Goal: Information Seeking & Learning: Learn about a topic

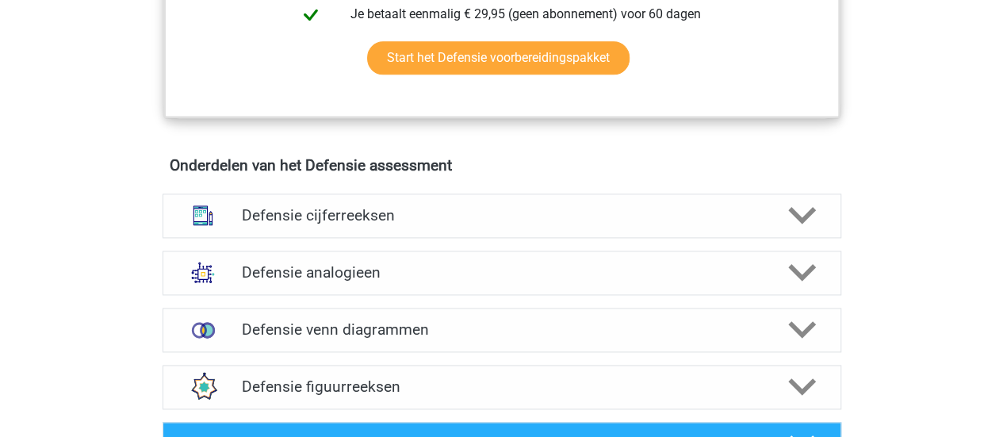
scroll to position [1031, 0]
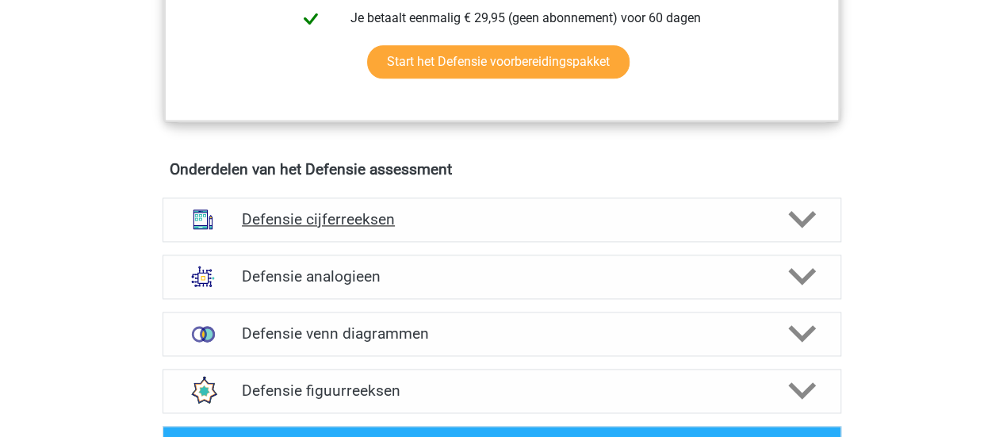
click at [490, 217] on h4 "Defensie cijferreeksen" at bounding box center [501, 219] width 519 height 18
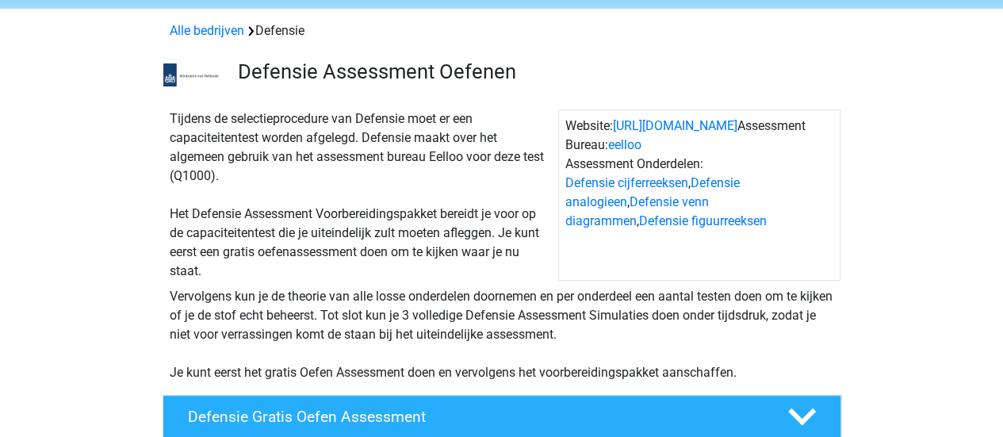
scroll to position [159, 0]
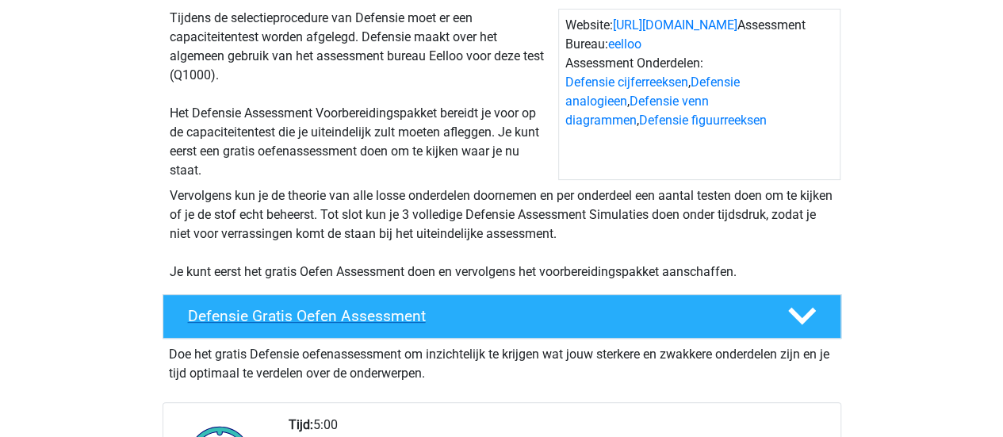
click at [419, 310] on h4 "Defensie Gratis Oefen Assessment" at bounding box center [475, 316] width 574 height 18
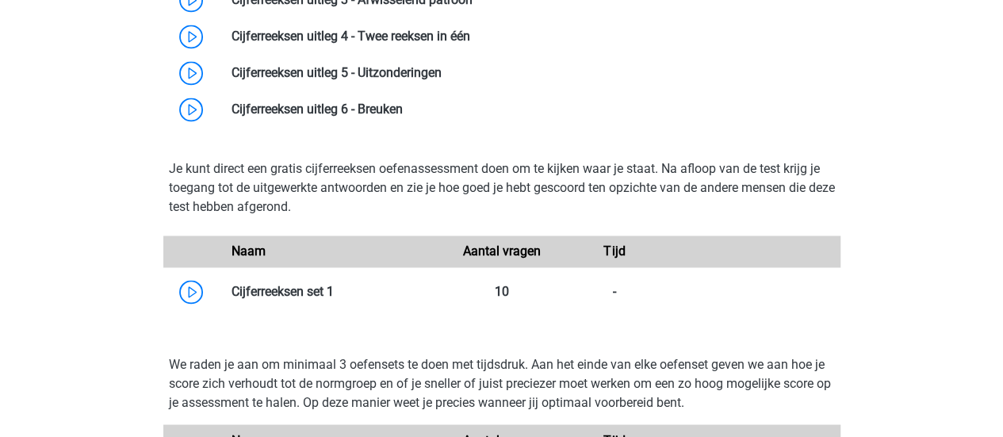
scroll to position [1190, 0]
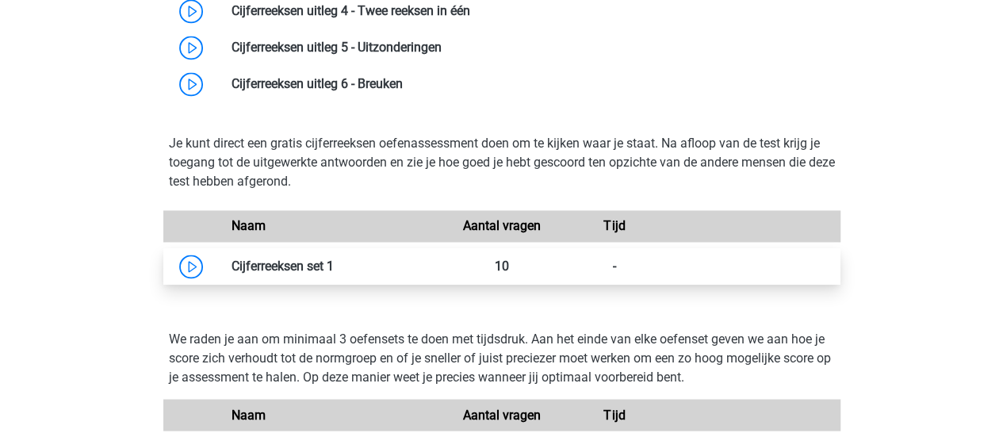
click at [334, 262] on link at bounding box center [334, 266] width 0 height 15
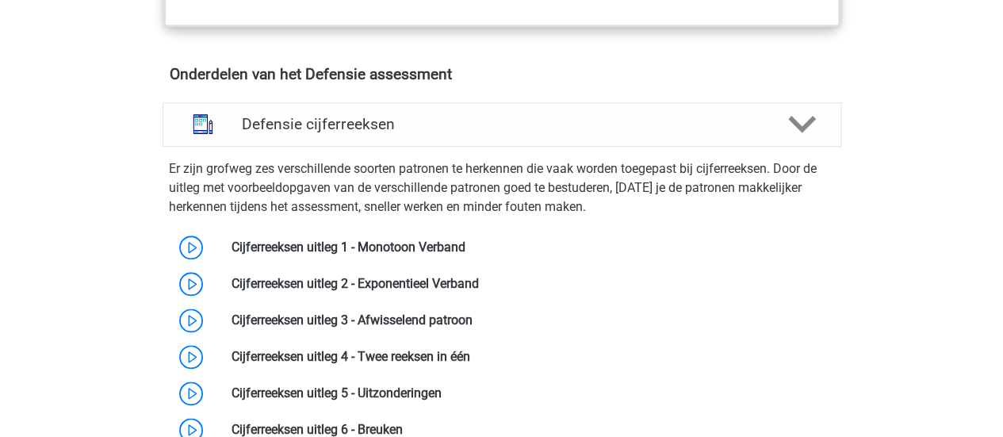
scroll to position [872, 0]
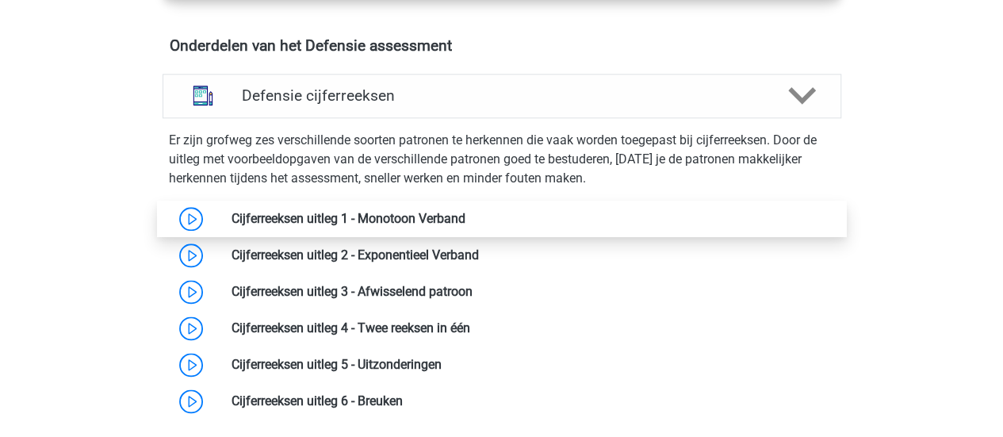
click at [466, 219] on link at bounding box center [466, 218] width 0 height 15
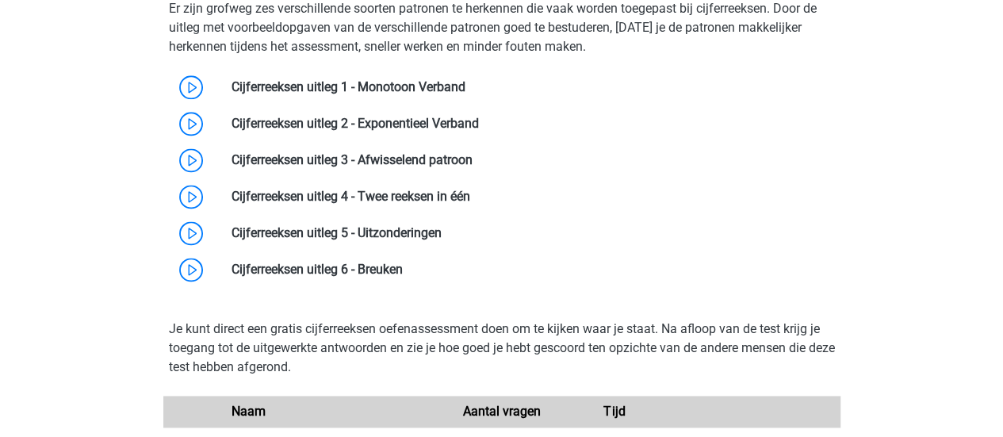
scroll to position [952, 0]
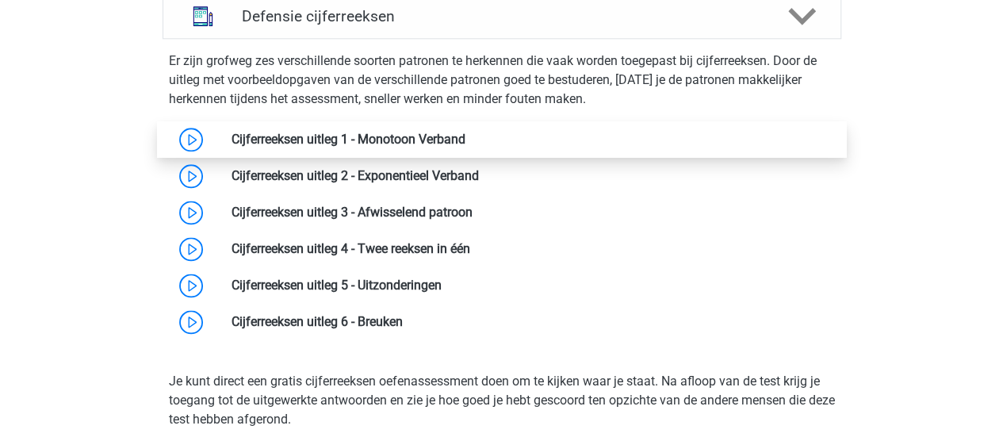
click at [466, 132] on link at bounding box center [466, 139] width 0 height 15
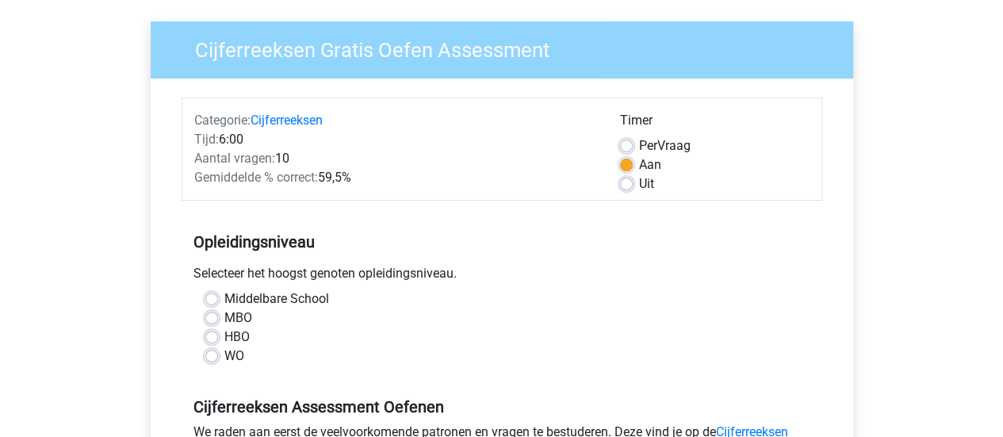
scroll to position [159, 0]
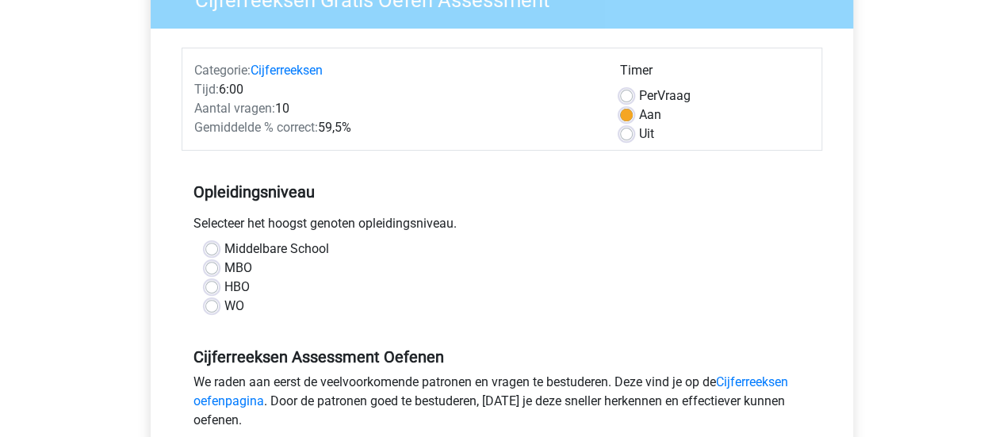
click at [218, 307] on div "WO" at bounding box center [501, 306] width 593 height 19
click at [224, 305] on label "WO" at bounding box center [234, 306] width 20 height 19
click at [208, 305] on input "WO" at bounding box center [211, 305] width 13 height 16
radio input "true"
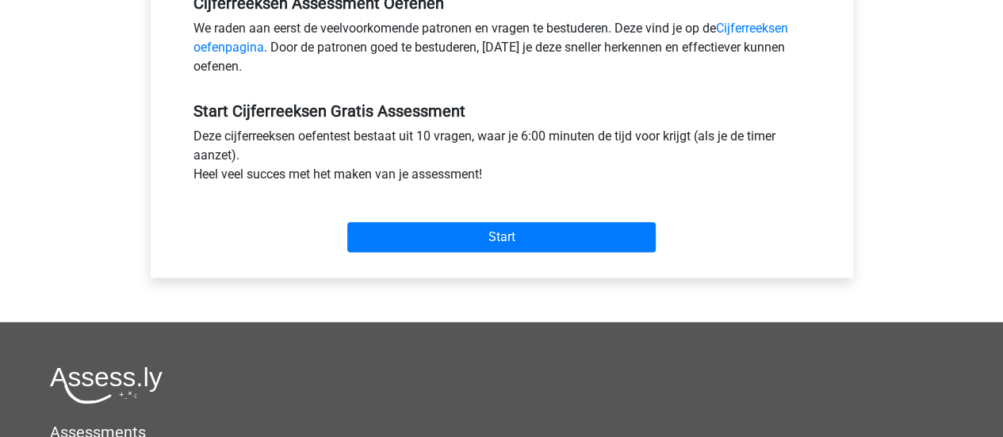
scroll to position [555, 0]
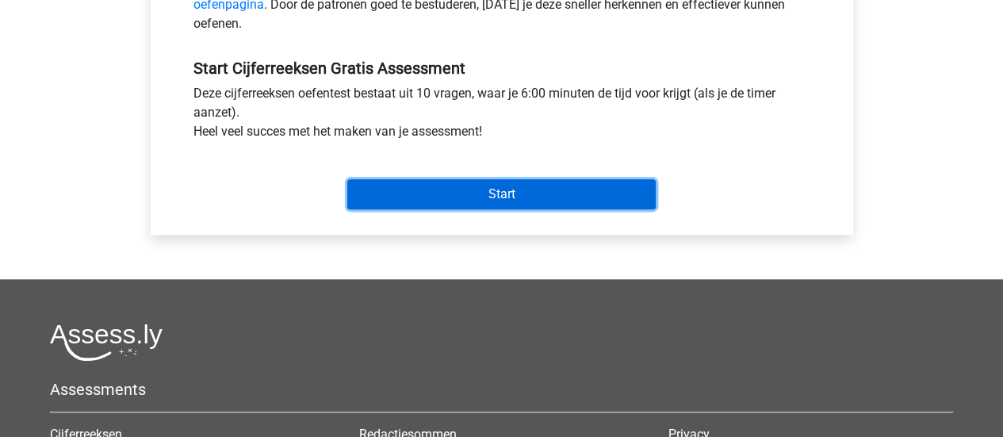
click at [458, 186] on input "Start" at bounding box center [501, 194] width 309 height 30
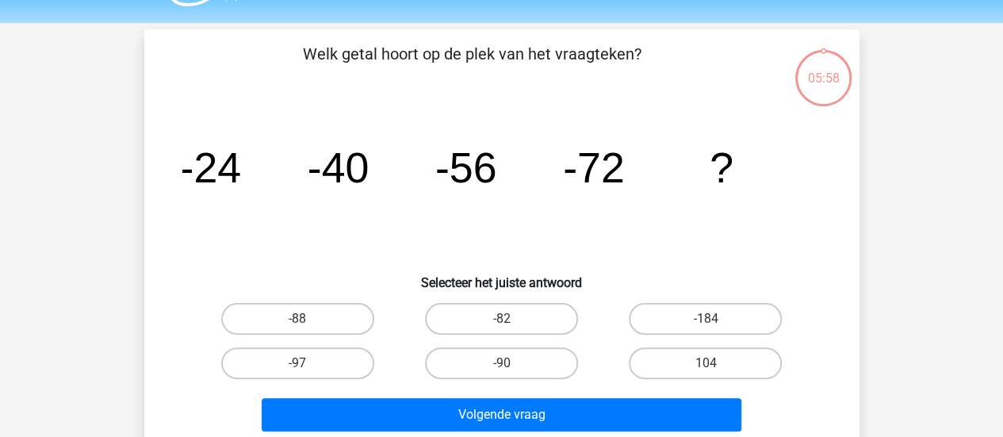
scroll to position [79, 0]
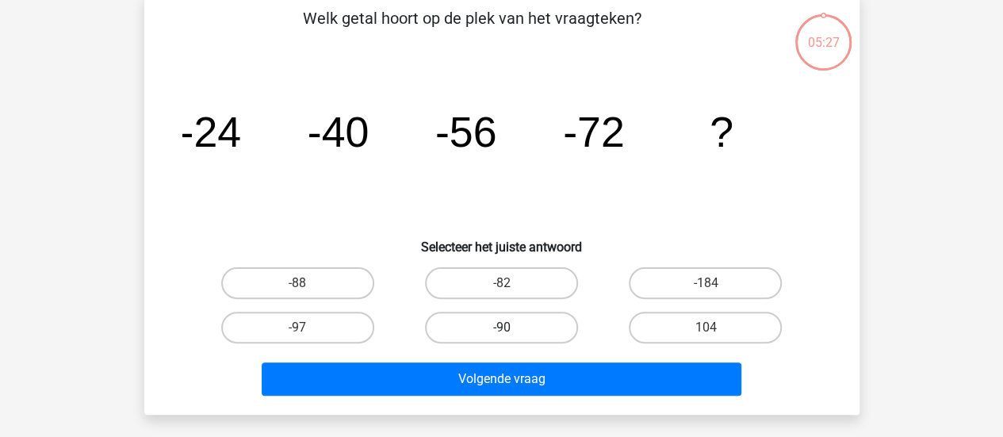
click at [496, 319] on label "-90" at bounding box center [501, 328] width 153 height 32
click at [501, 328] on input "-90" at bounding box center [506, 333] width 10 height 10
radio input "true"
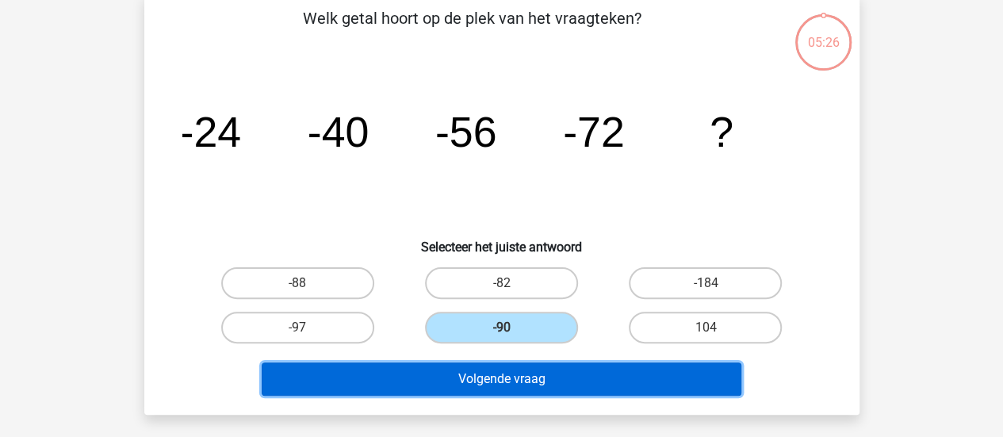
click at [554, 370] on button "Volgende vraag" at bounding box center [502, 378] width 480 height 33
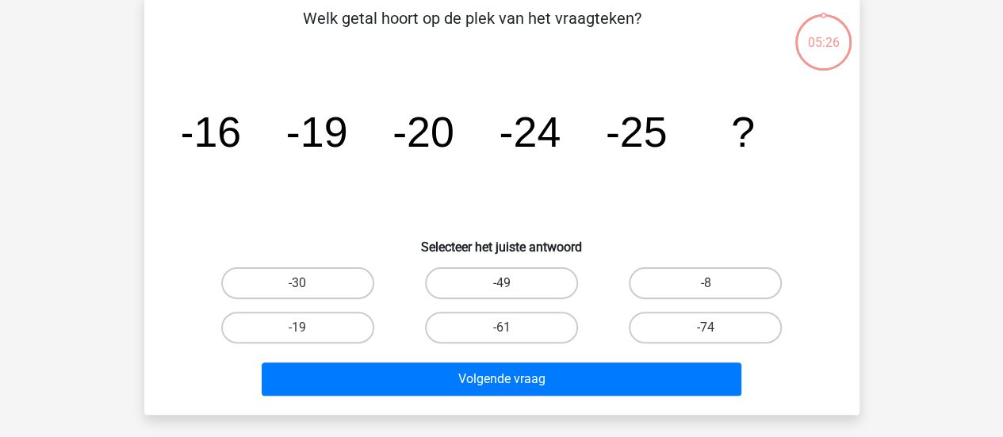
scroll to position [73, 0]
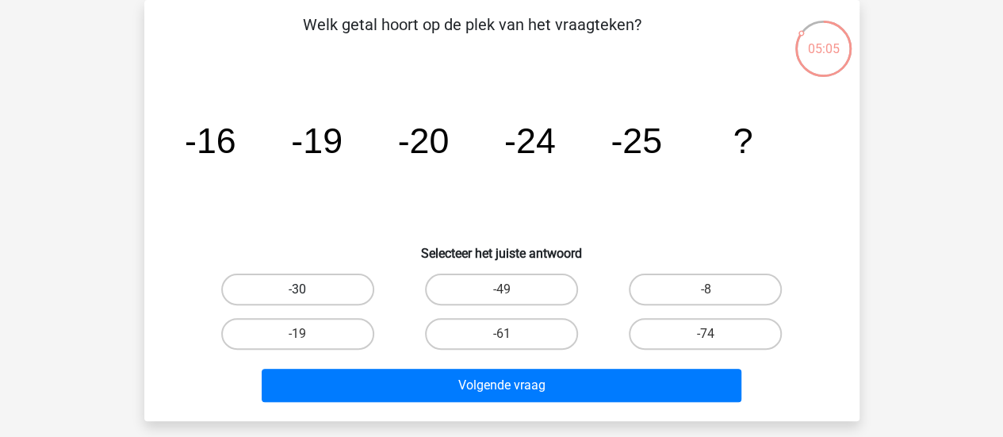
click at [332, 283] on label "-30" at bounding box center [297, 290] width 153 height 32
click at [308, 289] on input "-30" at bounding box center [302, 294] width 10 height 10
radio input "true"
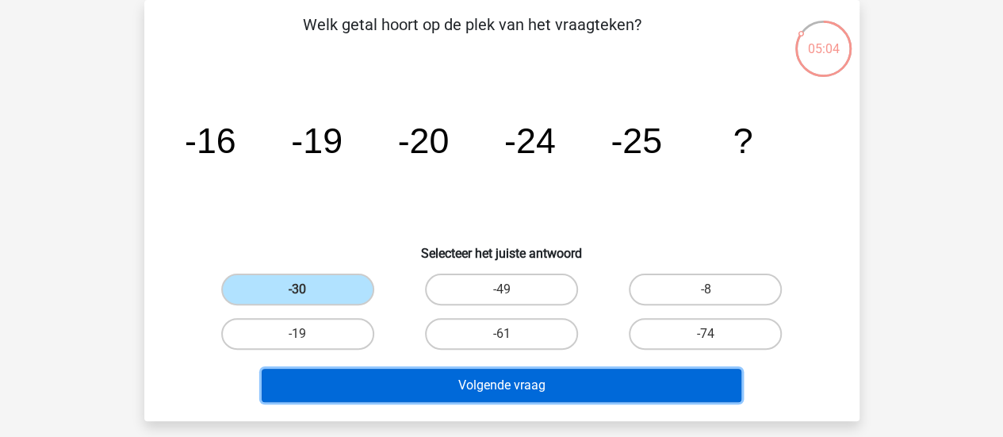
click at [475, 380] on button "Volgende vraag" at bounding box center [502, 385] width 480 height 33
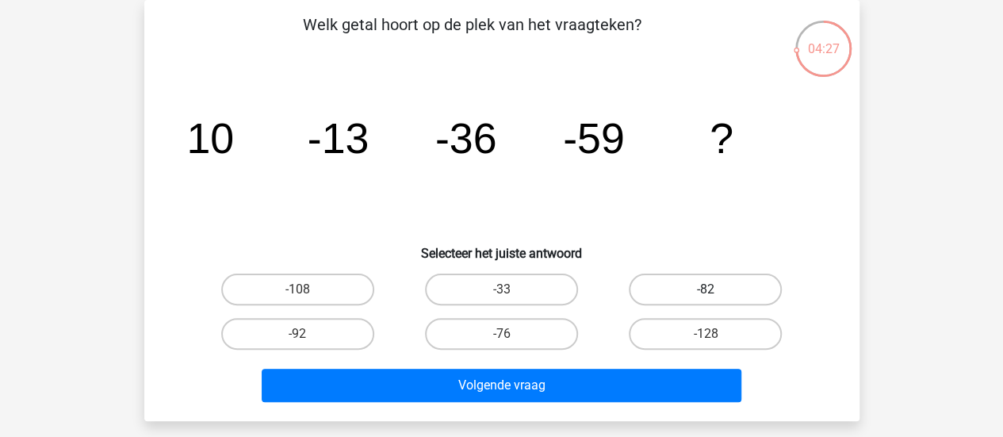
click at [665, 297] on label "-82" at bounding box center [705, 290] width 153 height 32
click at [706, 297] on input "-82" at bounding box center [711, 294] width 10 height 10
radio input "true"
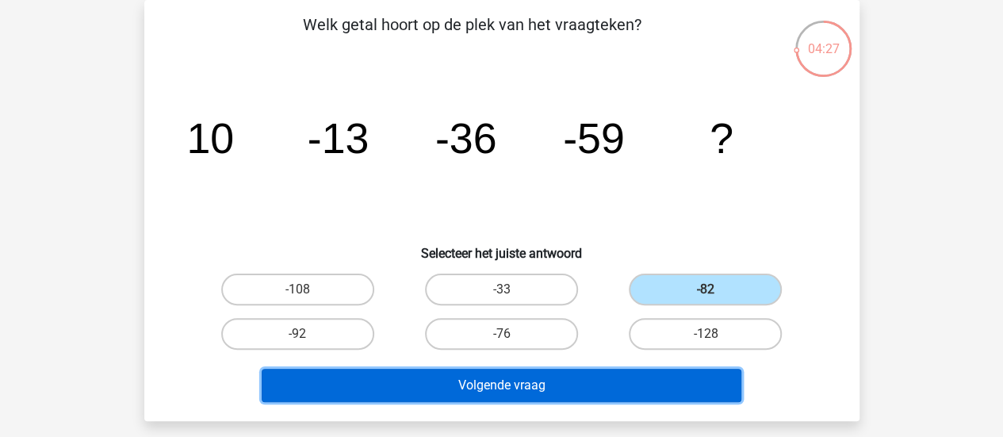
click at [673, 381] on button "Volgende vraag" at bounding box center [502, 385] width 480 height 33
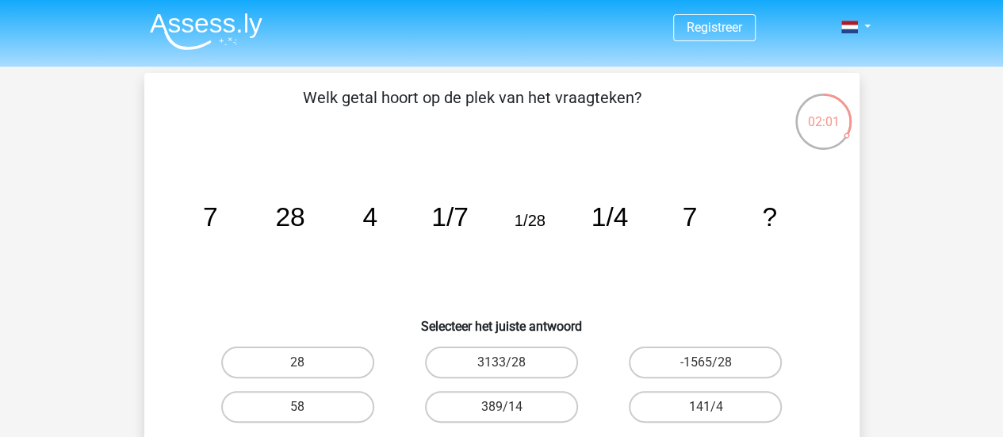
scroll to position [79, 0]
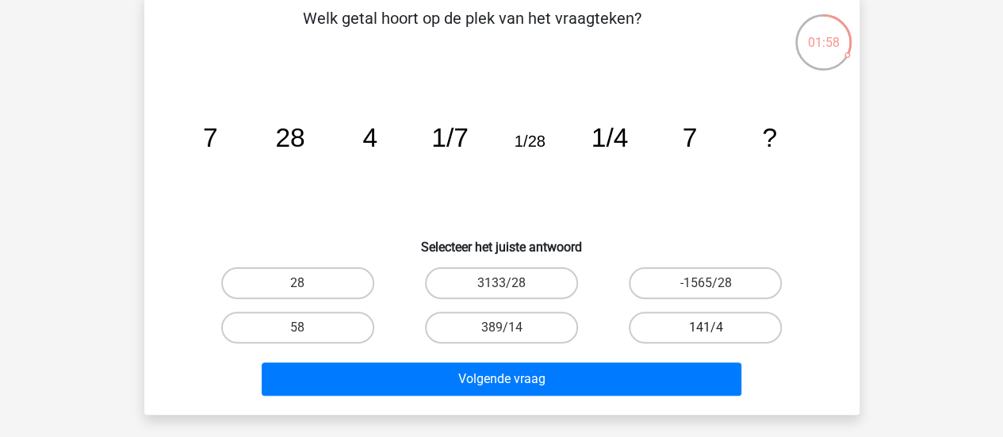
click at [685, 314] on label "141/4" at bounding box center [705, 328] width 153 height 32
click at [706, 328] on input "141/4" at bounding box center [711, 333] width 10 height 10
radio input "true"
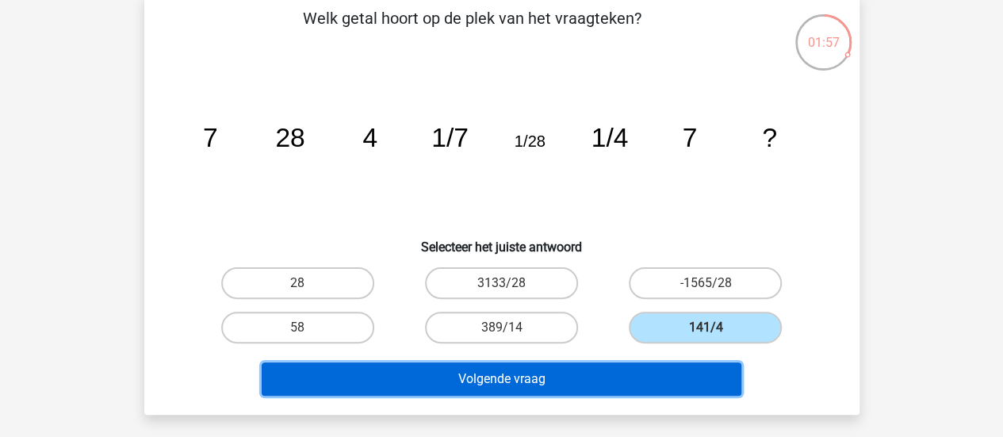
click at [696, 387] on button "Volgende vraag" at bounding box center [502, 378] width 480 height 33
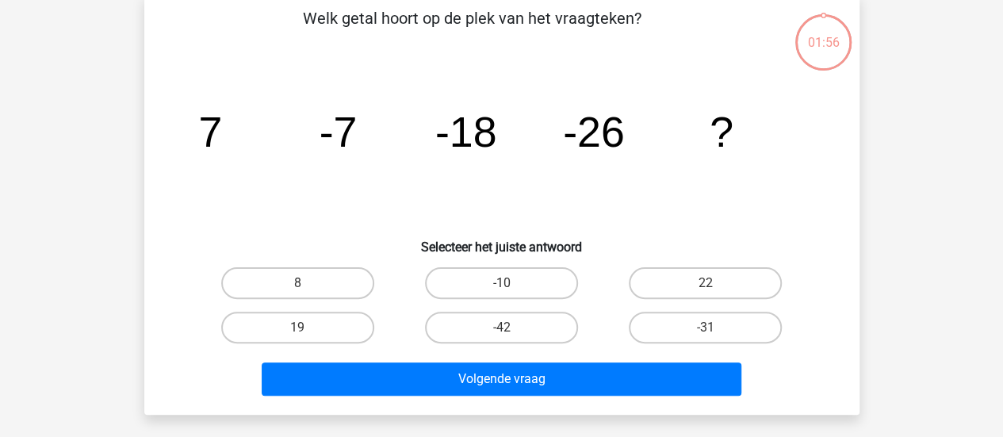
scroll to position [73, 0]
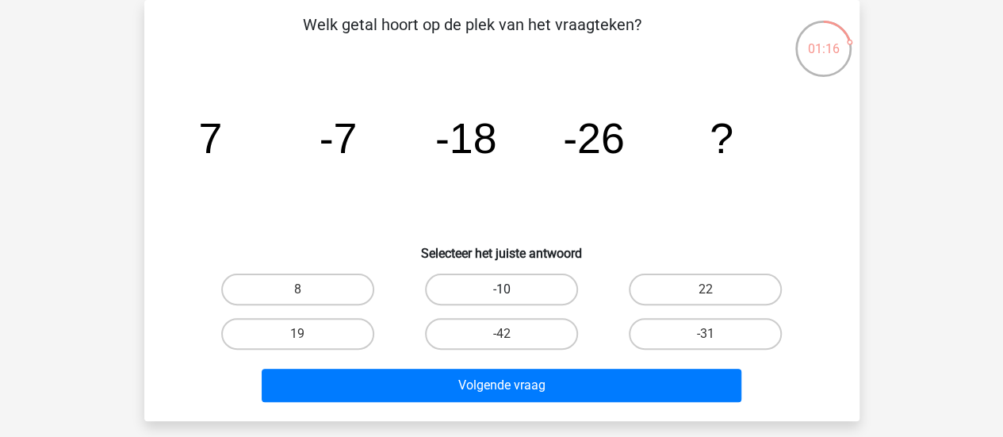
click at [523, 289] on label "-10" at bounding box center [501, 290] width 153 height 32
click at [512, 289] on input "-10" at bounding box center [506, 294] width 10 height 10
radio input "true"
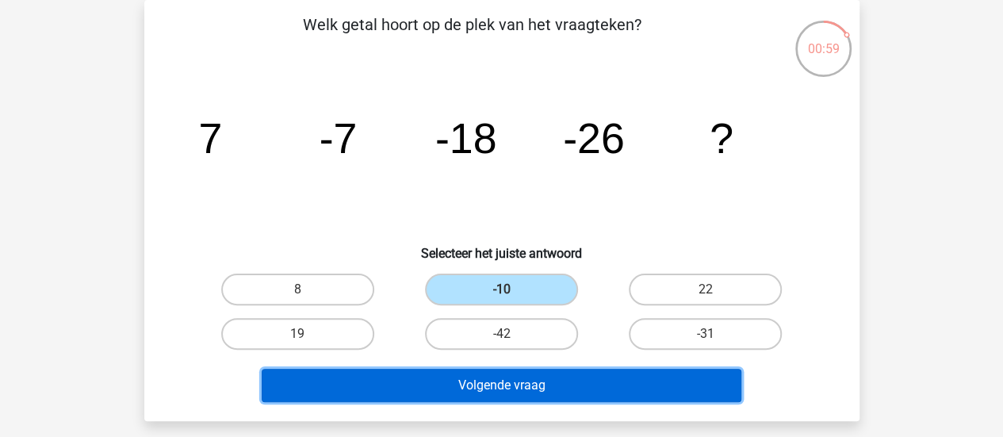
click at [624, 380] on button "Volgende vraag" at bounding box center [502, 385] width 480 height 33
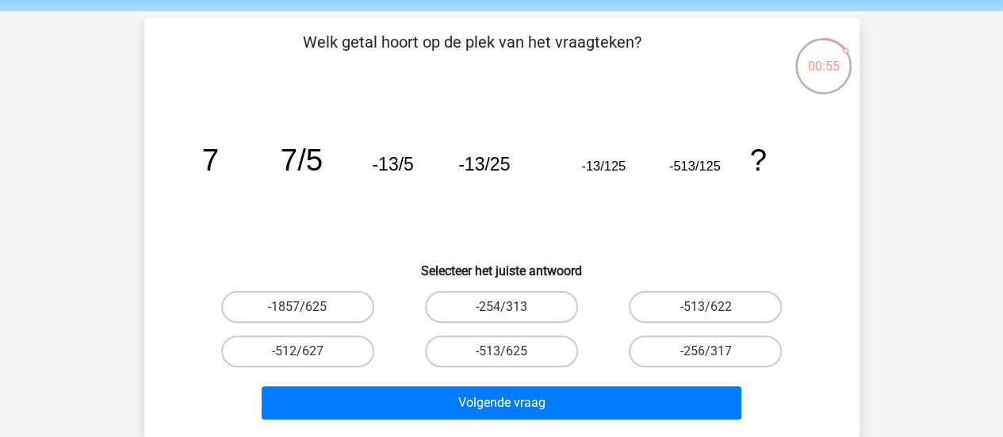
scroll to position [79, 0]
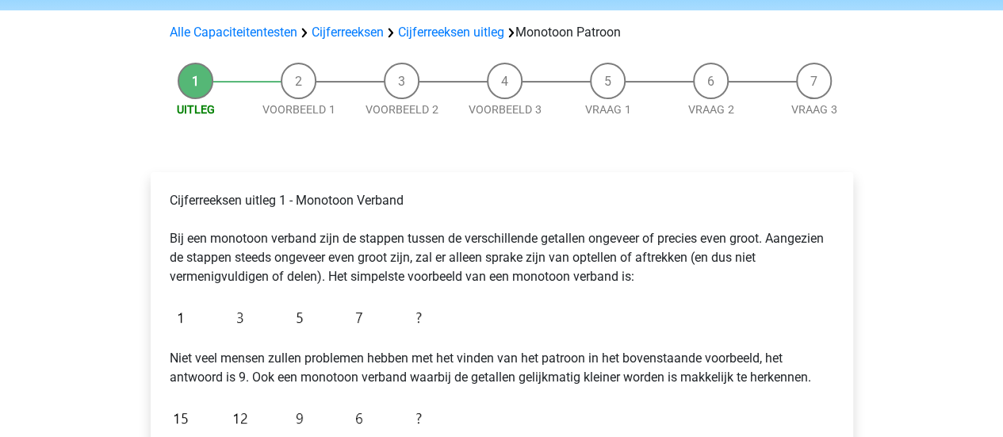
scroll to position [159, 0]
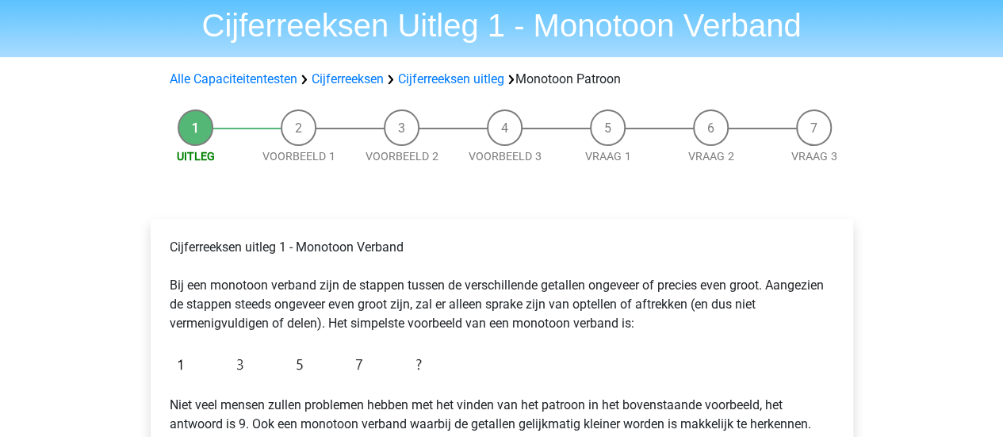
scroll to position [79, 0]
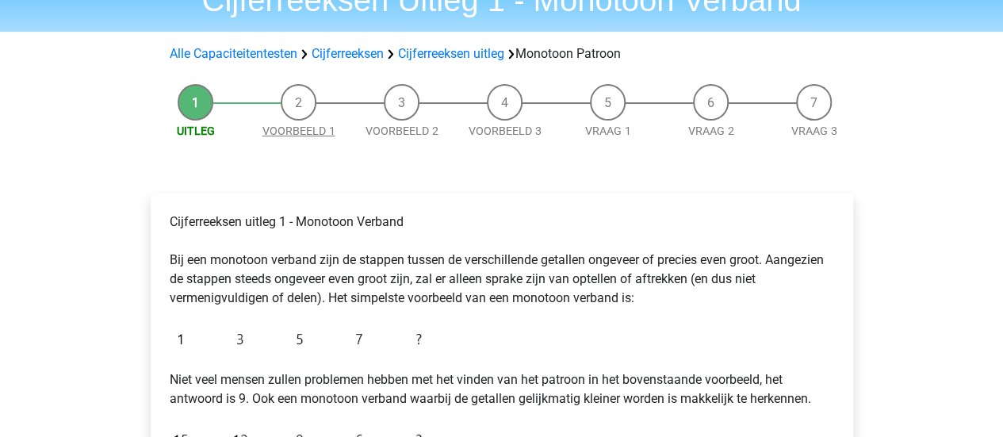
click at [301, 129] on link "Voorbeeld 1" at bounding box center [299, 131] width 73 height 13
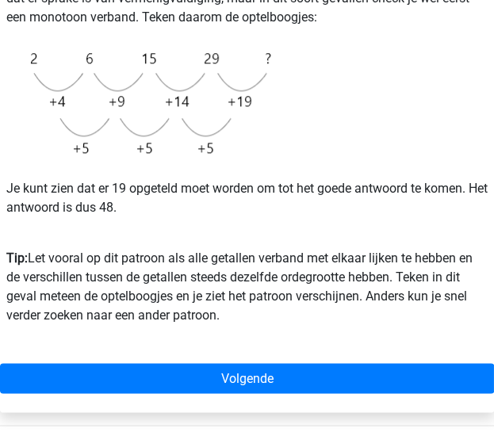
scroll to position [476, 0]
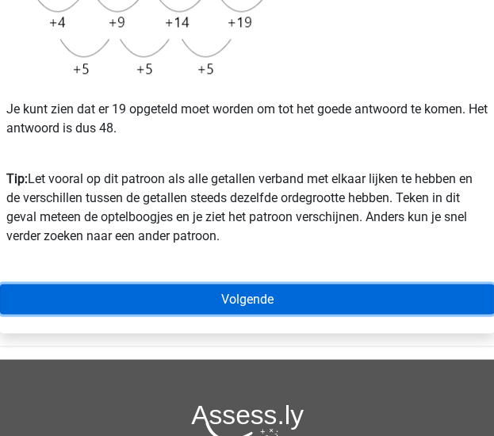
click at [209, 288] on link "Volgende" at bounding box center [247, 299] width 494 height 30
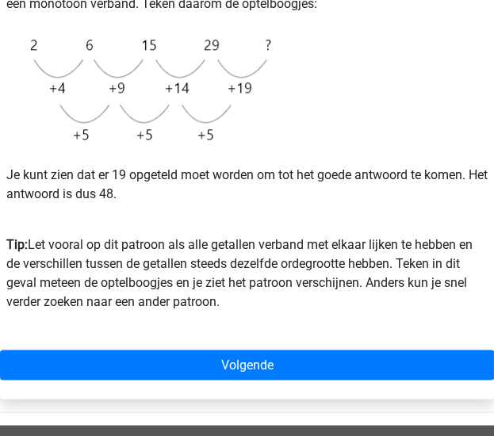
scroll to position [397, 0]
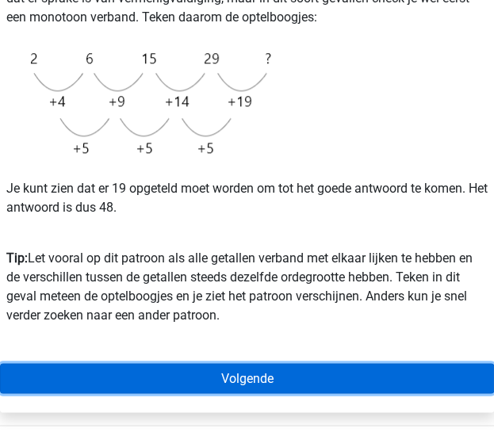
click at [370, 381] on link "Volgende" at bounding box center [247, 378] width 494 height 30
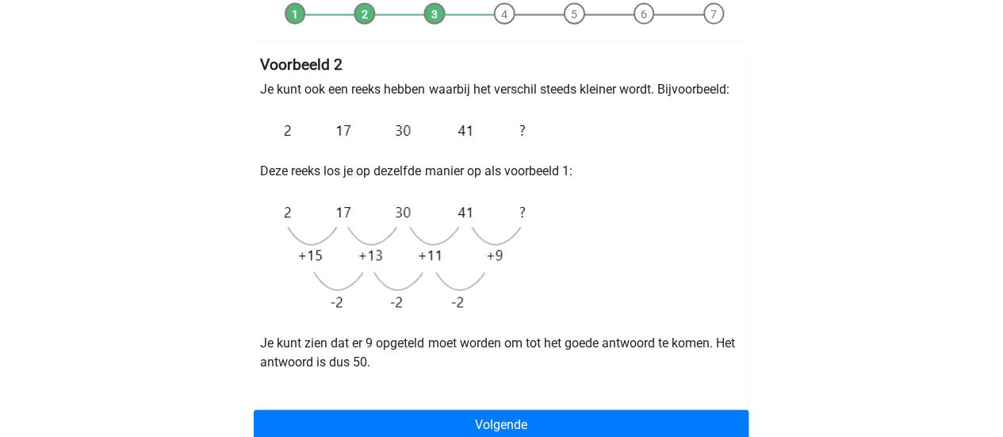
scroll to position [159, 0]
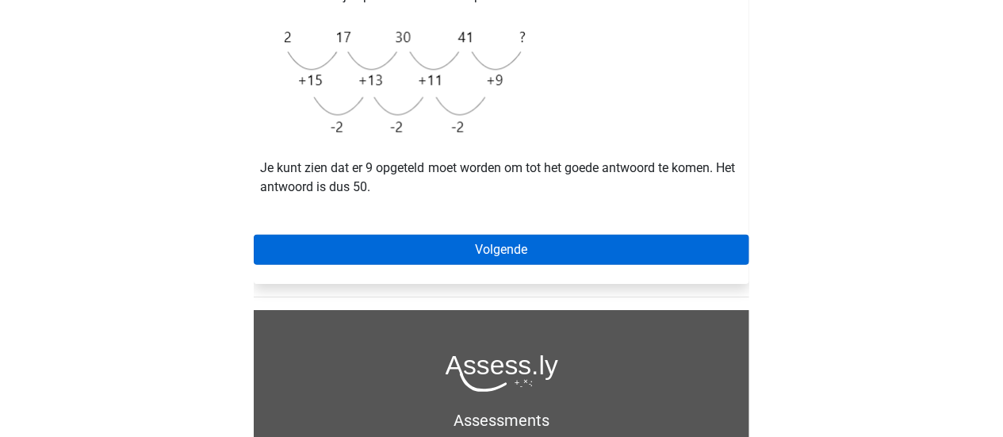
scroll to position [397, 0]
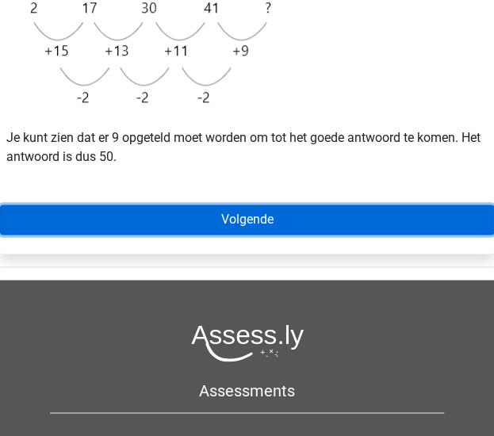
click at [313, 229] on link "Volgende" at bounding box center [247, 220] width 494 height 30
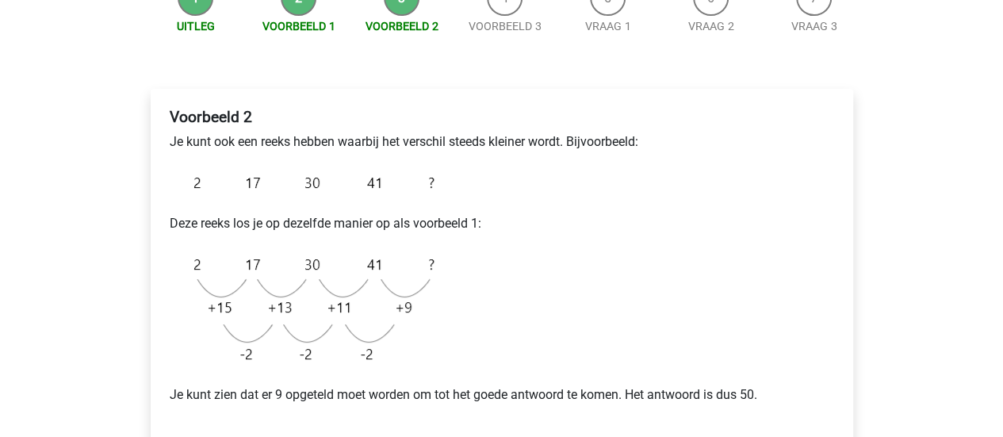
scroll to position [159, 0]
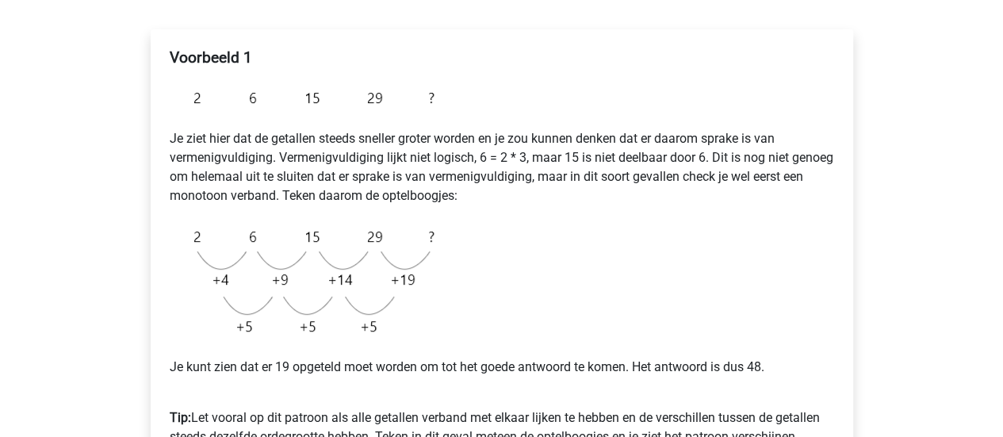
scroll to position [238, 0]
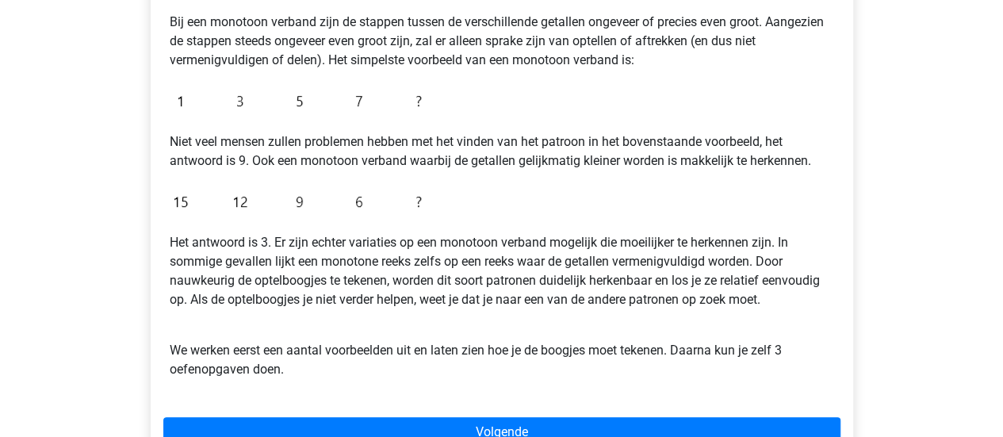
scroll to position [317, 0]
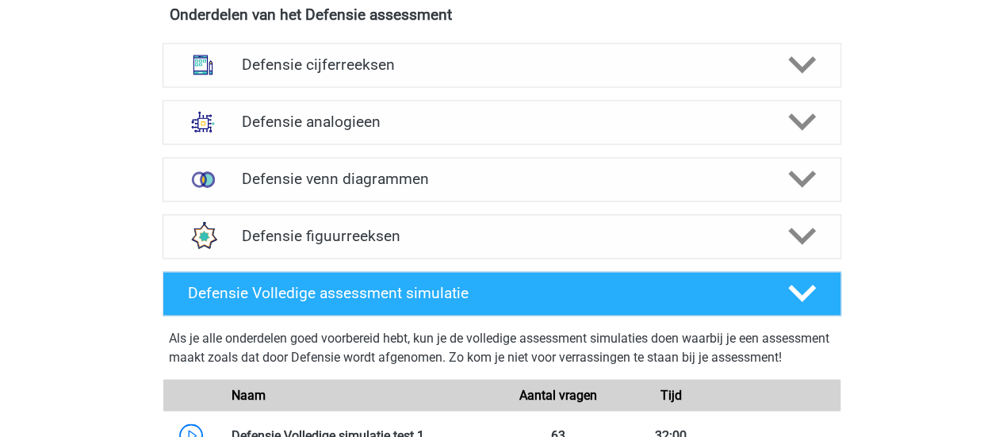
scroll to position [1190, 0]
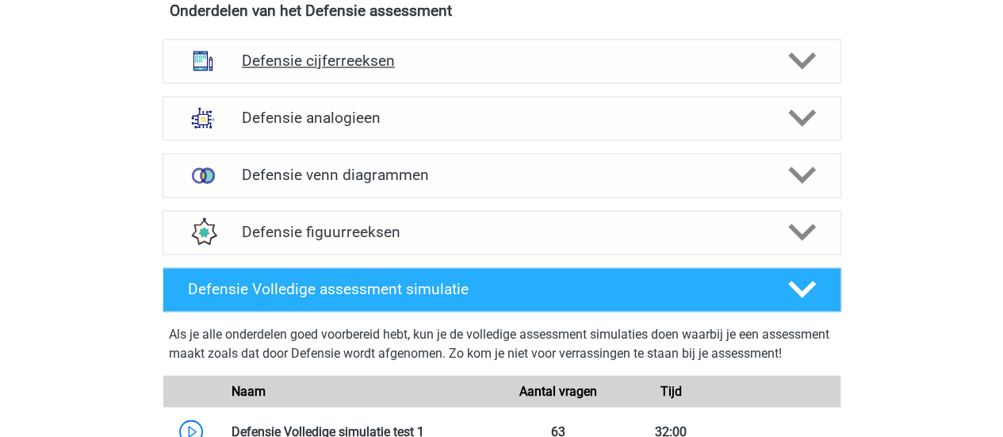
click at [309, 53] on h4 "Defensie cijferreeksen" at bounding box center [501, 61] width 519 height 18
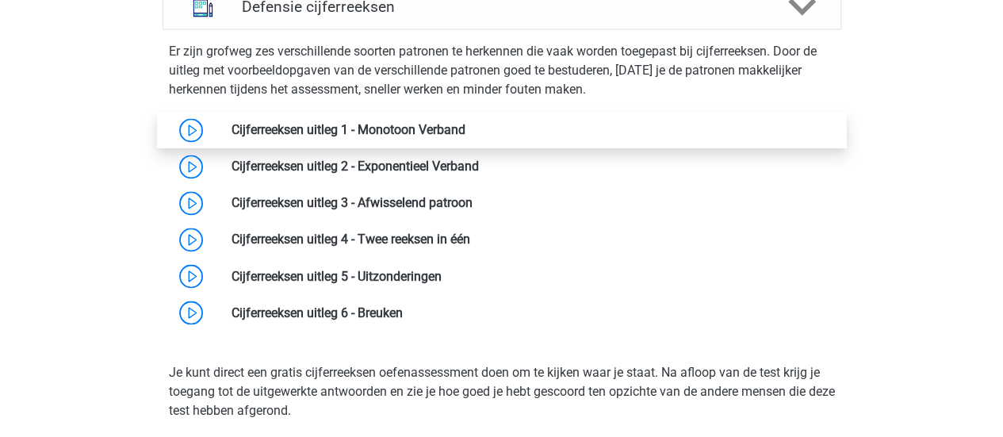
scroll to position [1269, 0]
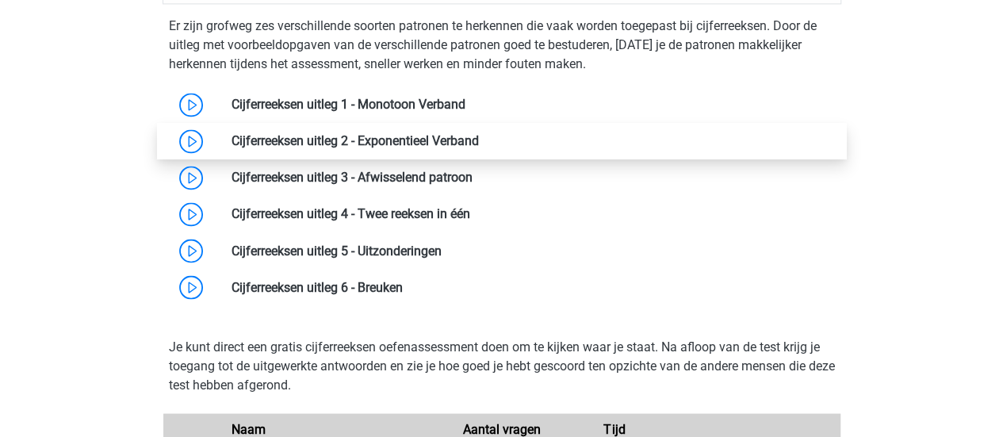
click at [479, 142] on link at bounding box center [479, 140] width 0 height 15
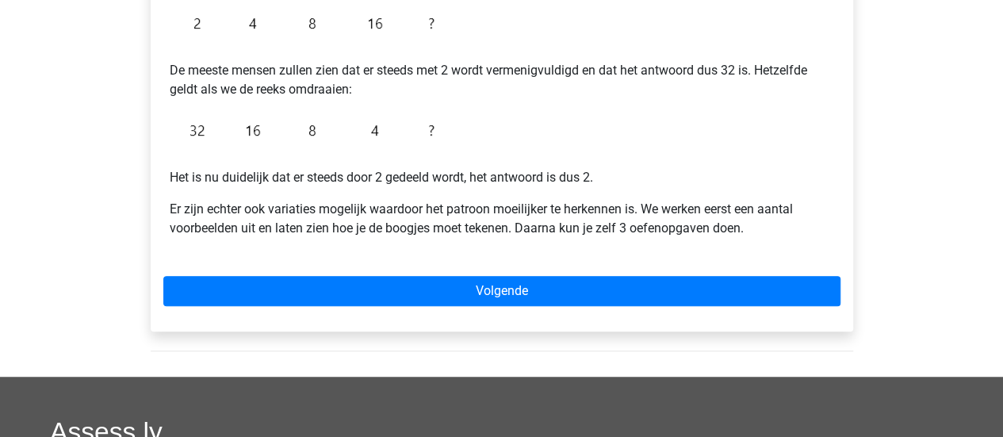
scroll to position [397, 0]
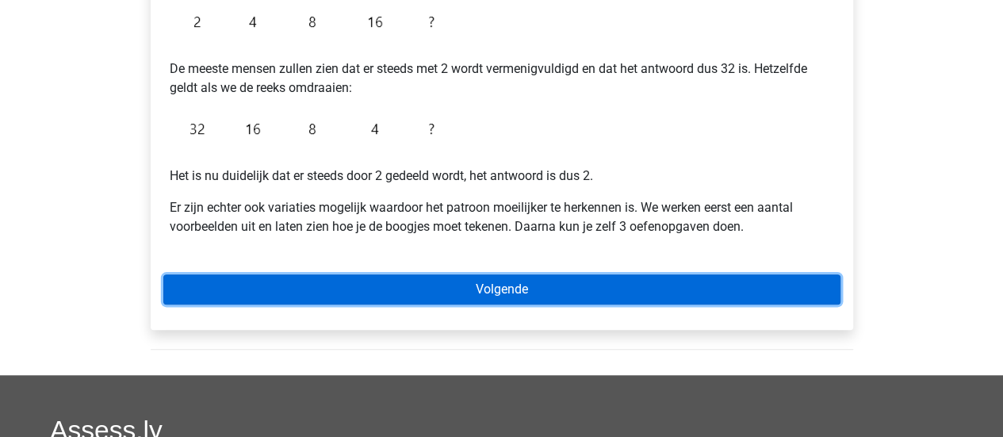
click at [491, 289] on link "Volgende" at bounding box center [501, 289] width 677 height 30
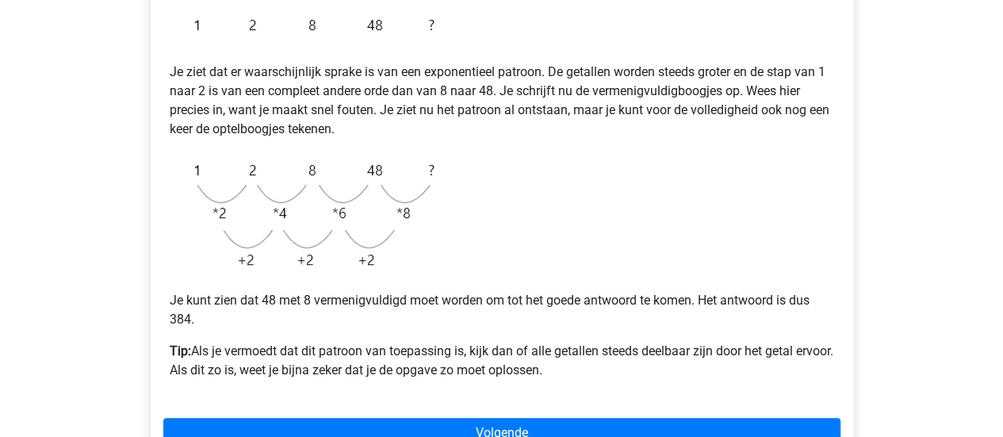
scroll to position [555, 0]
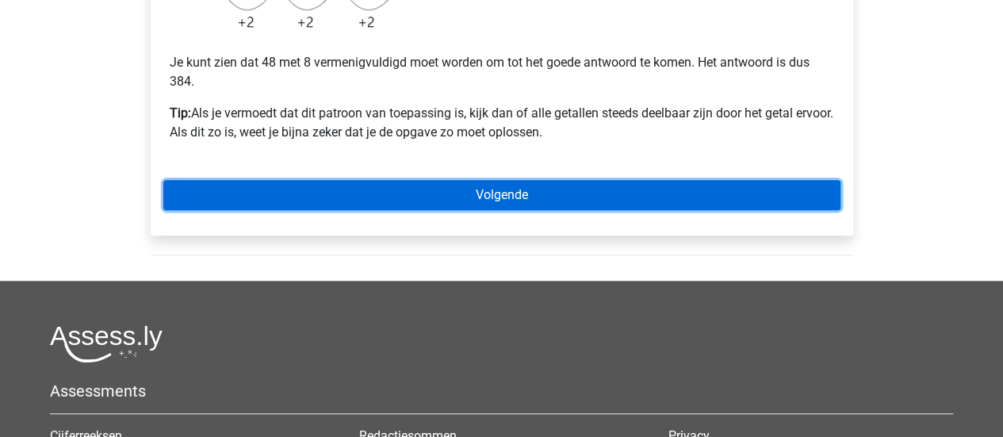
click at [500, 185] on link "Volgende" at bounding box center [501, 195] width 677 height 30
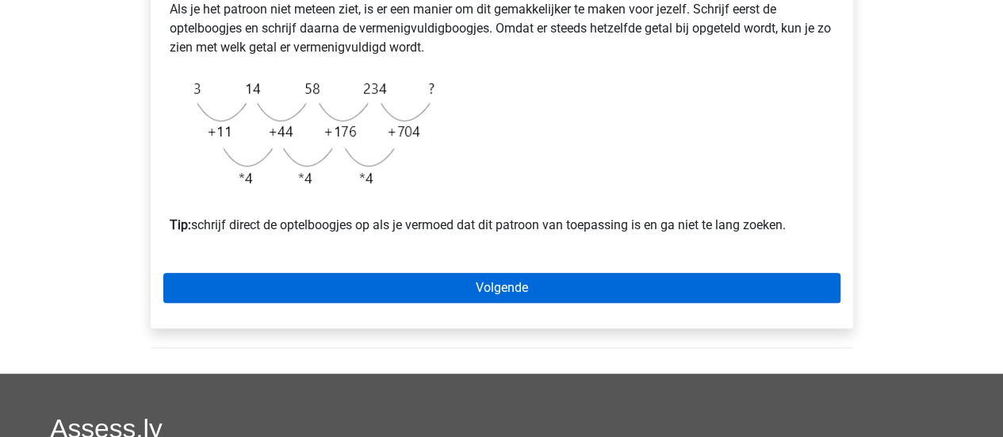
scroll to position [555, 0]
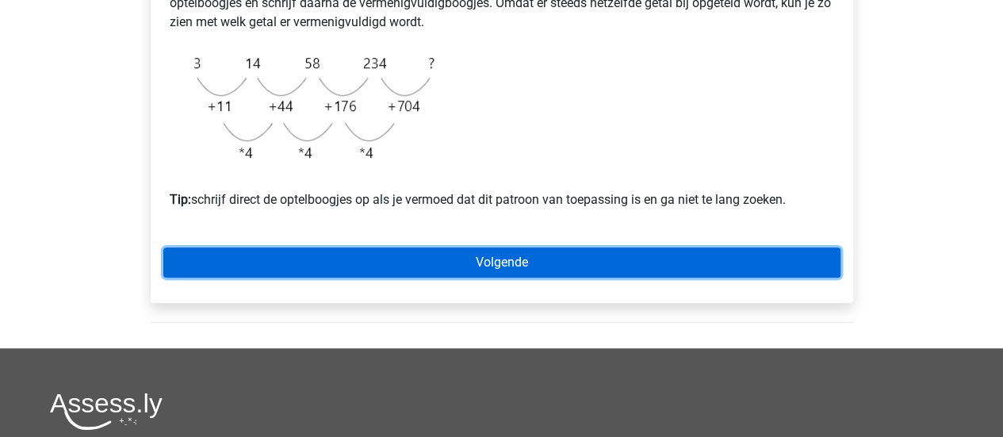
click at [574, 278] on link "Volgende" at bounding box center [501, 262] width 677 height 30
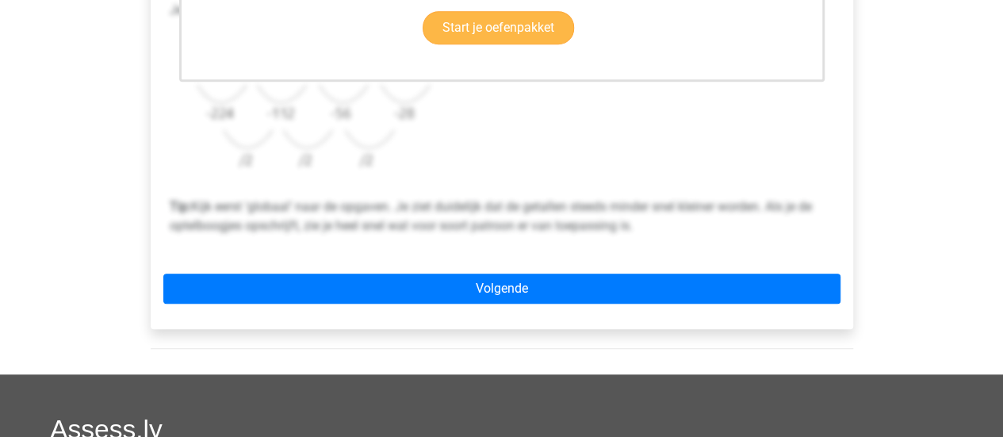
scroll to position [555, 0]
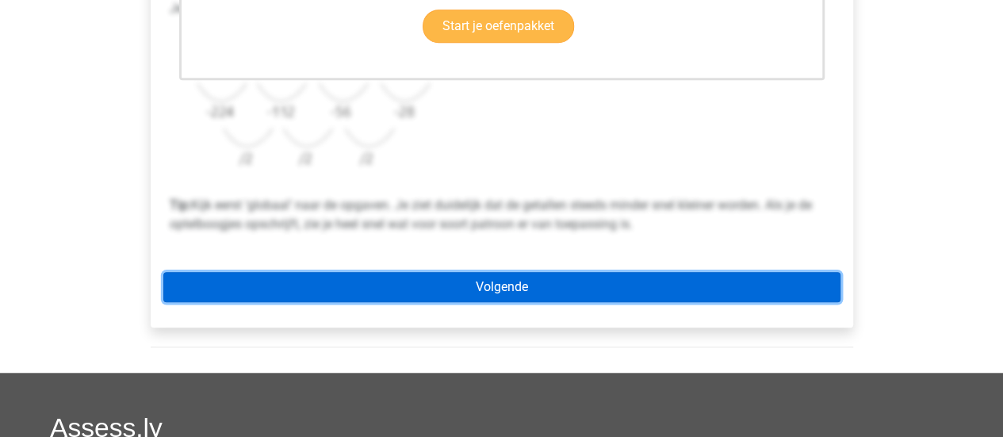
click at [579, 282] on link "Volgende" at bounding box center [501, 287] width 677 height 30
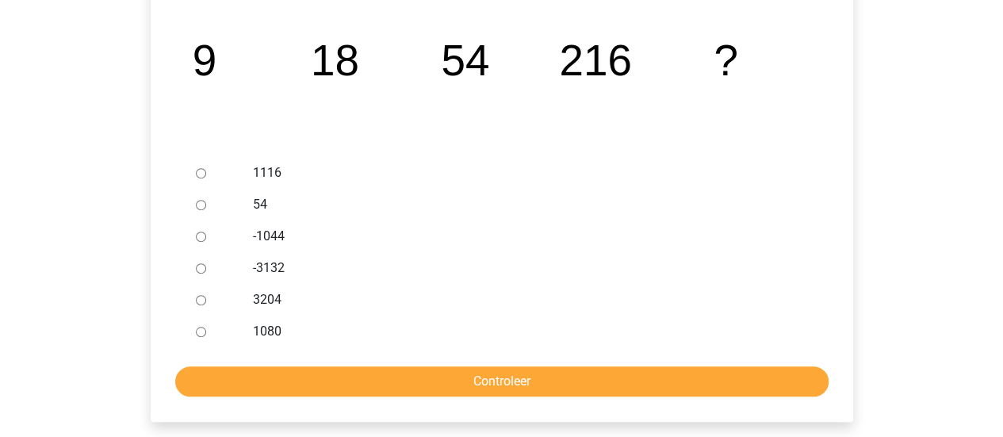
scroll to position [317, 0]
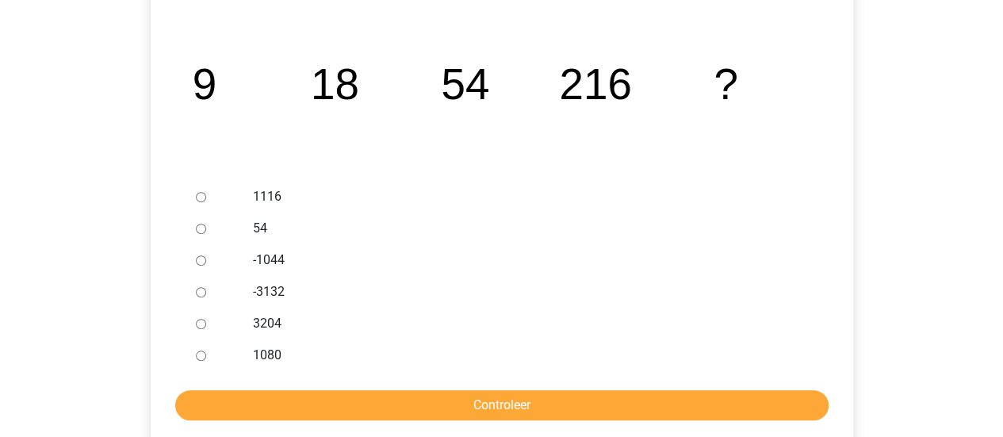
click at [213, 355] on div at bounding box center [216, 355] width 52 height 32
click at [200, 355] on input "1080" at bounding box center [201, 356] width 10 height 10
radio input "true"
click at [258, 387] on form "1116 54 -1044 -3132 3204 1080 Controleer" at bounding box center [501, 301] width 677 height 240
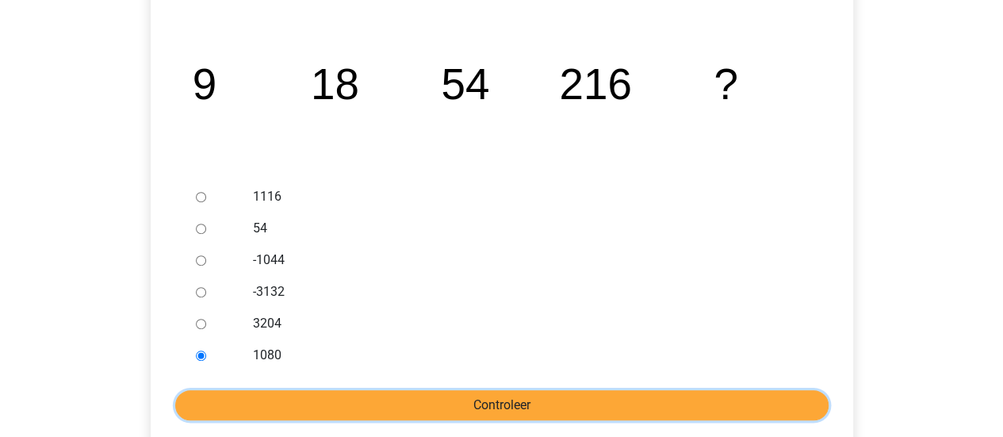
click at [274, 397] on input "Controleer" at bounding box center [501, 405] width 653 height 30
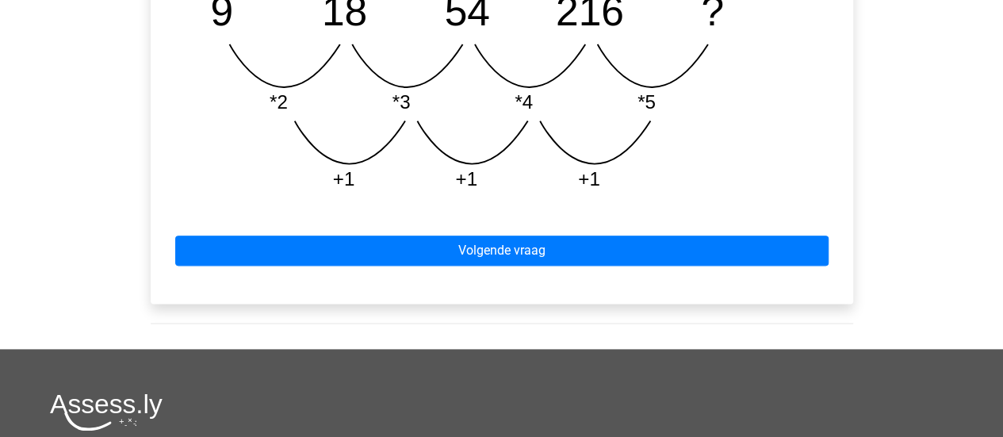
scroll to position [872, 0]
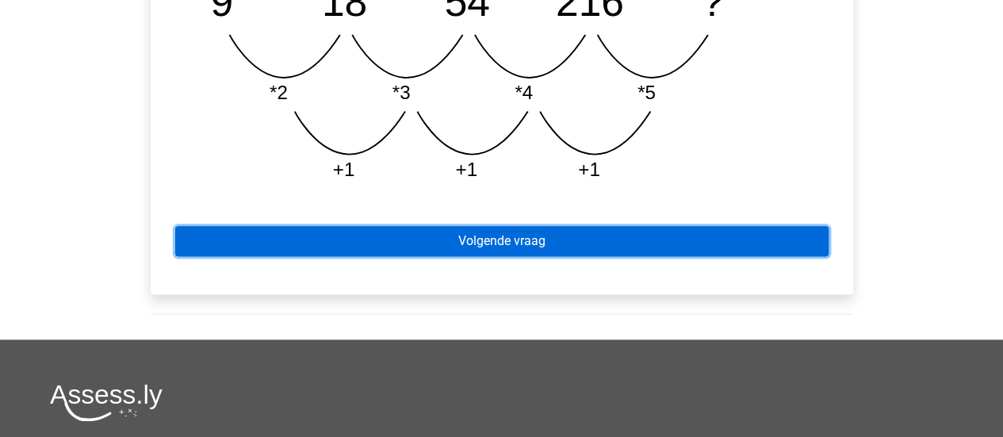
click at [420, 239] on link "Volgende vraag" at bounding box center [501, 241] width 653 height 30
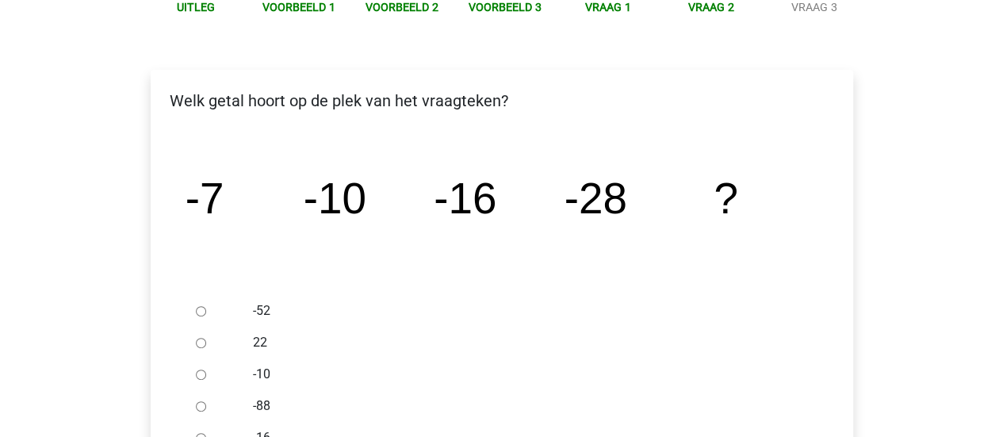
scroll to position [238, 0]
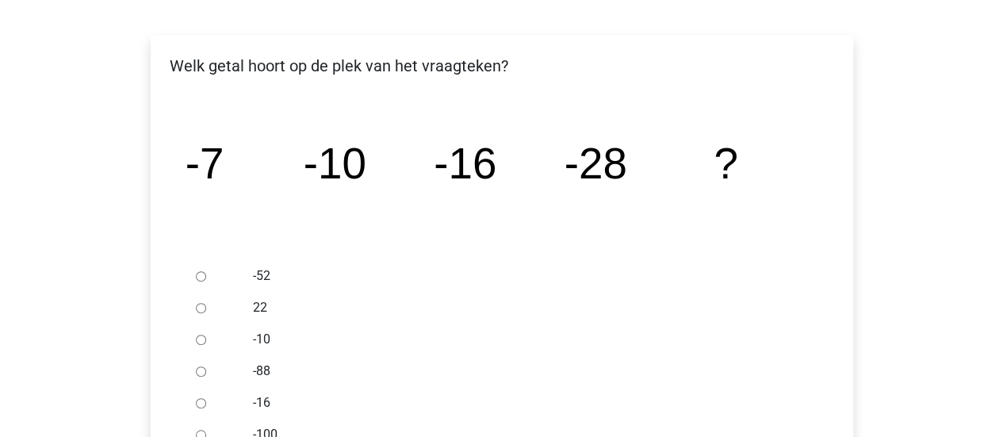
click at [201, 274] on input "-52" at bounding box center [201, 276] width 10 height 10
radio input "true"
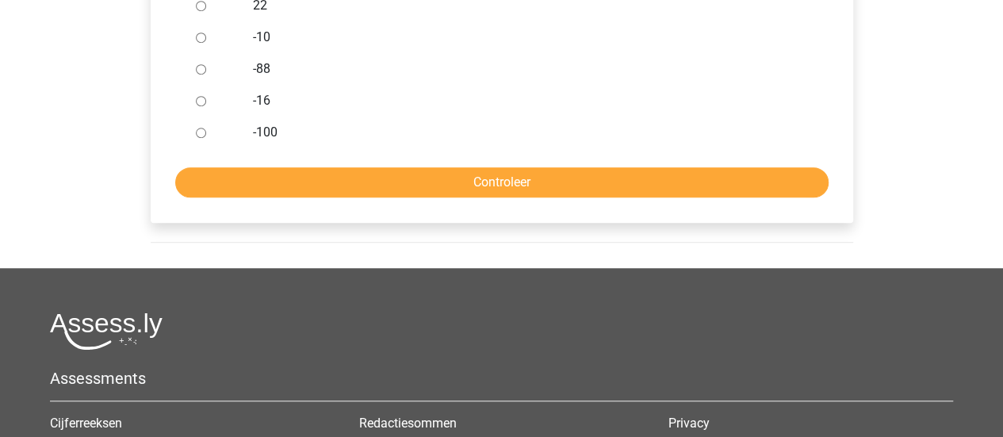
scroll to position [555, 0]
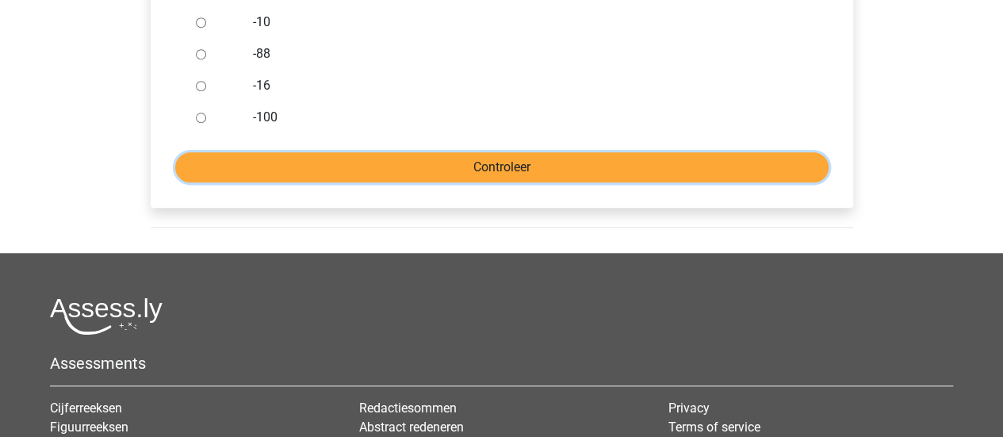
click at [522, 158] on input "Controleer" at bounding box center [501, 167] width 653 height 30
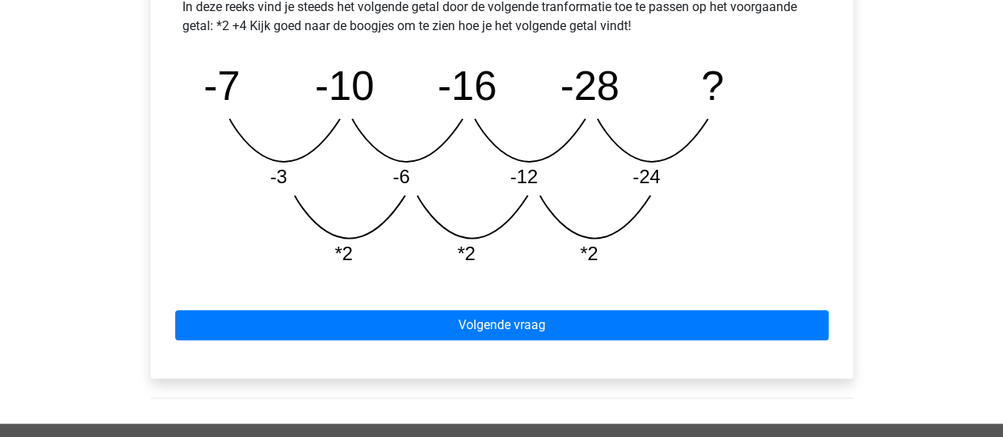
scroll to position [793, 0]
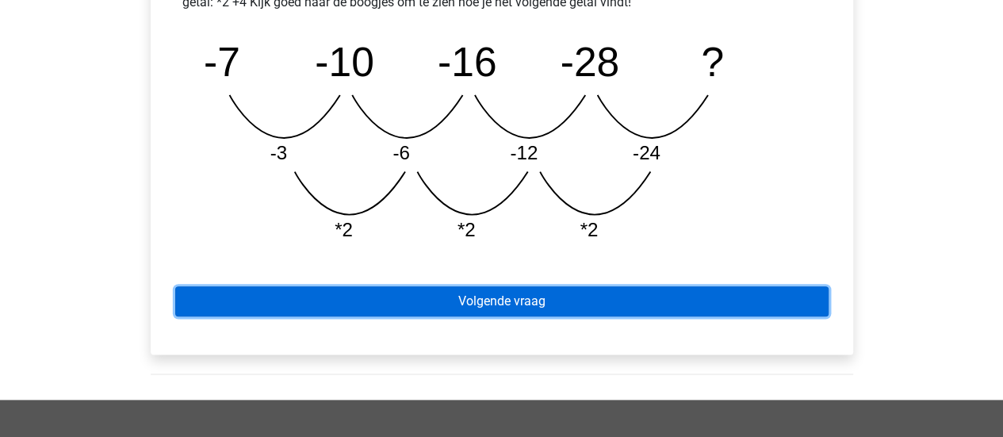
click at [538, 297] on link "Volgende vraag" at bounding box center [501, 301] width 653 height 30
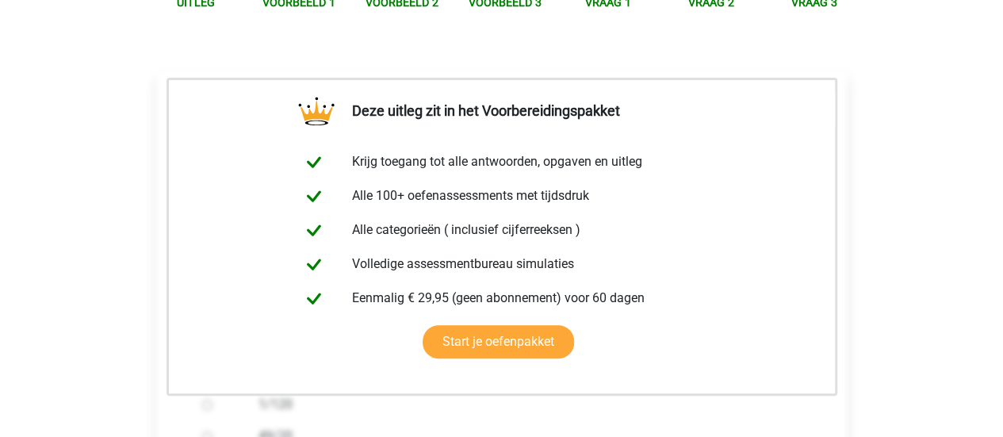
scroll to position [238, 0]
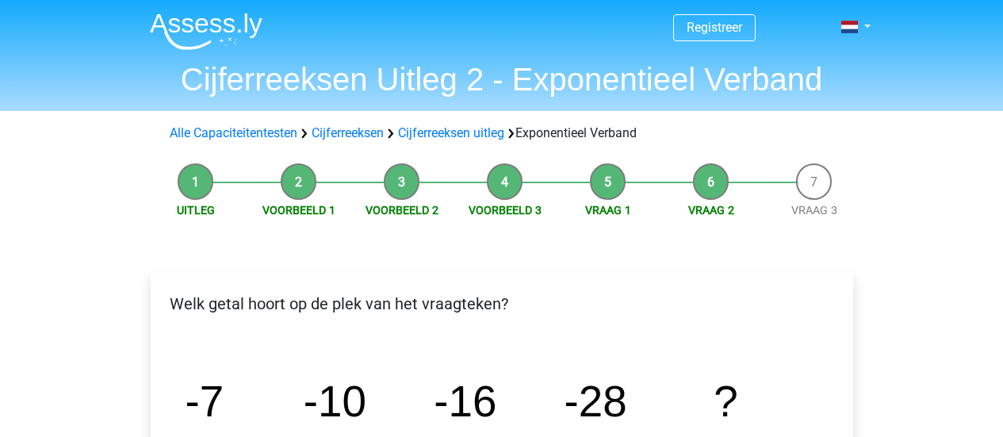
scroll to position [555, 0]
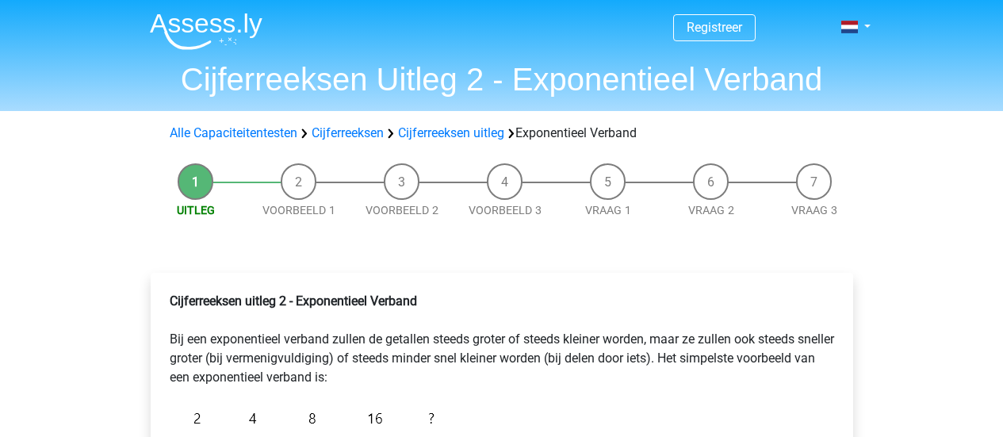
scroll to position [397, 0]
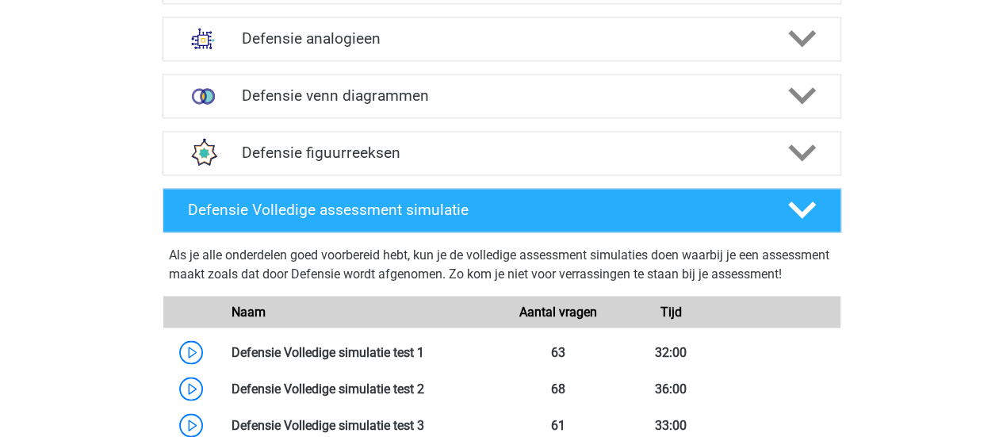
scroll to position [1190, 0]
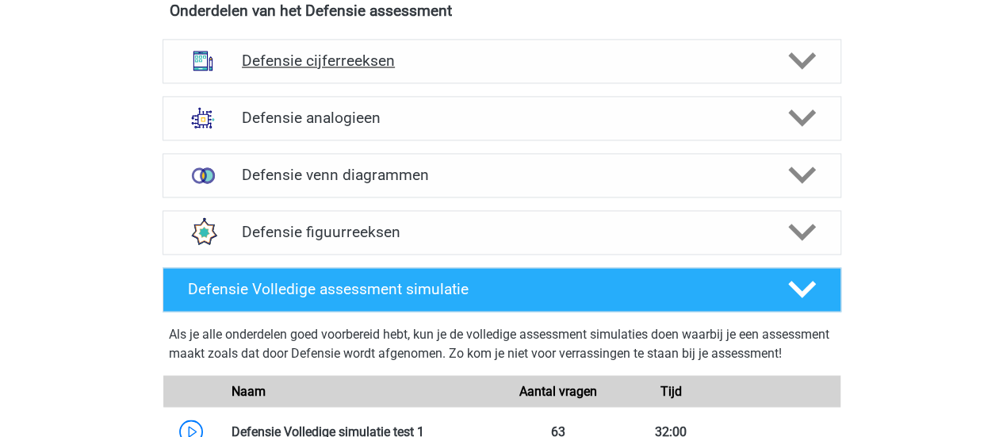
click at [248, 60] on h4 "Defensie cijferreeksen" at bounding box center [501, 61] width 519 height 18
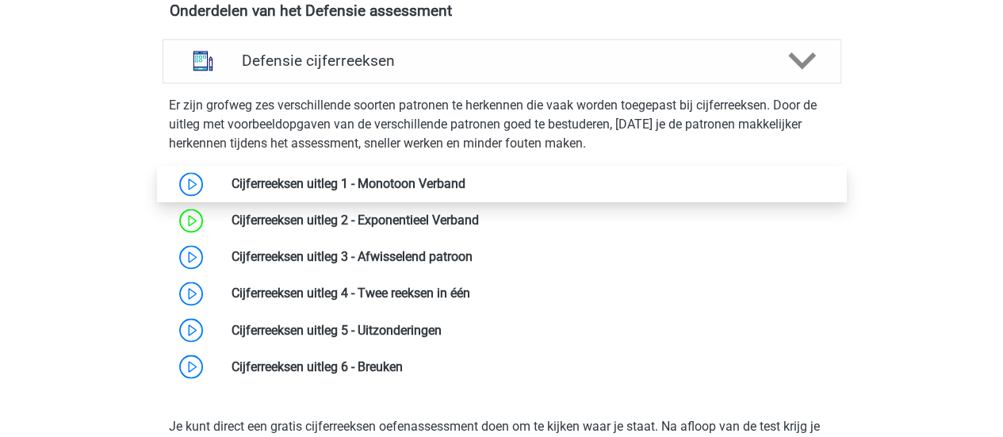
click at [466, 178] on link at bounding box center [466, 183] width 0 height 15
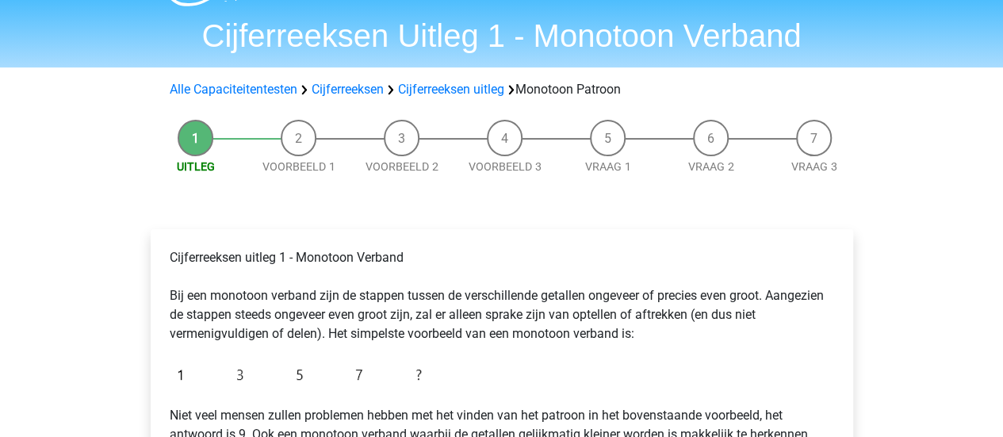
scroll to position [79, 0]
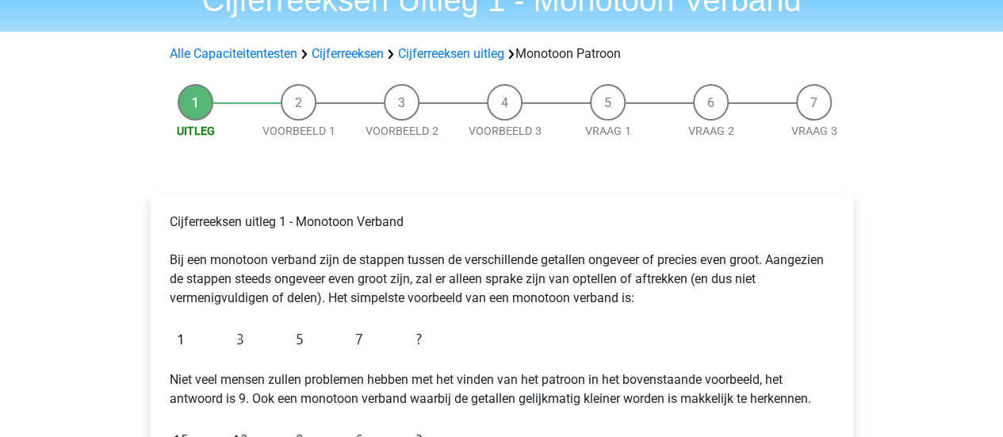
click at [606, 102] on li "Vraag 1" at bounding box center [608, 112] width 103 height 56
click at [611, 107] on li "Vraag 1" at bounding box center [608, 112] width 103 height 56
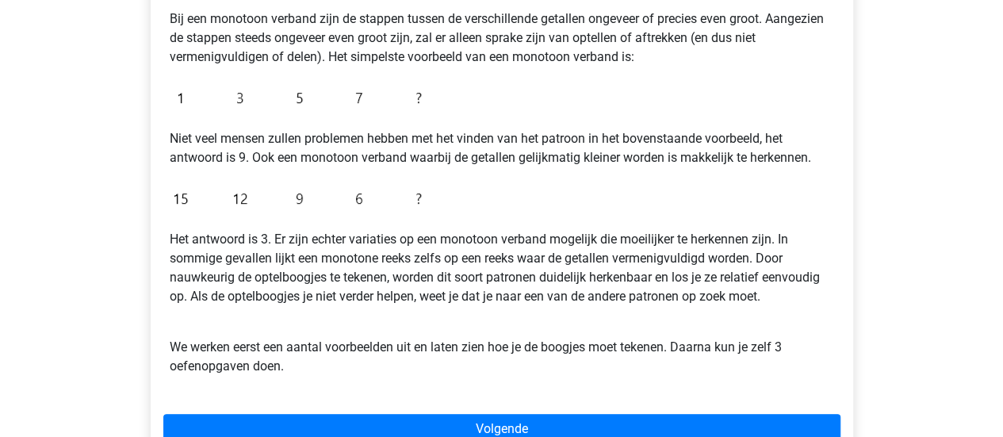
scroll to position [476, 0]
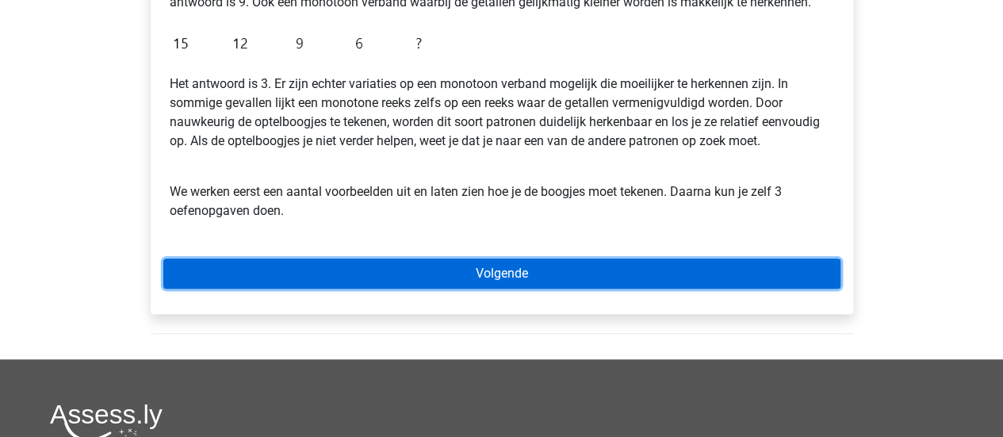
click at [572, 259] on link "Volgende" at bounding box center [501, 274] width 677 height 30
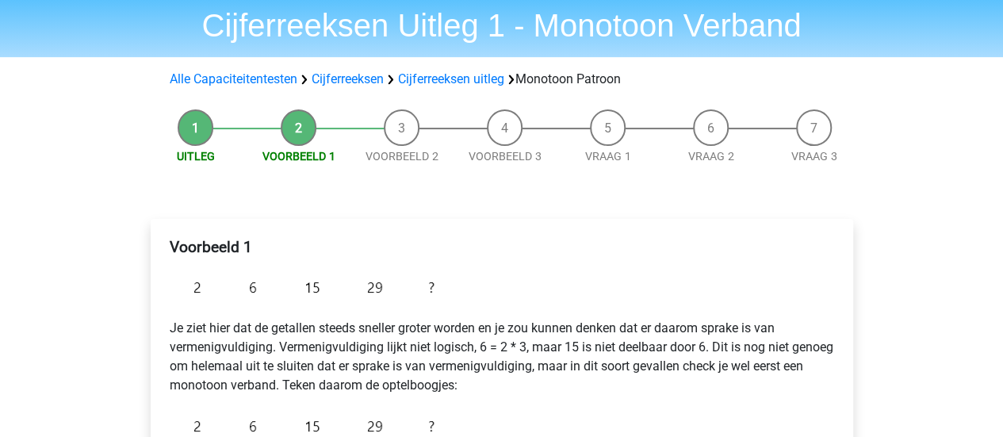
scroll to position [79, 0]
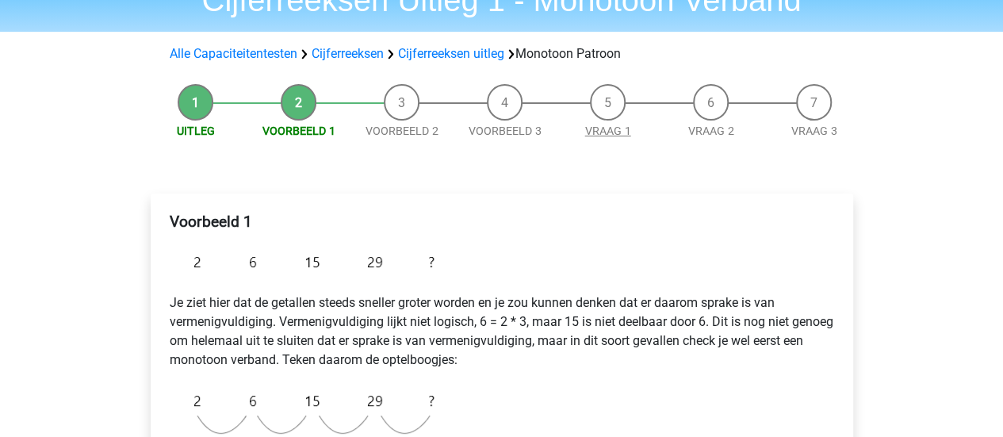
click at [617, 132] on link "Vraag 1" at bounding box center [608, 131] width 46 height 13
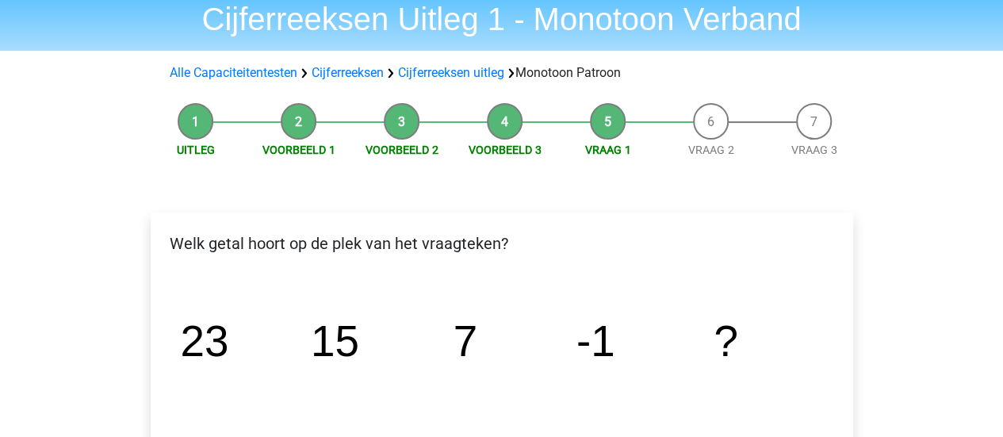
scroll to position [159, 0]
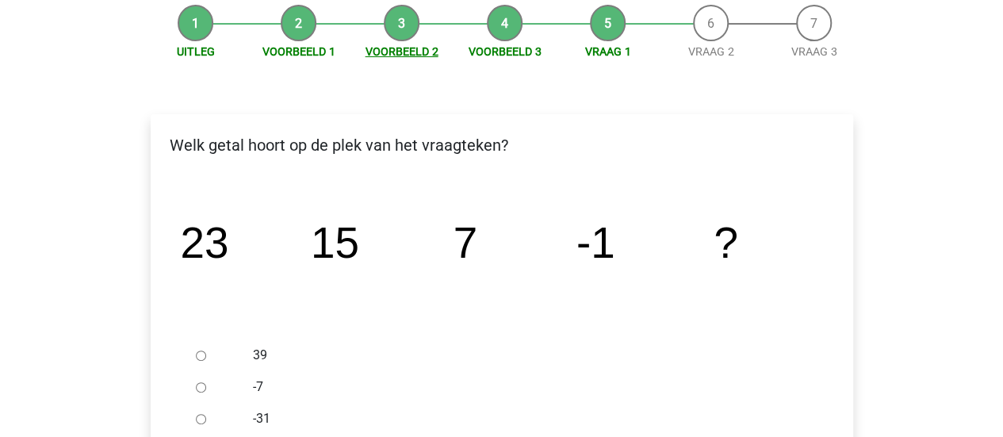
click at [403, 56] on link "Voorbeeld 2" at bounding box center [402, 51] width 73 height 13
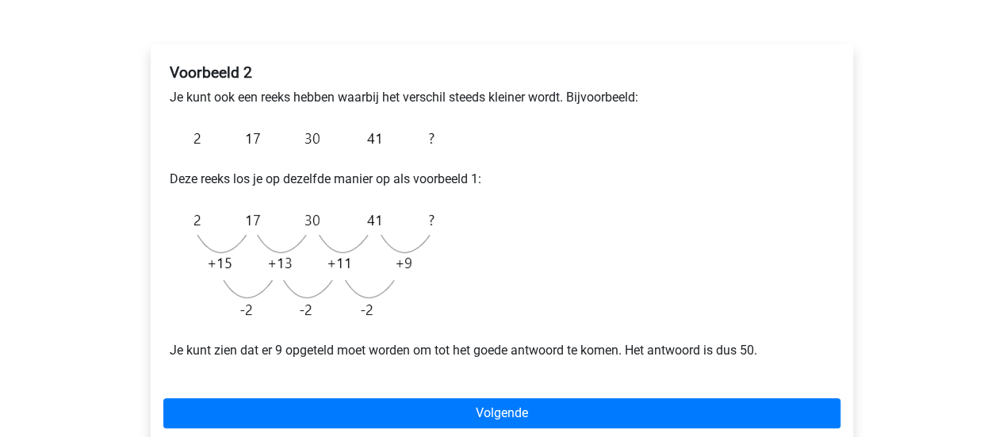
scroll to position [79, 0]
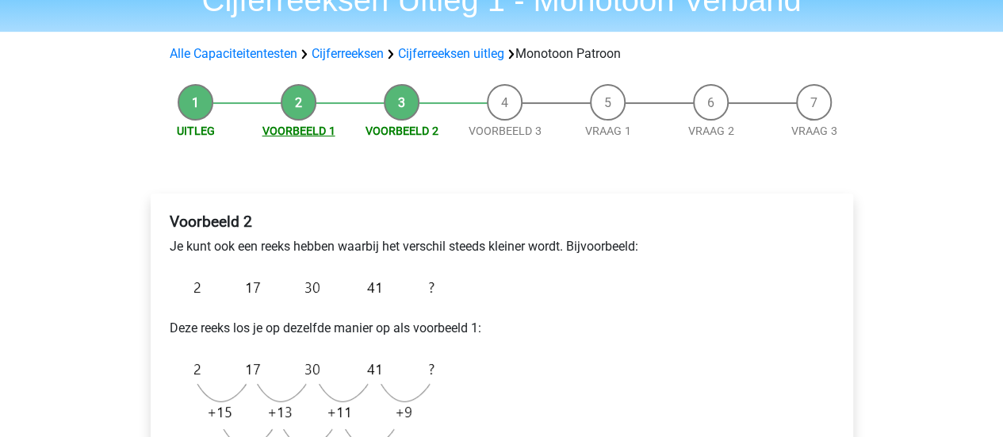
click at [325, 136] on link "Voorbeeld 1" at bounding box center [299, 131] width 73 height 13
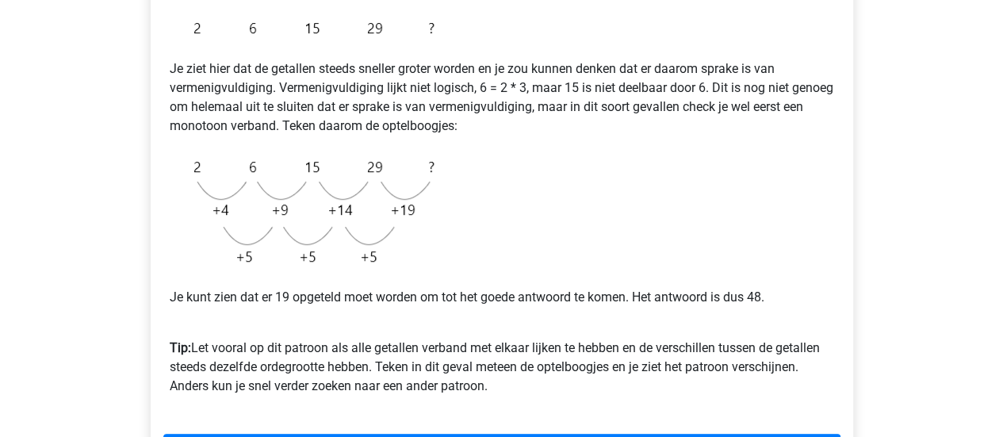
scroll to position [397, 0]
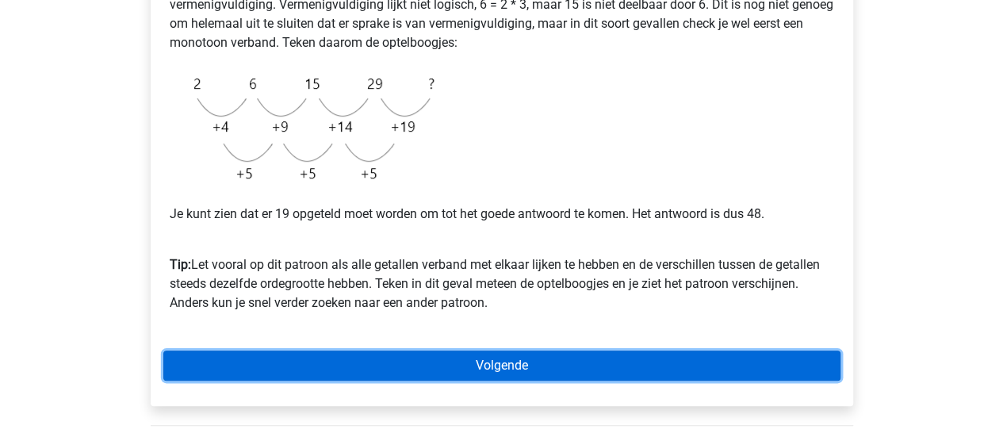
click at [528, 374] on link "Volgende" at bounding box center [501, 366] width 677 height 30
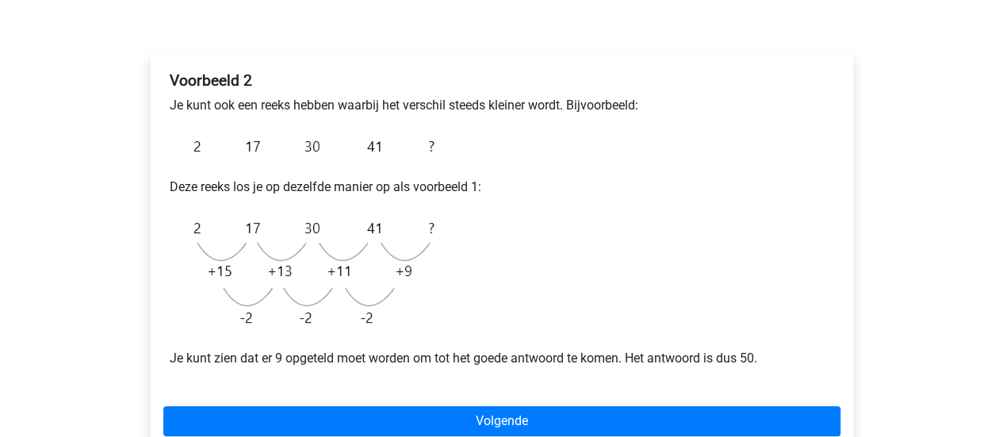
scroll to position [238, 0]
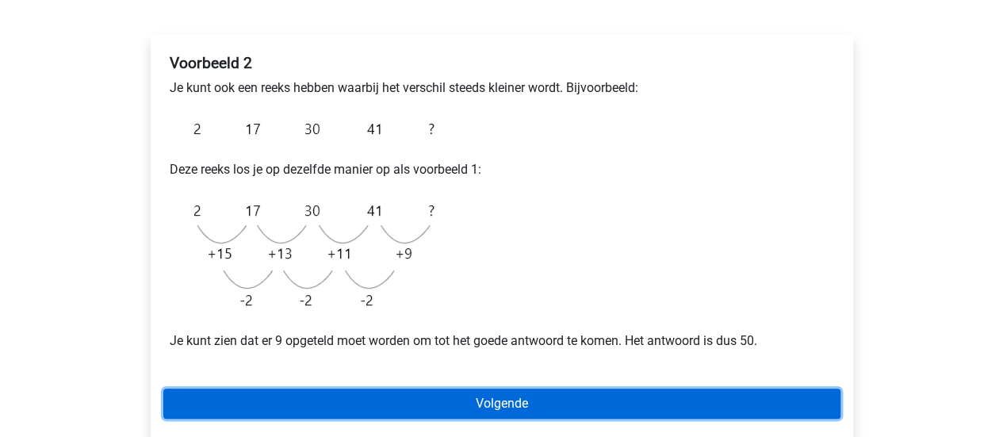
click at [525, 408] on link "Volgende" at bounding box center [501, 404] width 677 height 30
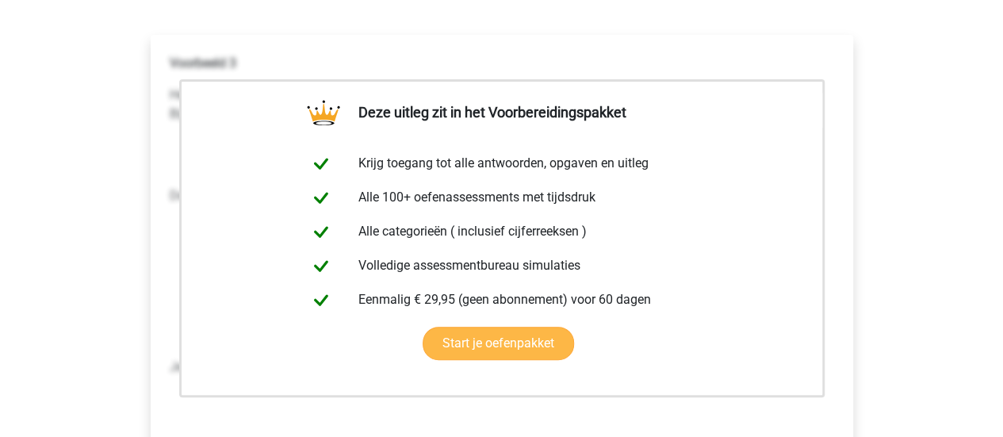
scroll to position [317, 0]
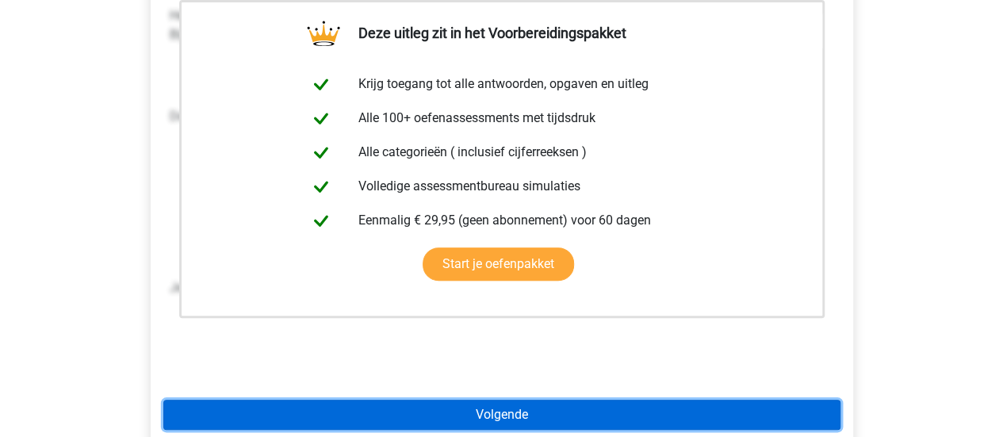
click at [544, 405] on link "Volgende" at bounding box center [501, 415] width 677 height 30
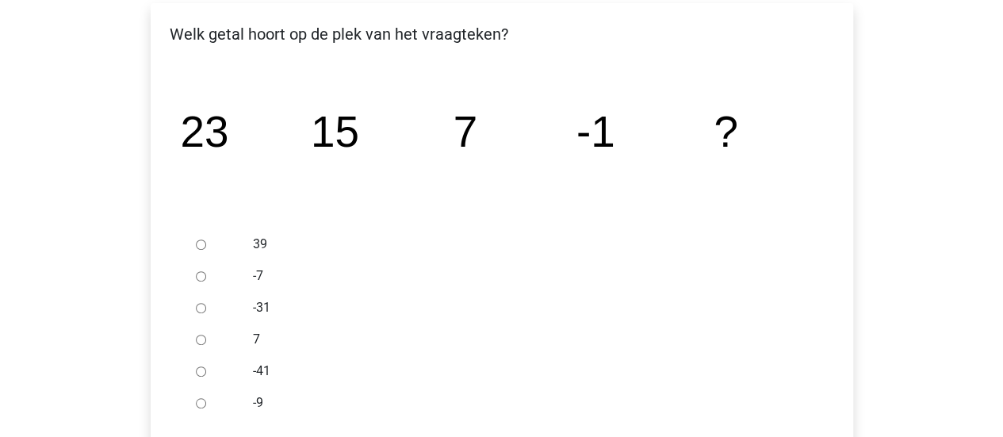
scroll to position [317, 0]
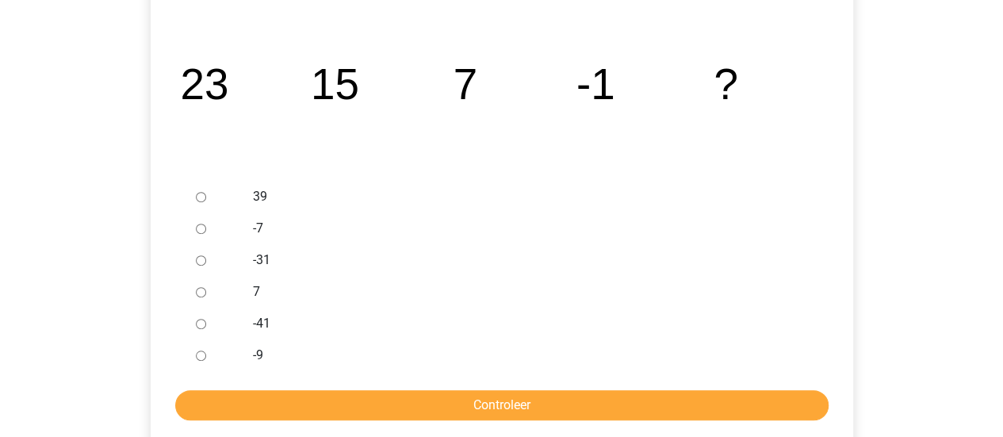
click at [211, 345] on div at bounding box center [216, 355] width 52 height 32
click at [205, 356] on input "-9" at bounding box center [201, 356] width 10 height 10
radio input "true"
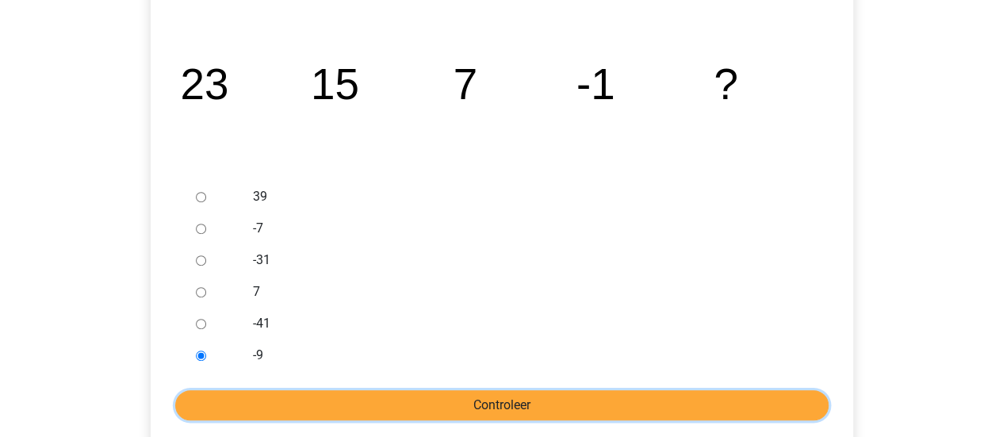
click at [312, 395] on input "Controleer" at bounding box center [501, 405] width 653 height 30
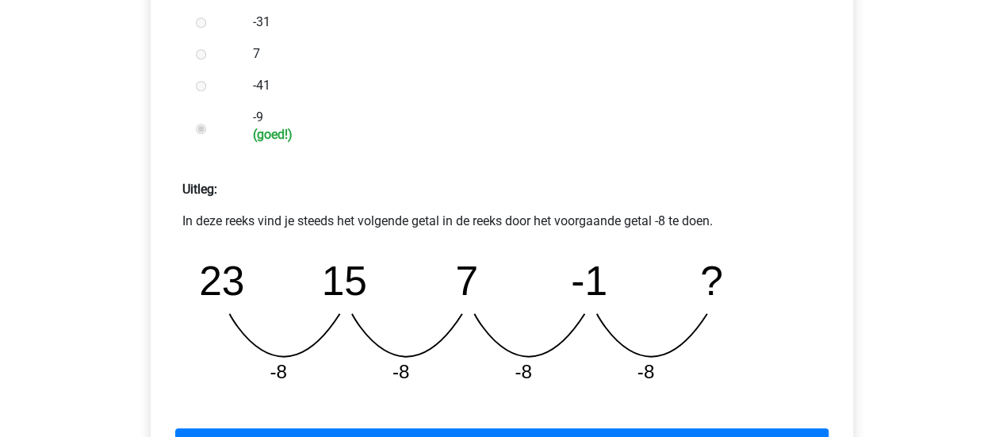
scroll to position [714, 0]
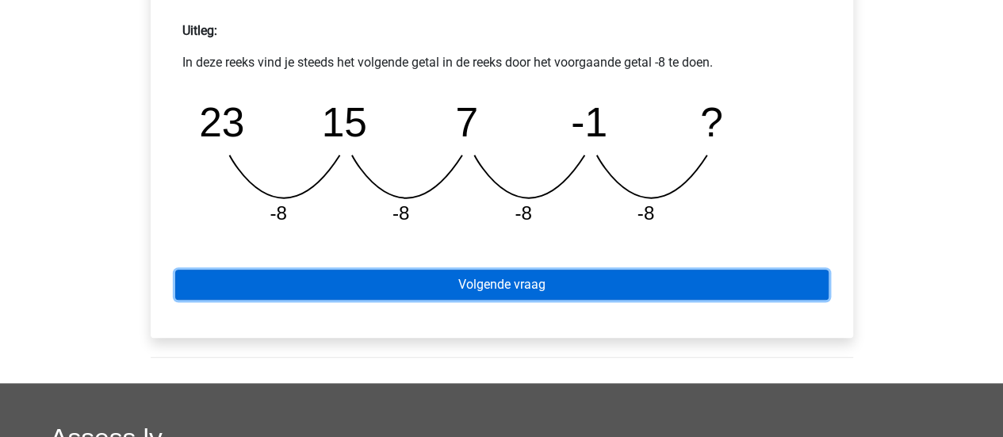
click at [500, 293] on link "Volgende vraag" at bounding box center [501, 285] width 653 height 30
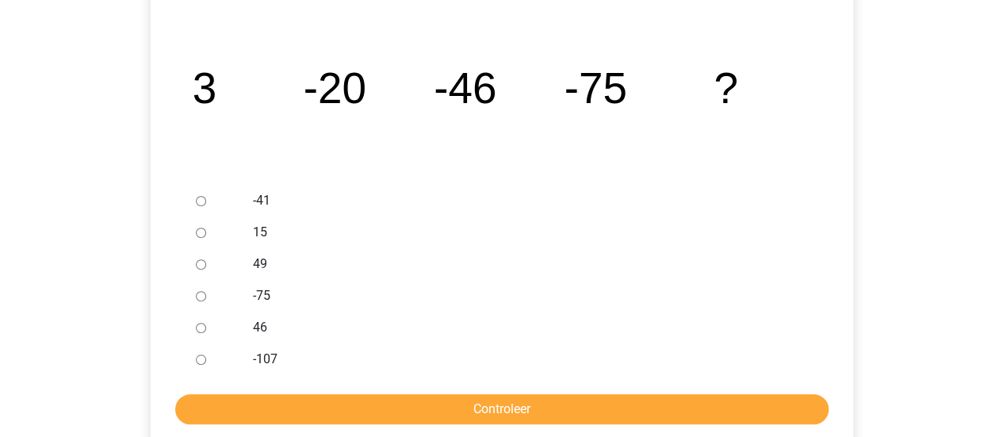
scroll to position [317, 0]
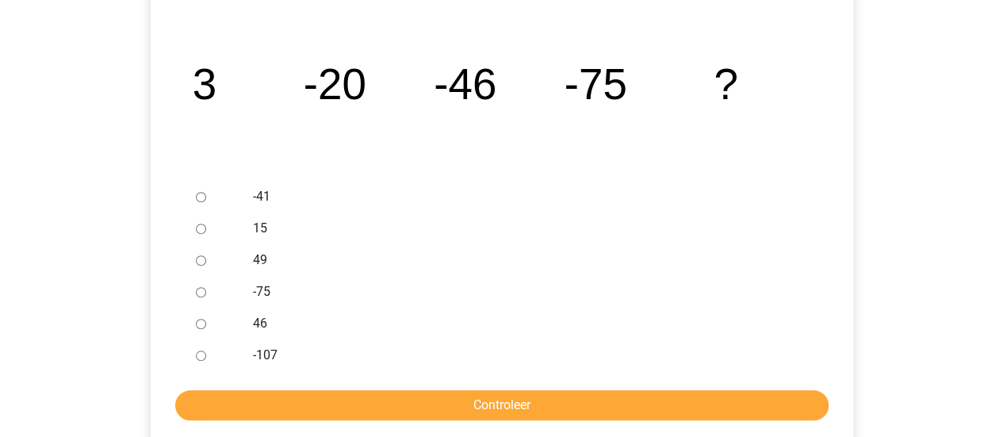
click at [200, 362] on div at bounding box center [216, 355] width 52 height 32
click at [200, 352] on input "-107" at bounding box center [201, 356] width 10 height 10
radio input "true"
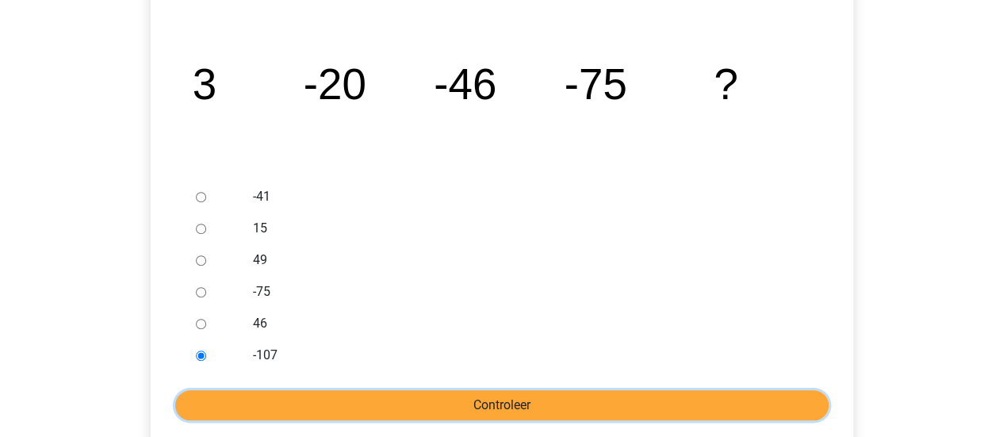
click at [268, 410] on input "Controleer" at bounding box center [501, 405] width 653 height 30
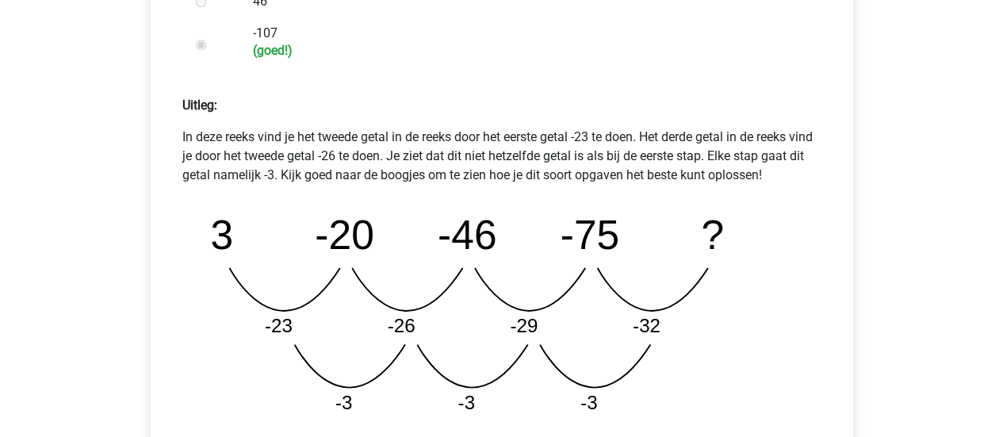
scroll to position [793, 0]
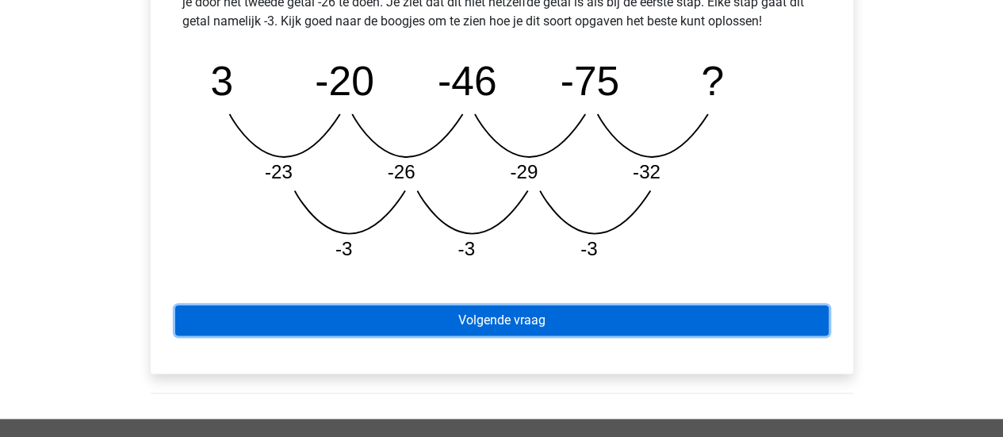
click at [644, 318] on link "Volgende vraag" at bounding box center [501, 320] width 653 height 30
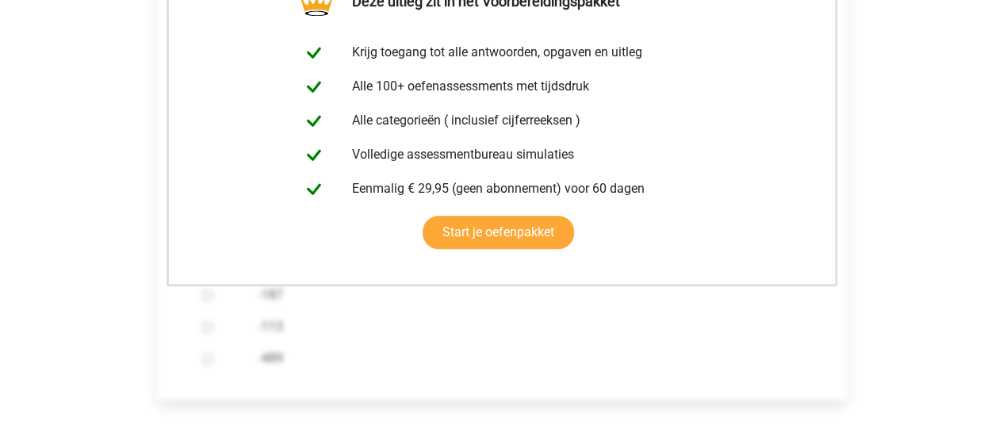
scroll to position [476, 0]
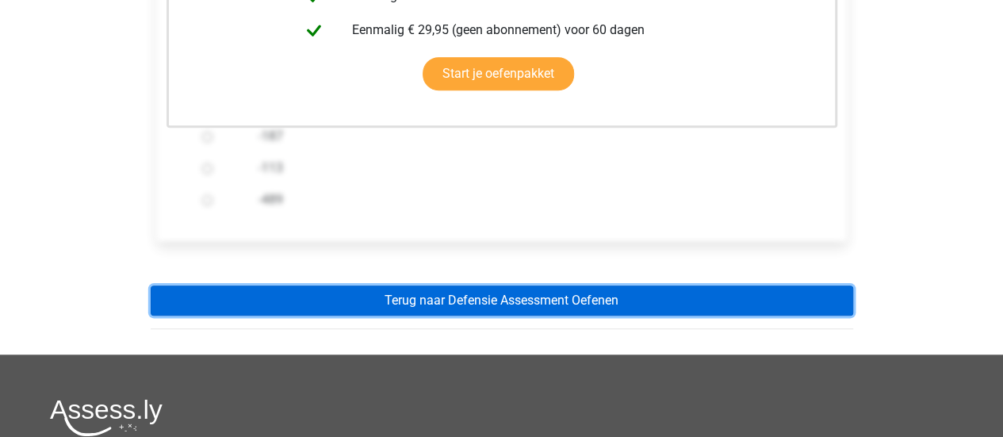
click at [611, 304] on link "Terug naar Defensie Assessment Oefenen" at bounding box center [502, 301] width 703 height 30
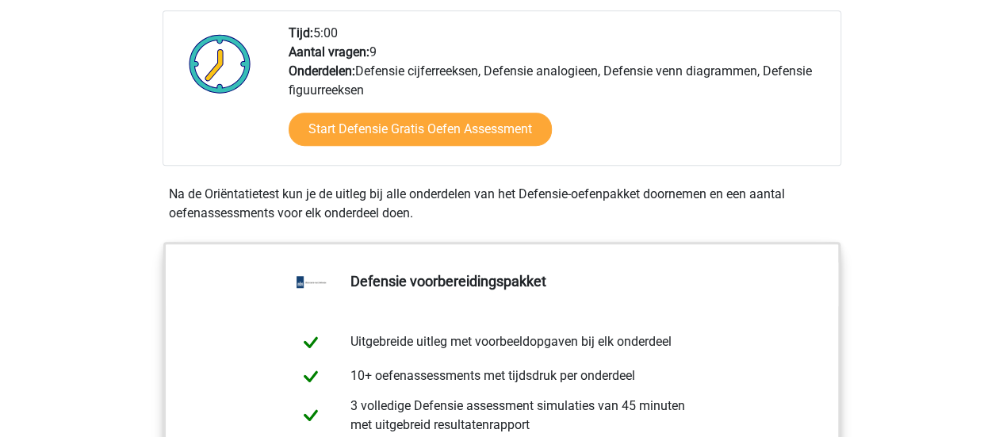
scroll to position [555, 0]
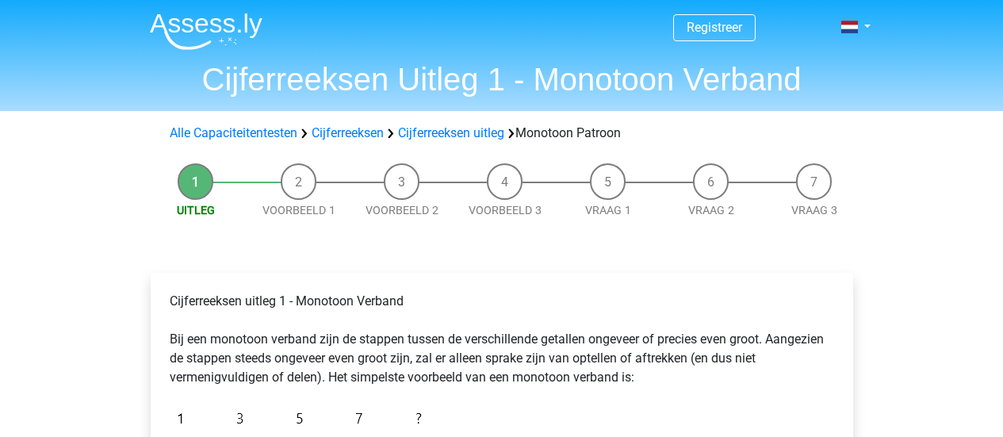
scroll to position [476, 0]
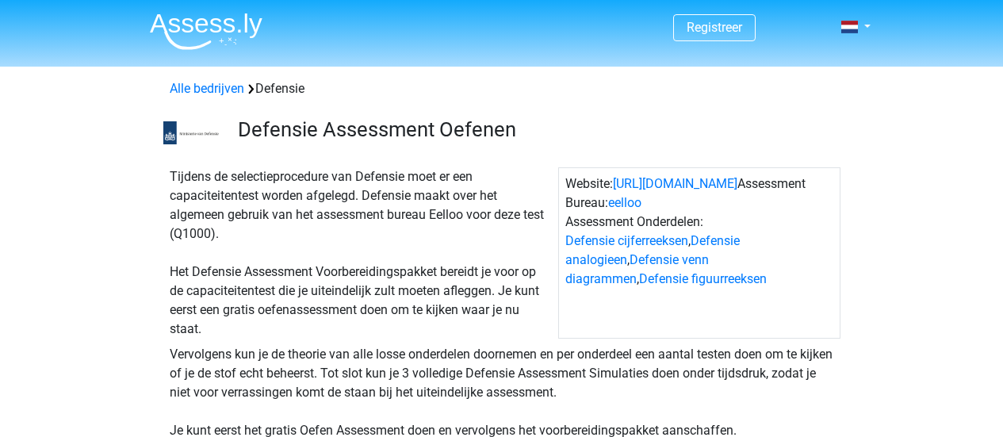
scroll to position [1190, 0]
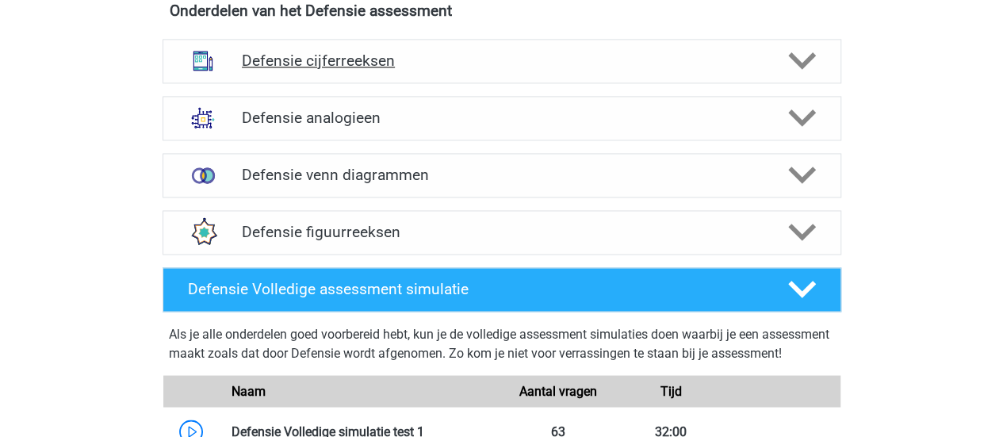
click at [224, 69] on div at bounding box center [203, 60] width 54 height 41
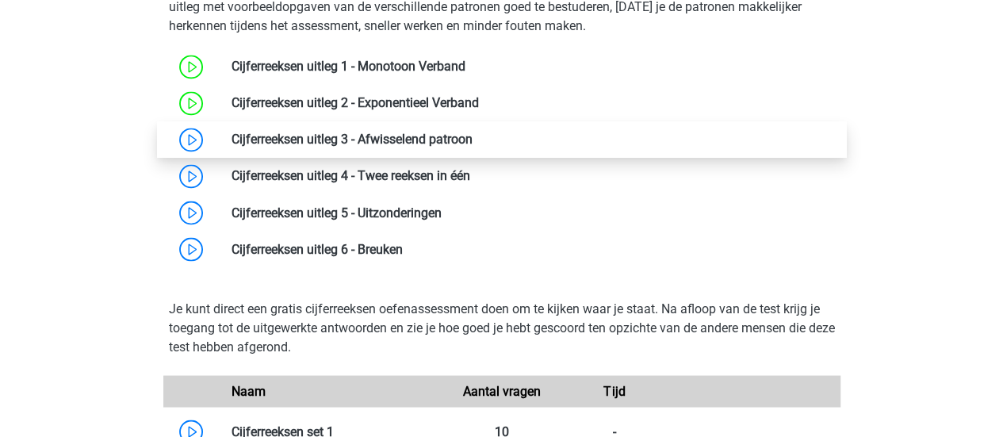
scroll to position [1348, 0]
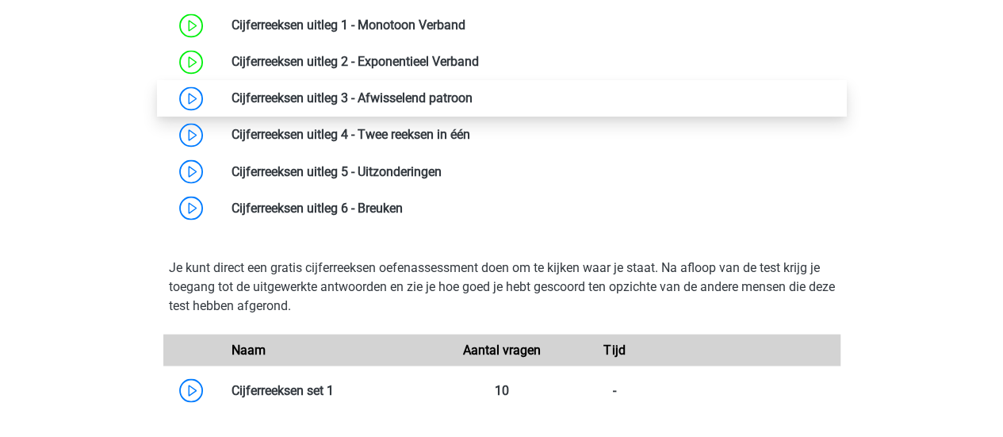
click at [473, 93] on link at bounding box center [473, 97] width 0 height 15
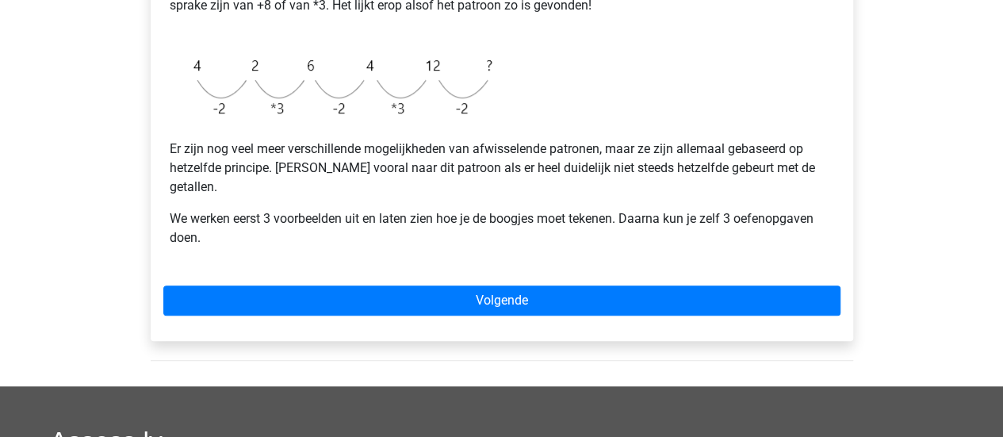
scroll to position [476, 0]
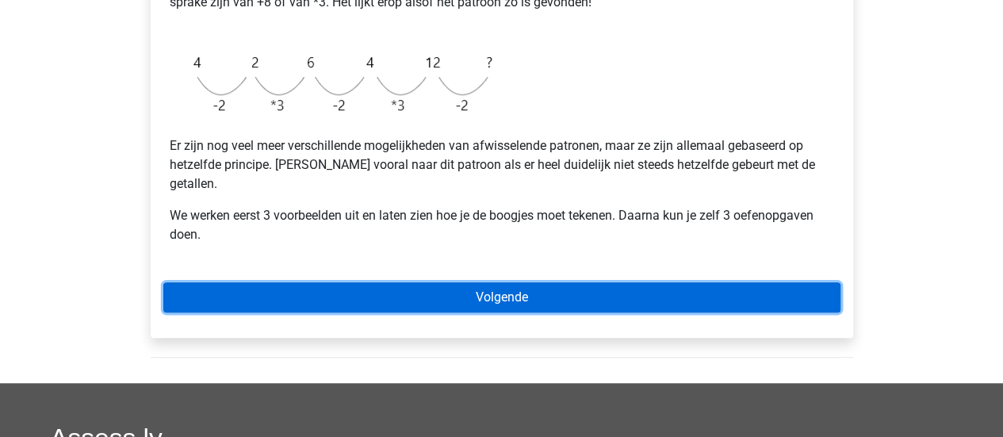
click at [411, 282] on link "Volgende" at bounding box center [501, 297] width 677 height 30
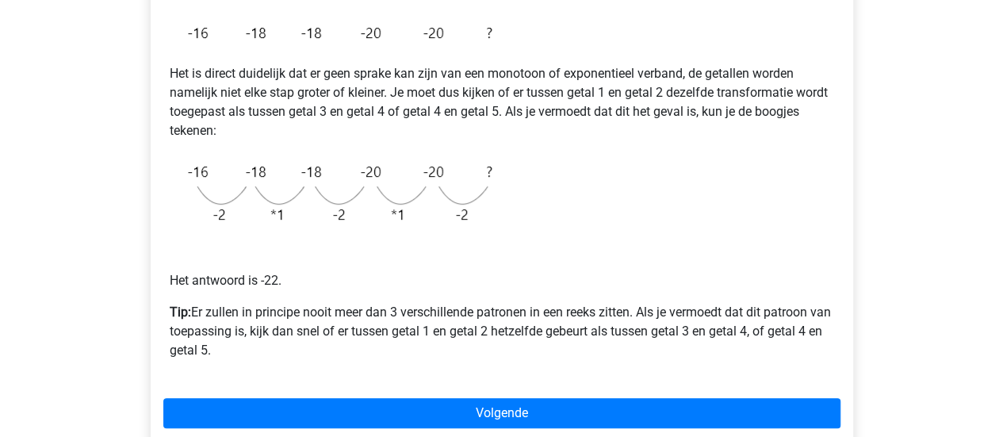
scroll to position [397, 0]
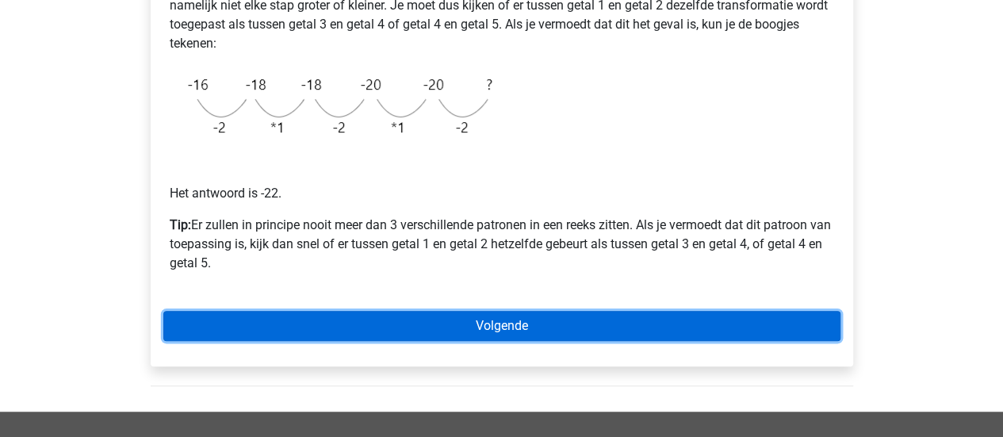
click at [420, 323] on link "Volgende" at bounding box center [501, 326] width 677 height 30
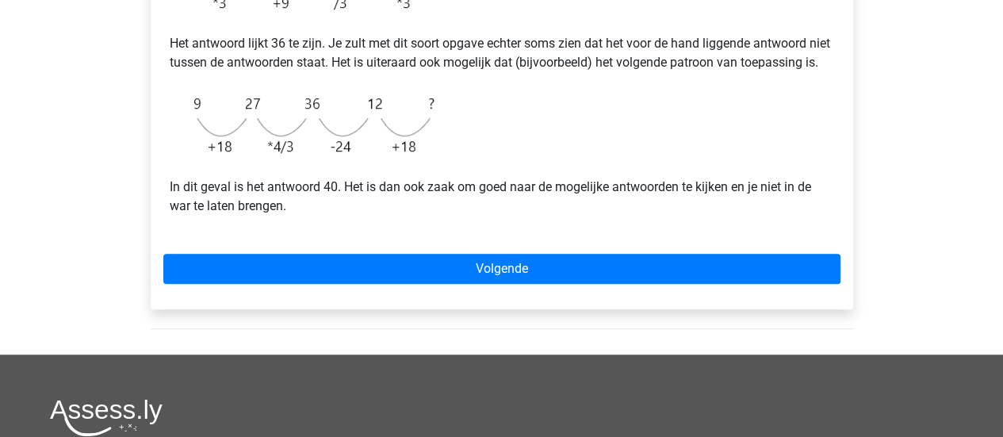
scroll to position [555, 0]
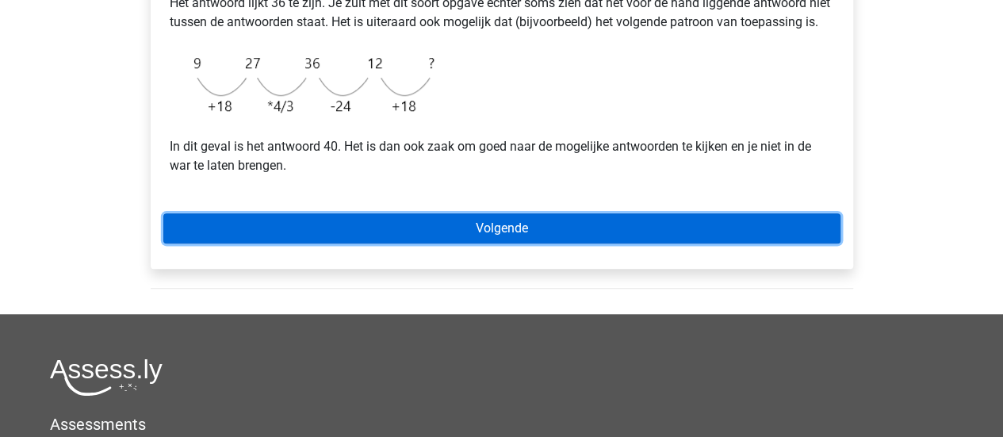
click at [390, 242] on link "Volgende" at bounding box center [501, 228] width 677 height 30
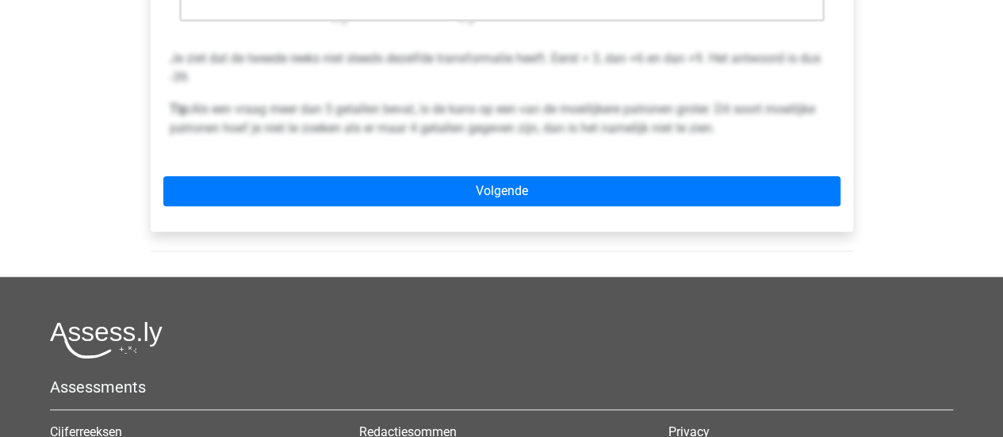
scroll to position [634, 0]
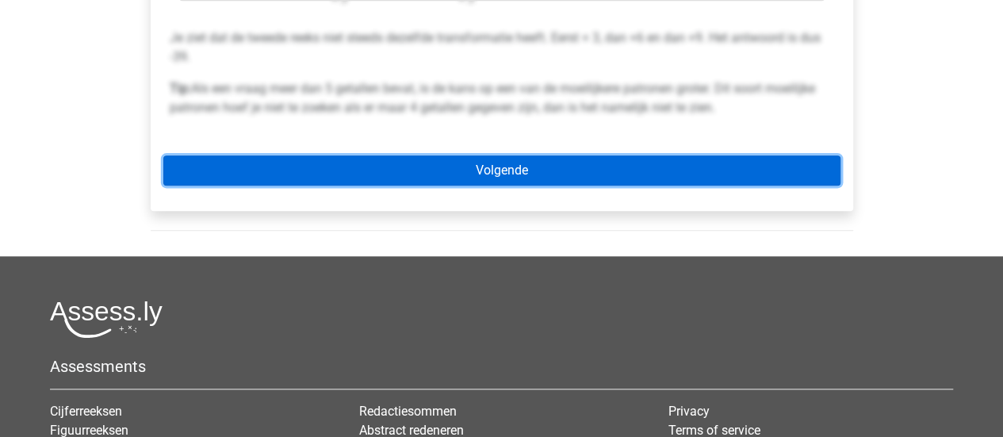
click at [436, 175] on link "Volgende" at bounding box center [501, 170] width 677 height 30
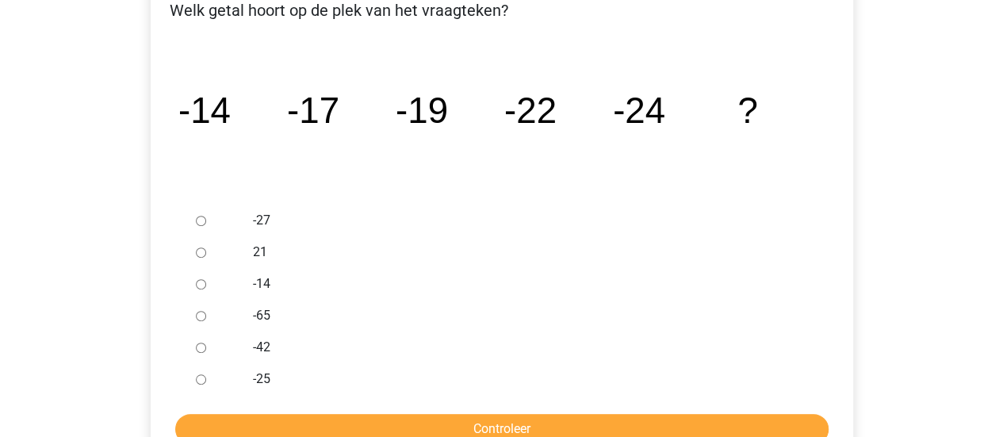
scroll to position [317, 0]
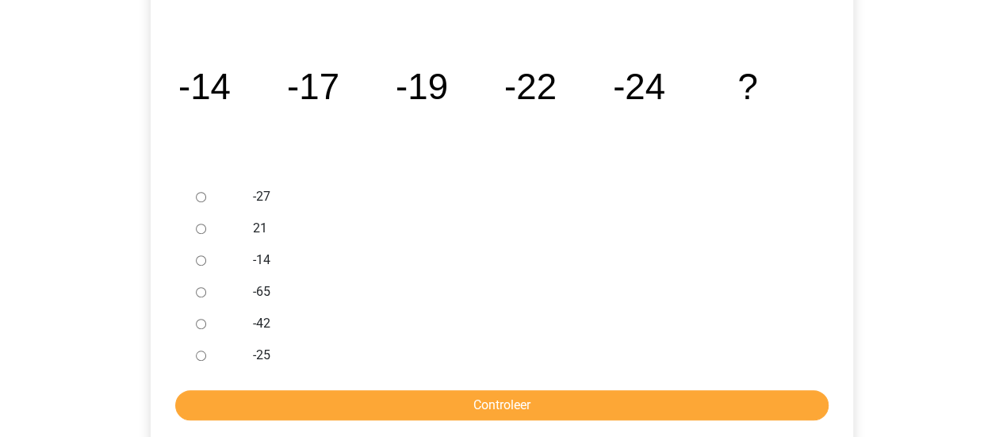
click at [203, 194] on input "-27" at bounding box center [201, 197] width 10 height 10
radio input "true"
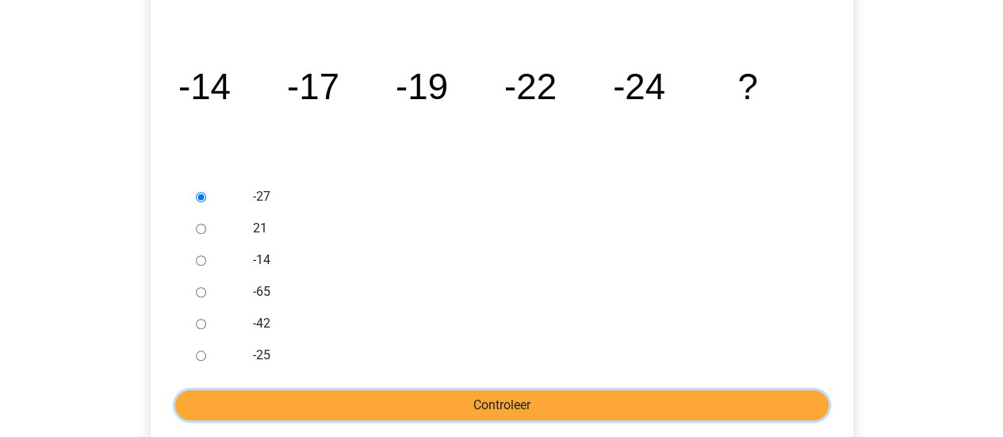
click at [512, 405] on input "Controleer" at bounding box center [501, 405] width 653 height 30
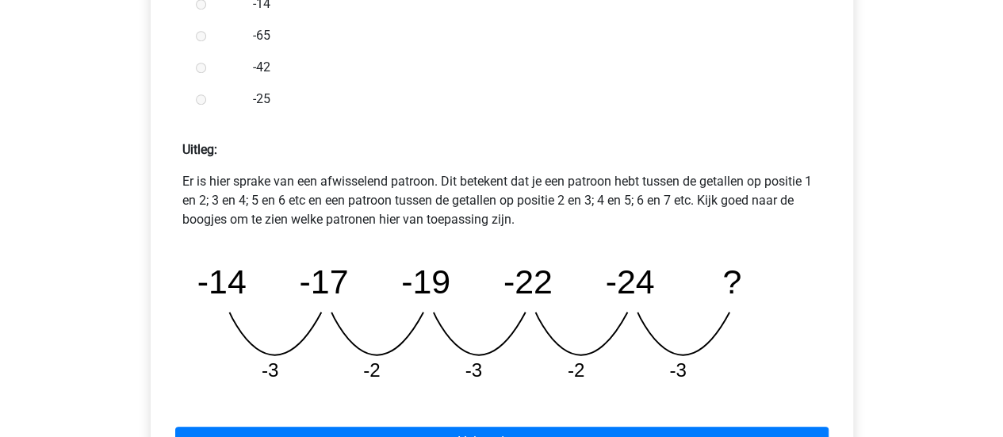
scroll to position [793, 0]
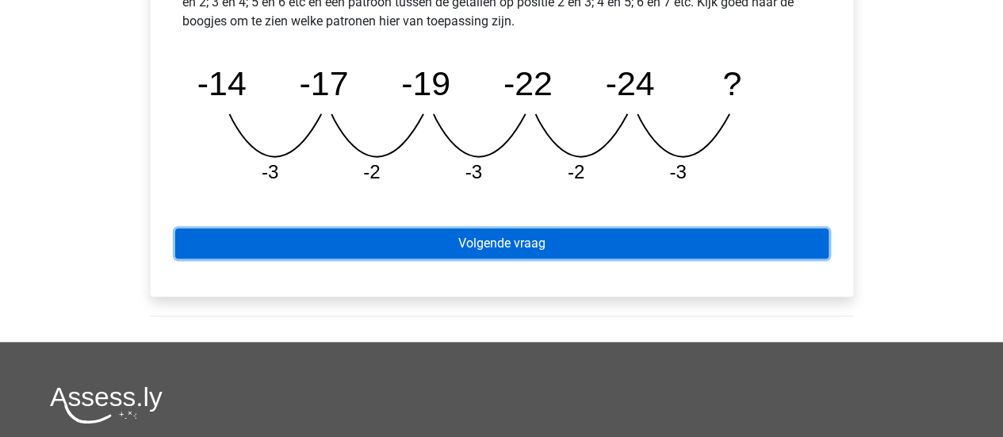
click at [634, 236] on link "Volgende vraag" at bounding box center [501, 243] width 653 height 30
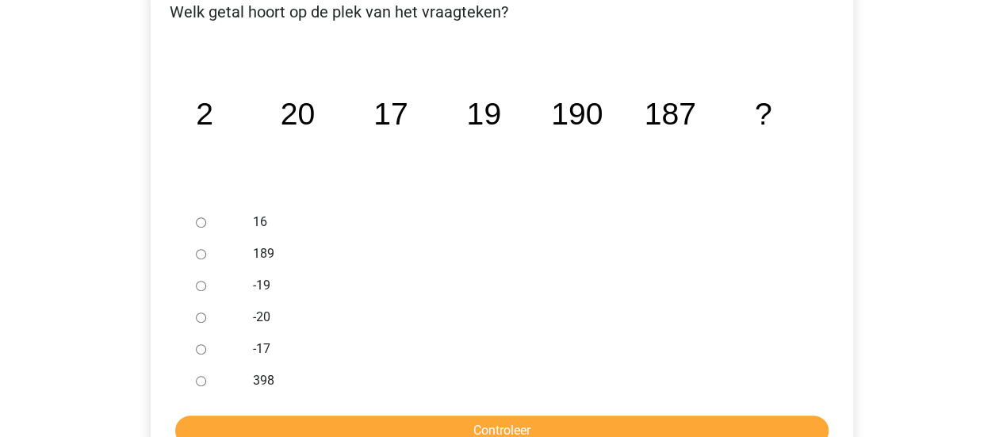
scroll to position [317, 0]
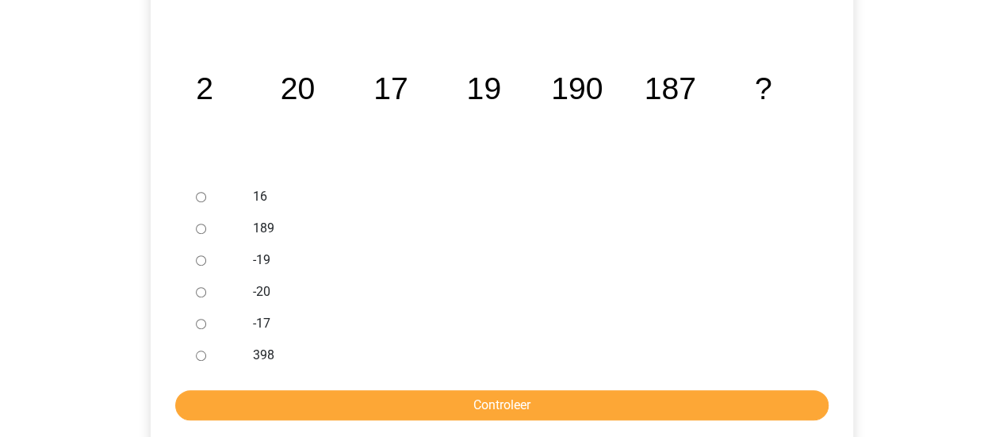
click at [197, 226] on input "189" at bounding box center [201, 229] width 10 height 10
radio input "true"
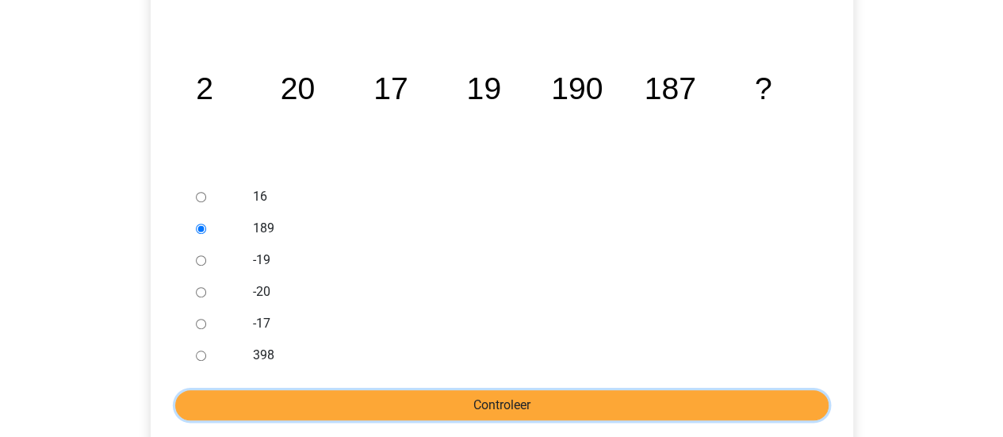
click at [525, 401] on input "Controleer" at bounding box center [501, 405] width 653 height 30
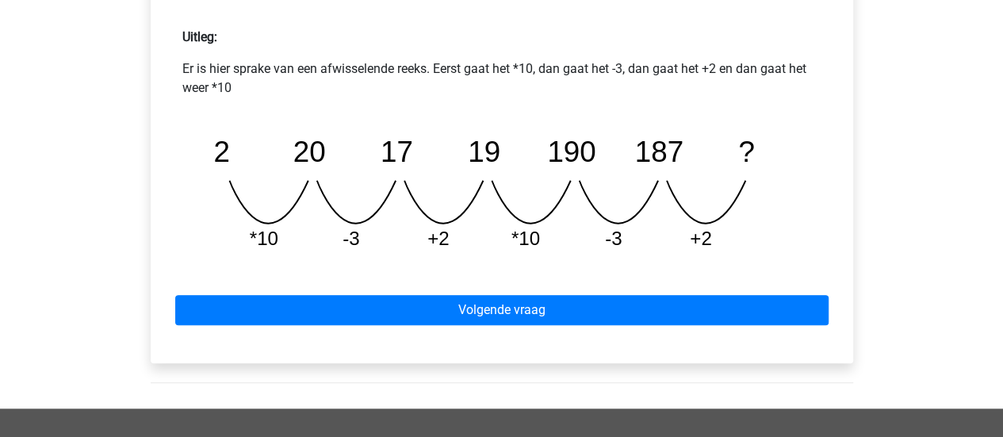
scroll to position [872, 0]
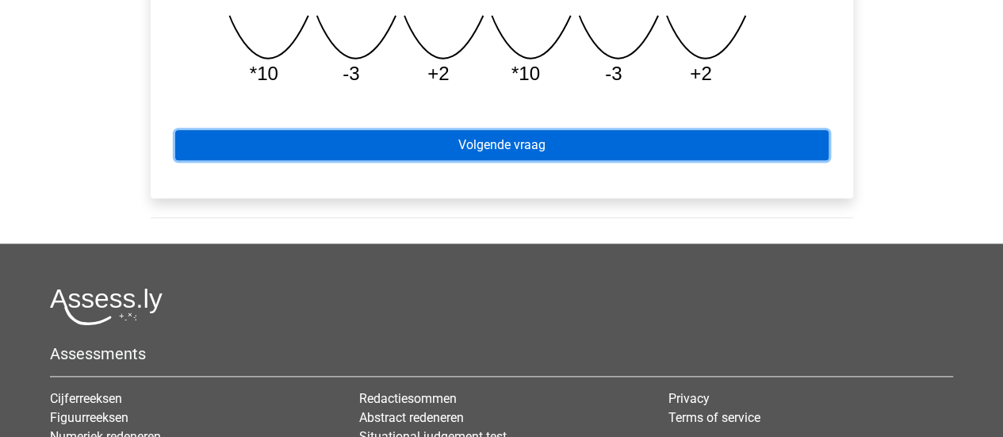
click at [565, 144] on link "Volgende vraag" at bounding box center [501, 145] width 653 height 30
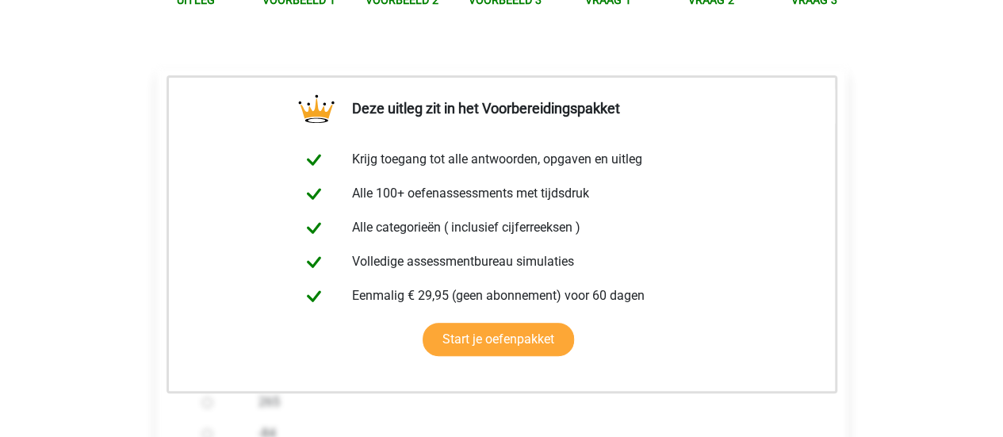
scroll to position [476, 0]
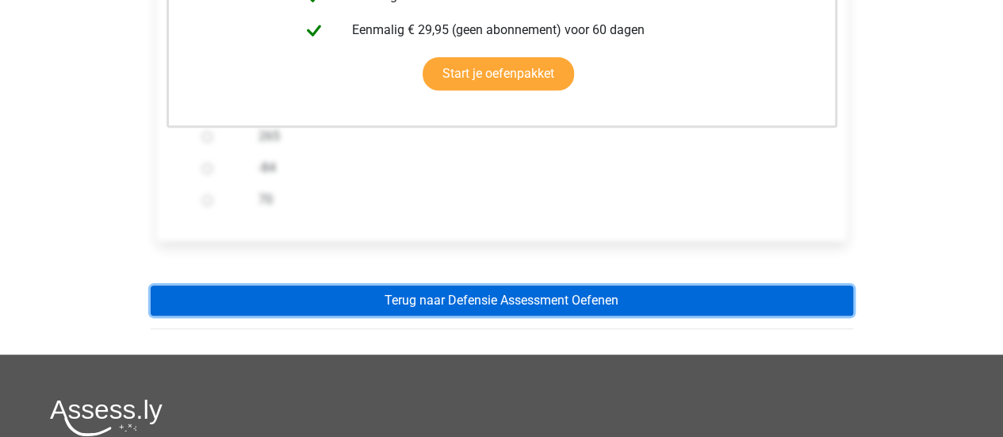
click at [574, 299] on link "Terug naar Defensie Assessment Oefenen" at bounding box center [502, 301] width 703 height 30
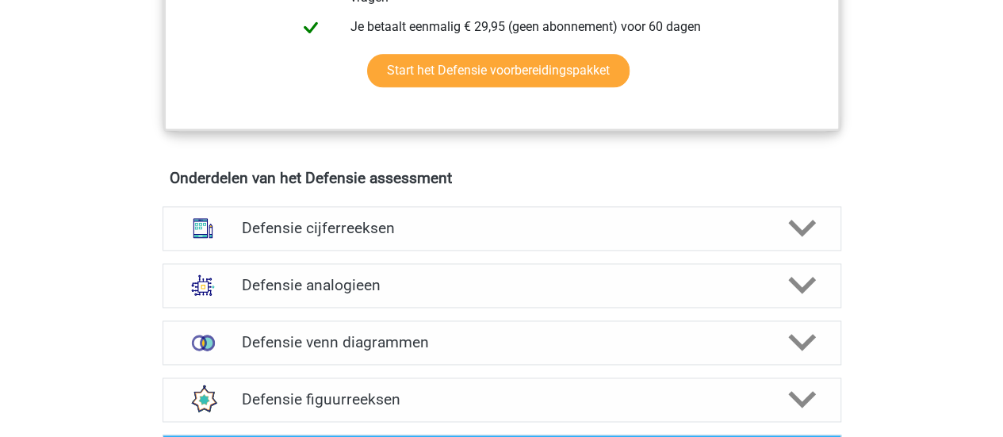
scroll to position [1110, 0]
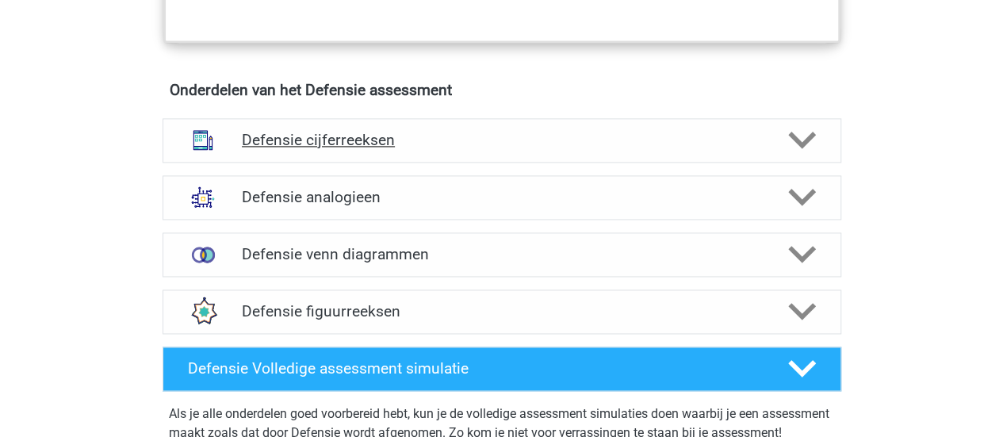
click at [408, 128] on div "Defensie cijferreeksen" at bounding box center [502, 140] width 679 height 44
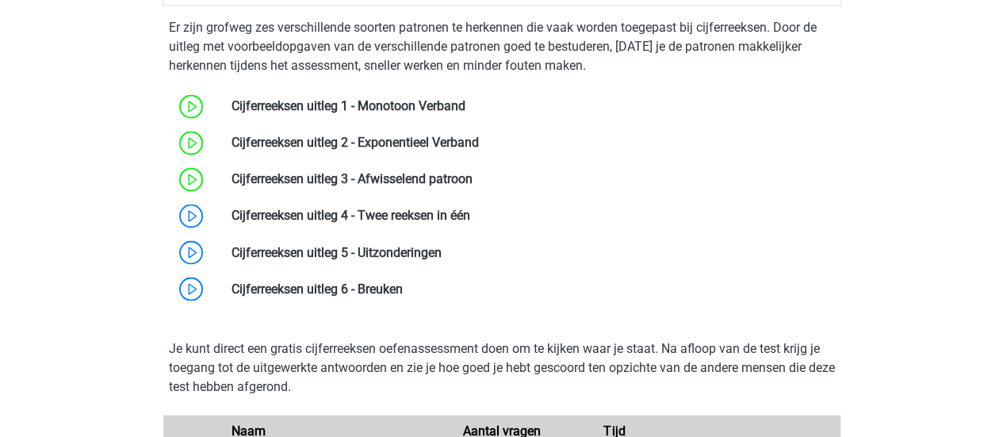
scroll to position [1269, 0]
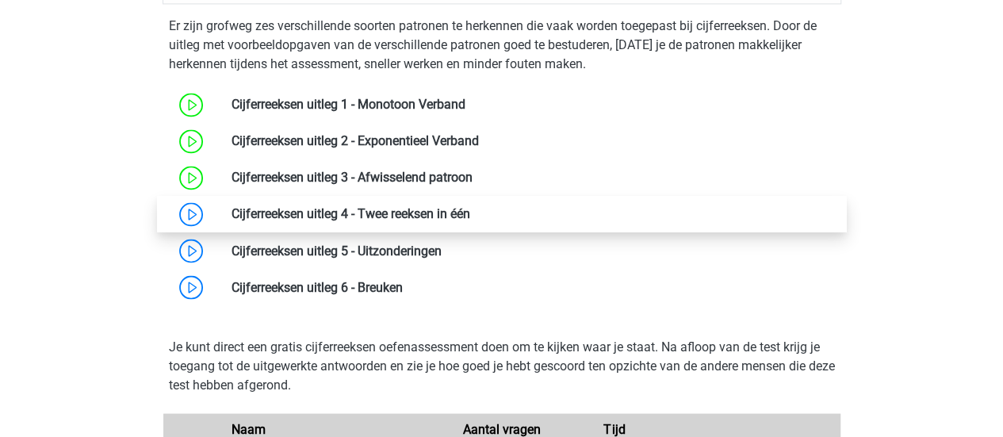
click at [470, 206] on link at bounding box center [470, 213] width 0 height 15
click at [470, 217] on link at bounding box center [470, 213] width 0 height 15
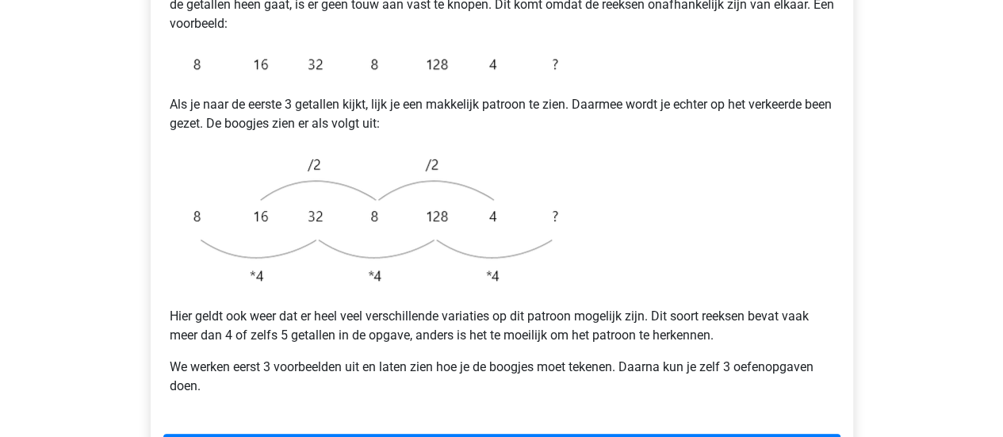
scroll to position [397, 0]
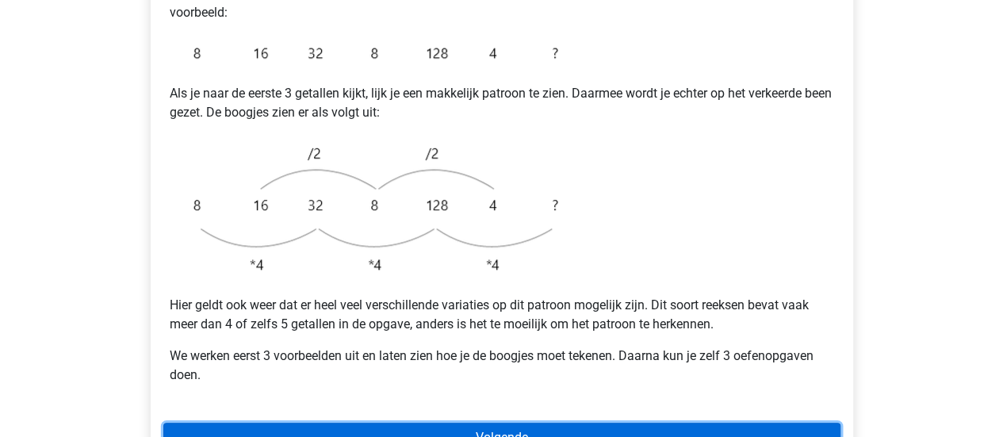
click at [730, 423] on link "Volgende" at bounding box center [501, 438] width 677 height 30
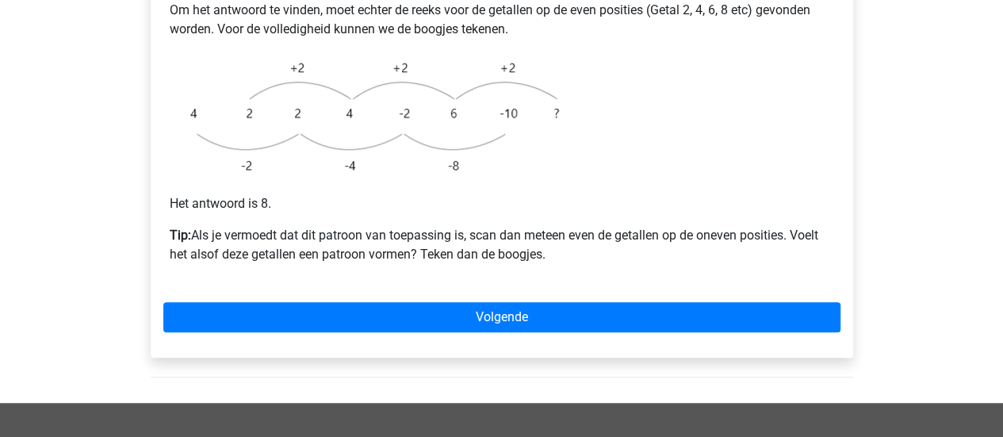
scroll to position [476, 0]
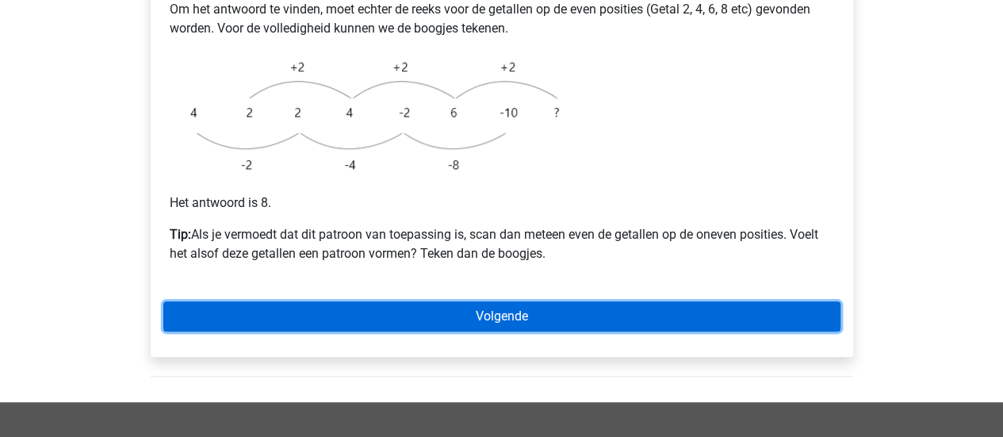
click at [658, 301] on link "Volgende" at bounding box center [501, 316] width 677 height 30
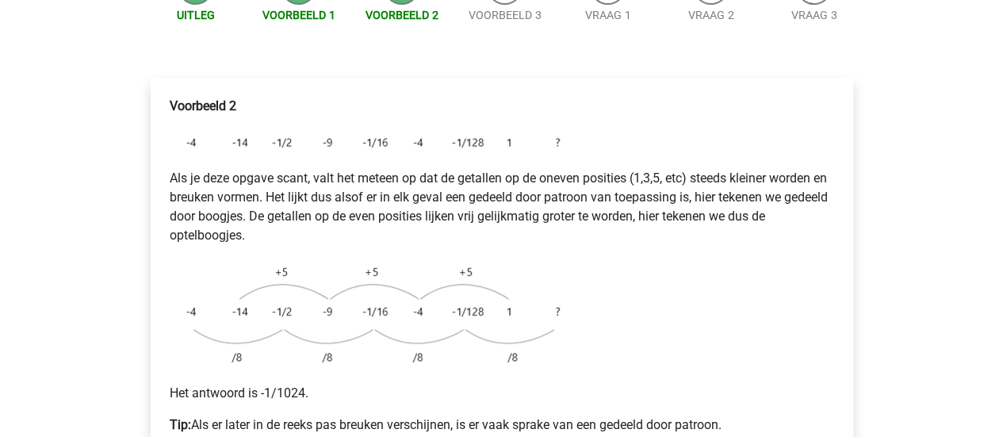
scroll to position [317, 0]
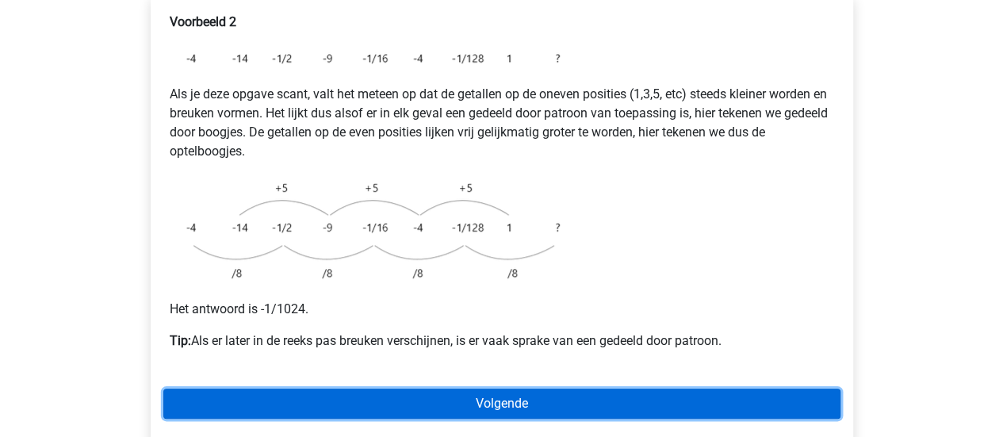
click at [560, 389] on link "Volgende" at bounding box center [501, 404] width 677 height 30
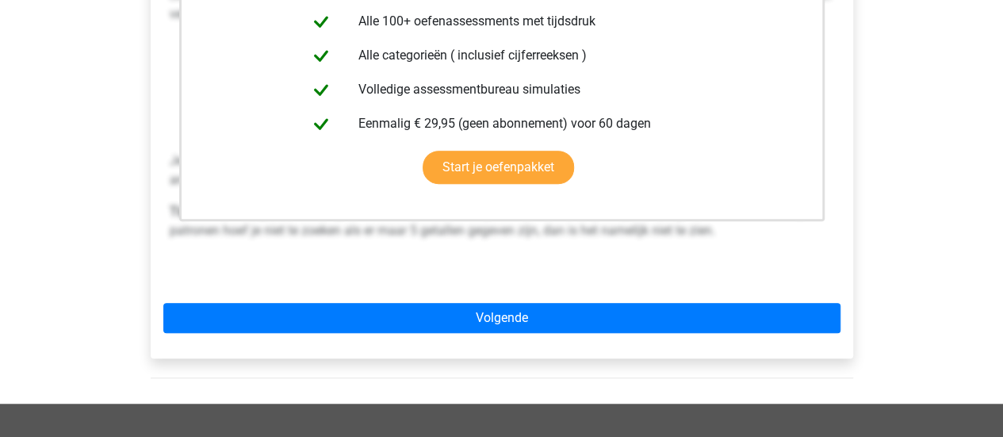
scroll to position [476, 0]
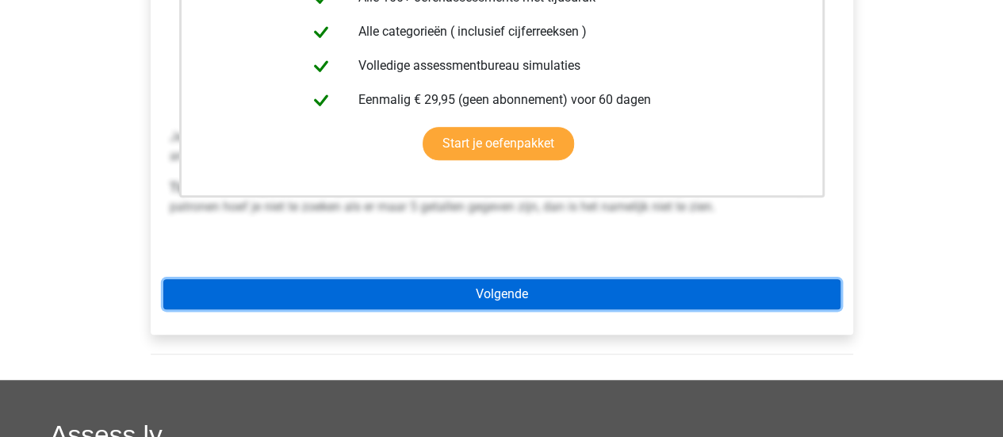
click at [594, 279] on link "Volgende" at bounding box center [501, 294] width 677 height 30
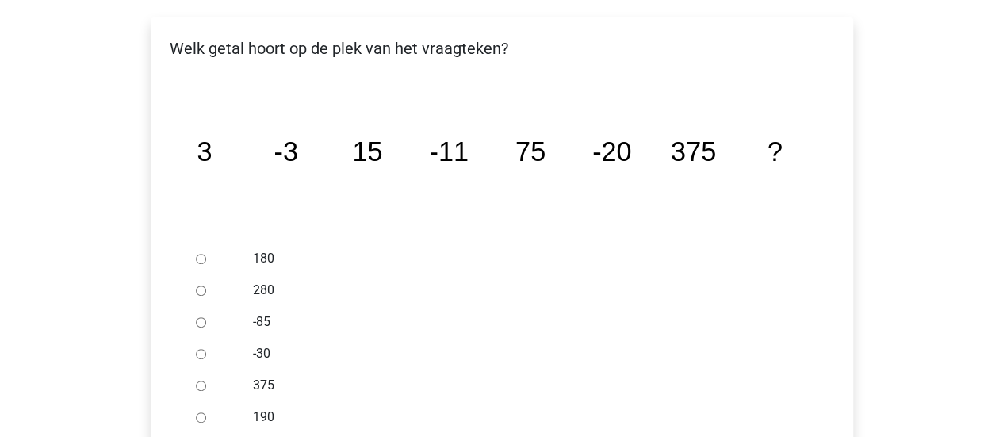
scroll to position [317, 0]
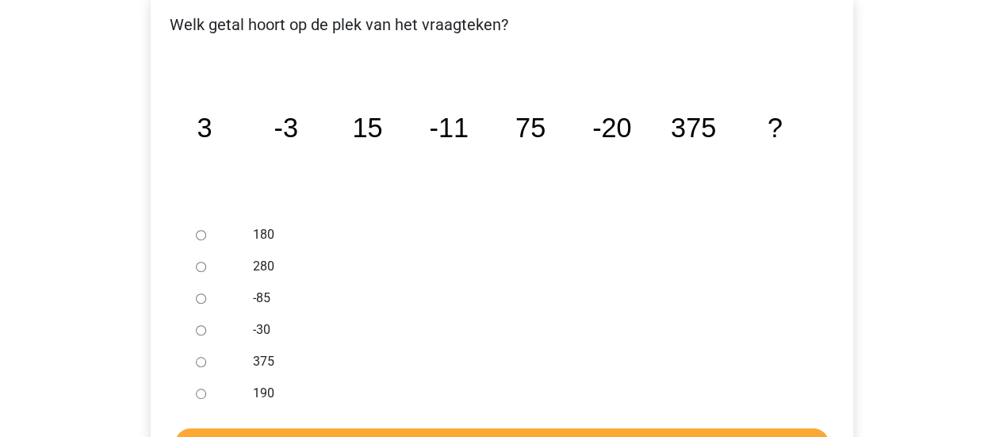
click at [650, 320] on label "-30" at bounding box center [527, 329] width 549 height 19
click at [206, 325] on input "-30" at bounding box center [201, 330] width 10 height 10
radio input "true"
click at [462, 428] on input "Controleer" at bounding box center [501, 443] width 653 height 30
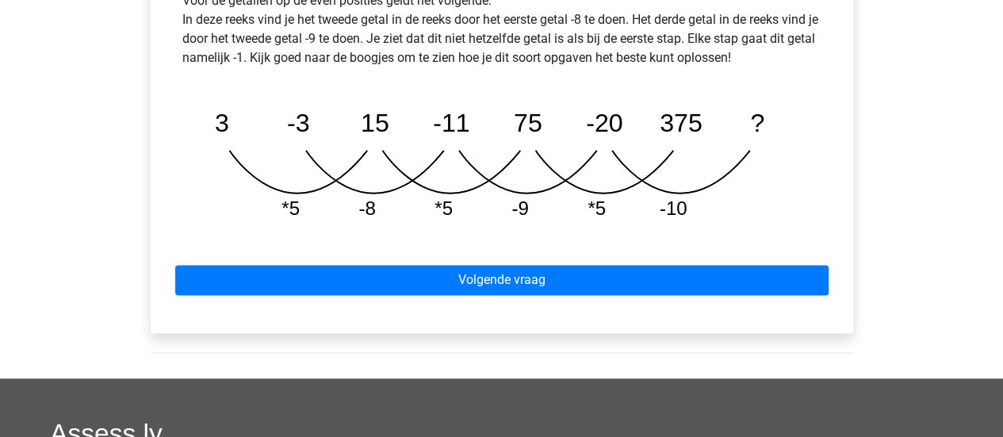
scroll to position [872, 0]
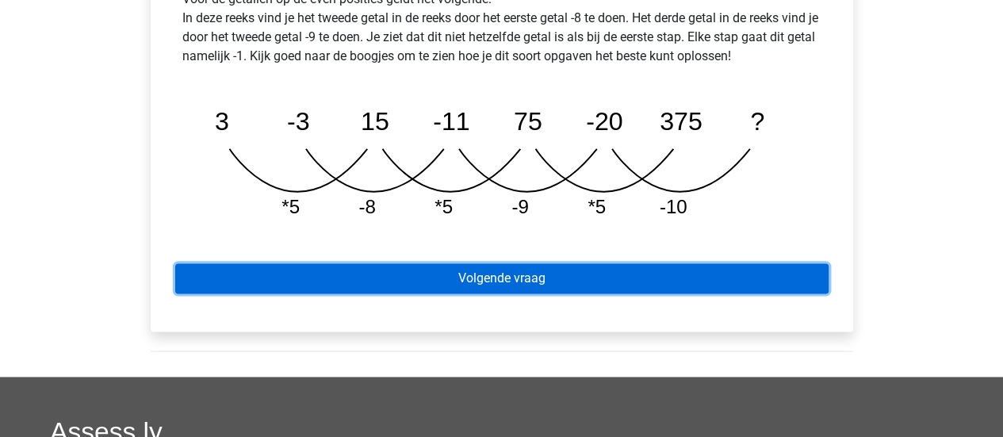
click at [585, 263] on link "Volgende vraag" at bounding box center [501, 278] width 653 height 30
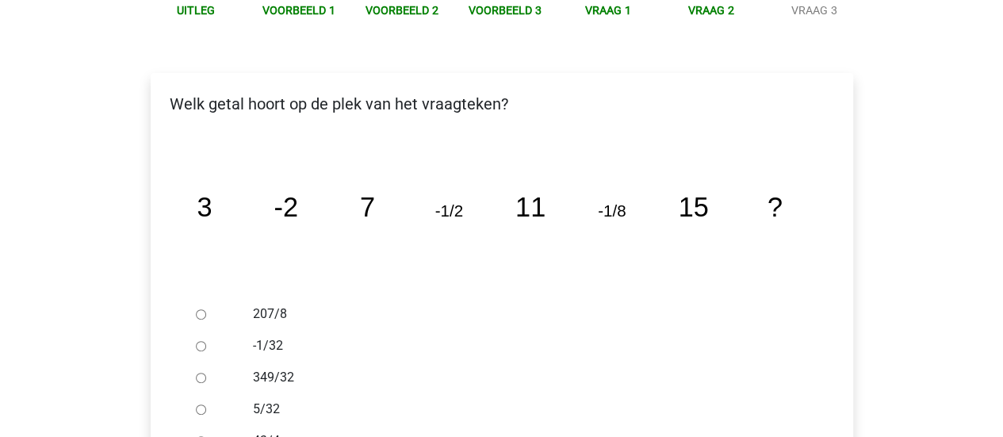
scroll to position [317, 0]
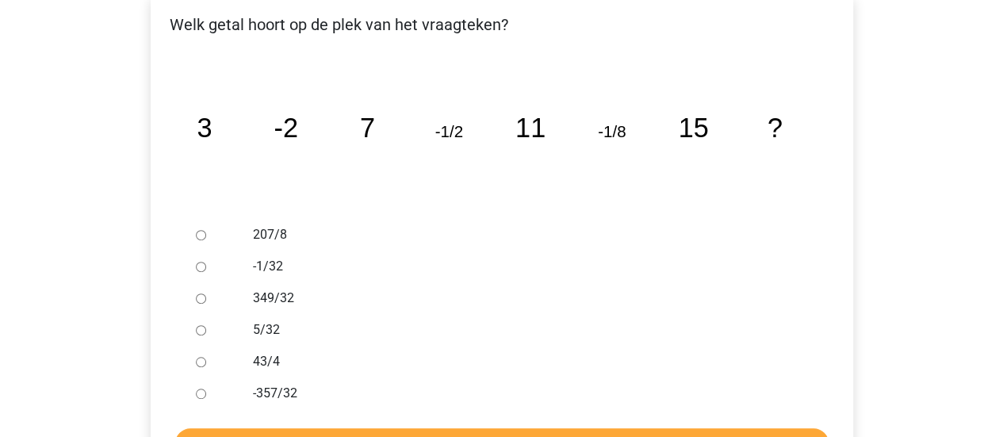
click at [206, 251] on div at bounding box center [216, 267] width 52 height 32
click at [201, 262] on input "-1/32" at bounding box center [201, 267] width 10 height 10
radio input "true"
click at [437, 428] on input "Controleer" at bounding box center [501, 443] width 653 height 30
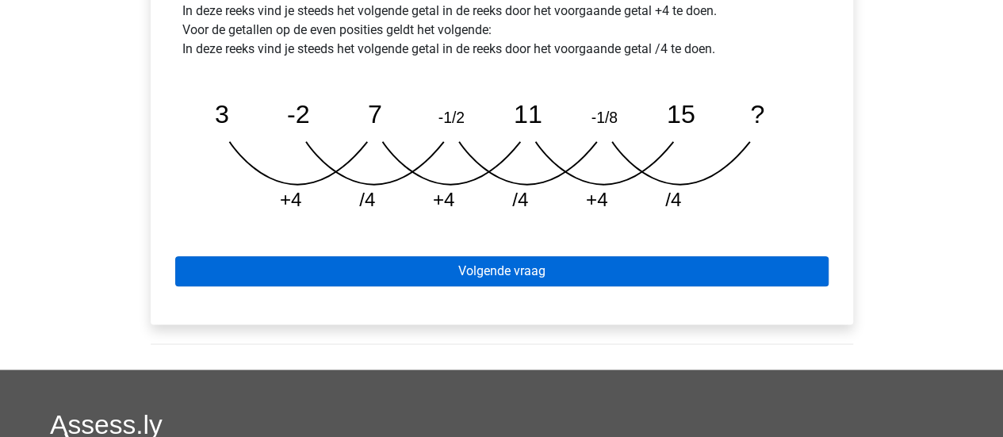
scroll to position [952, 0]
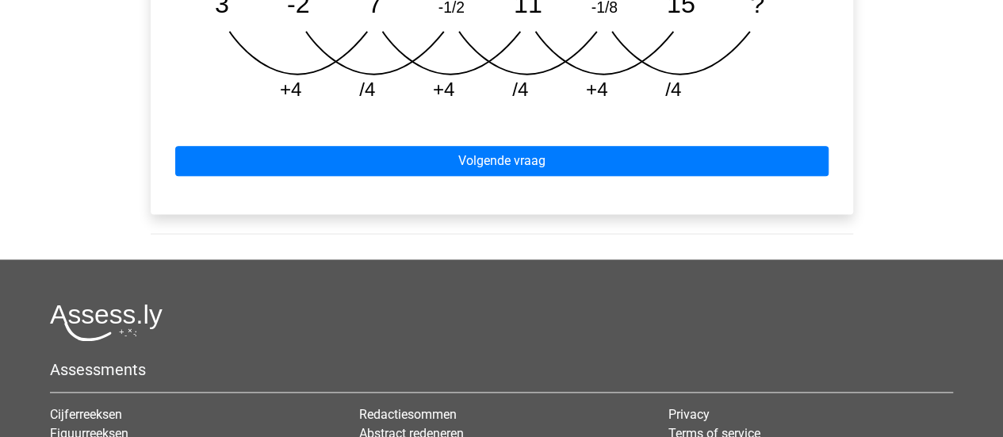
click at [577, 114] on div "Volgende vraag" at bounding box center [501, 157] width 677 height 87
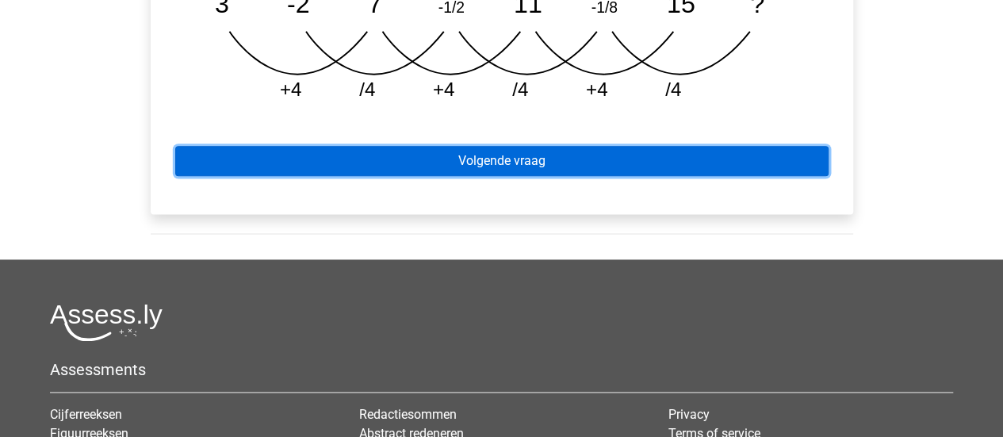
click at [601, 146] on link "Volgende vraag" at bounding box center [501, 161] width 653 height 30
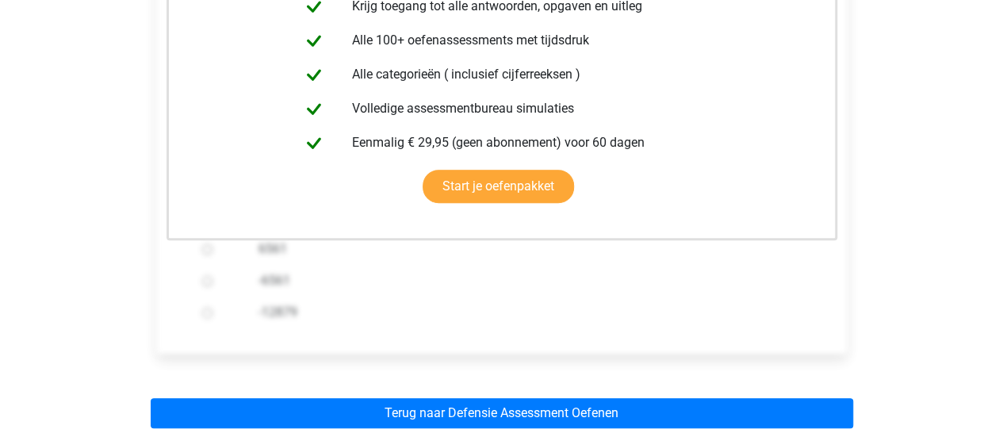
scroll to position [555, 0]
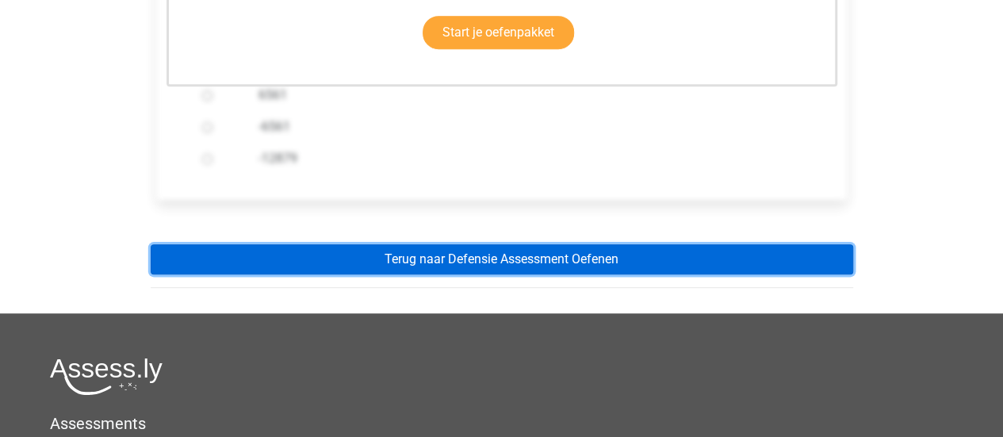
click at [441, 244] on link "Terug naar Defensie Assessment Oefenen" at bounding box center [502, 259] width 703 height 30
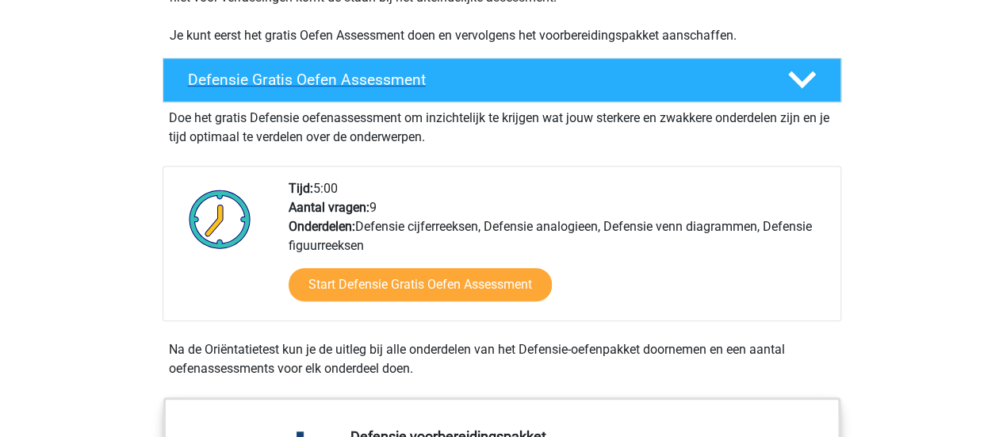
scroll to position [397, 0]
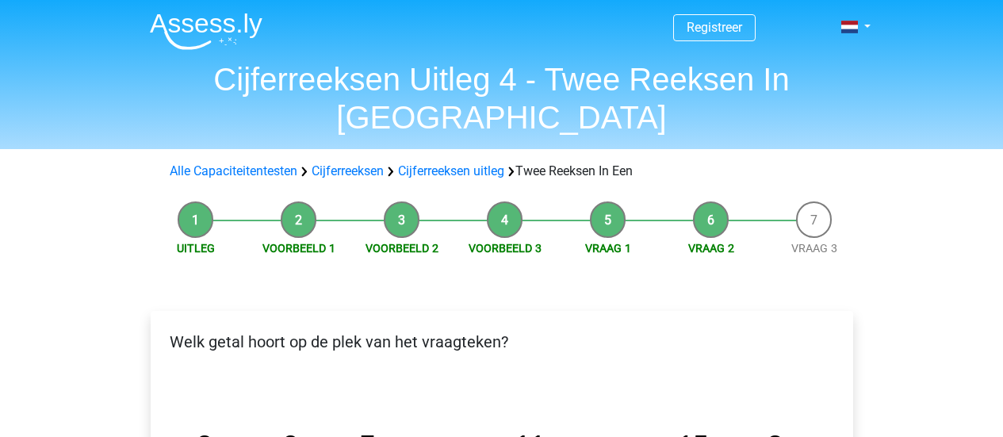
scroll to position [317, 0]
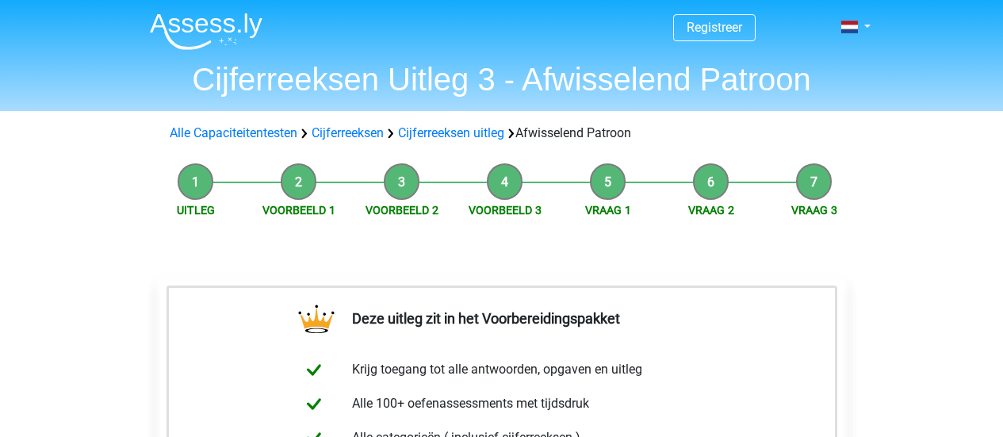
scroll to position [476, 0]
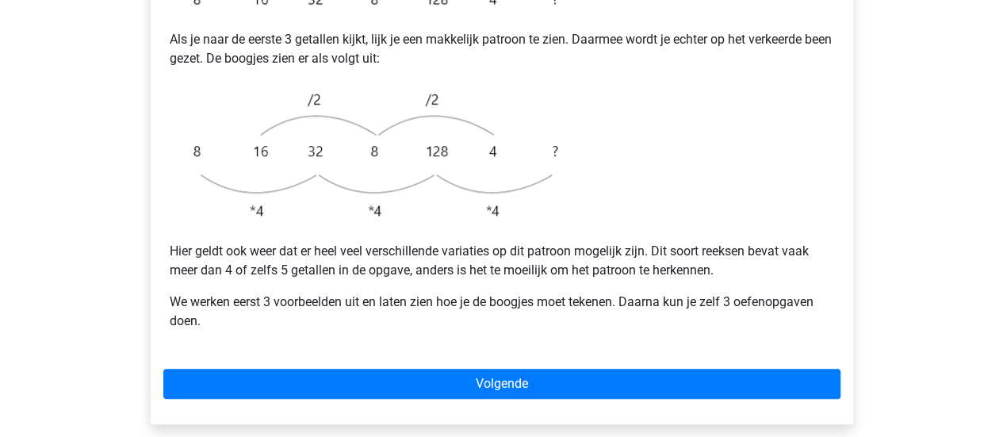
scroll to position [476, 0]
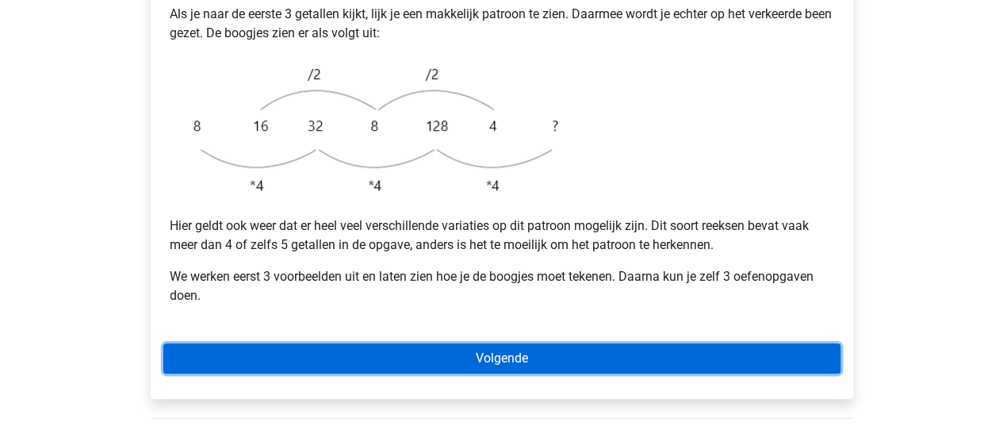
click at [469, 343] on link "Volgende" at bounding box center [501, 358] width 677 height 30
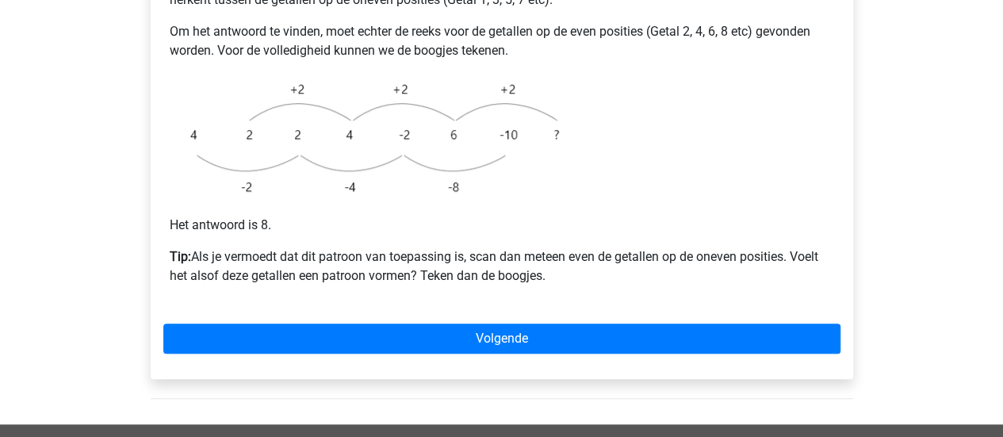
scroll to position [476, 0]
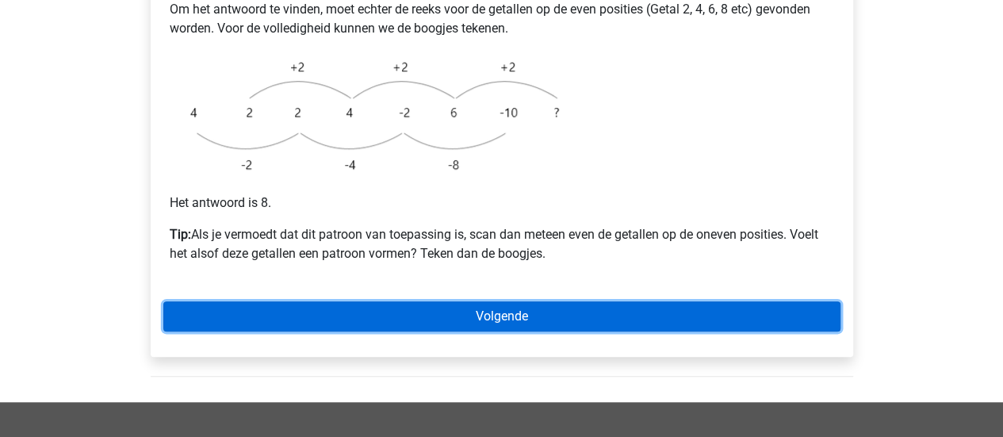
click at [465, 301] on link "Volgende" at bounding box center [501, 316] width 677 height 30
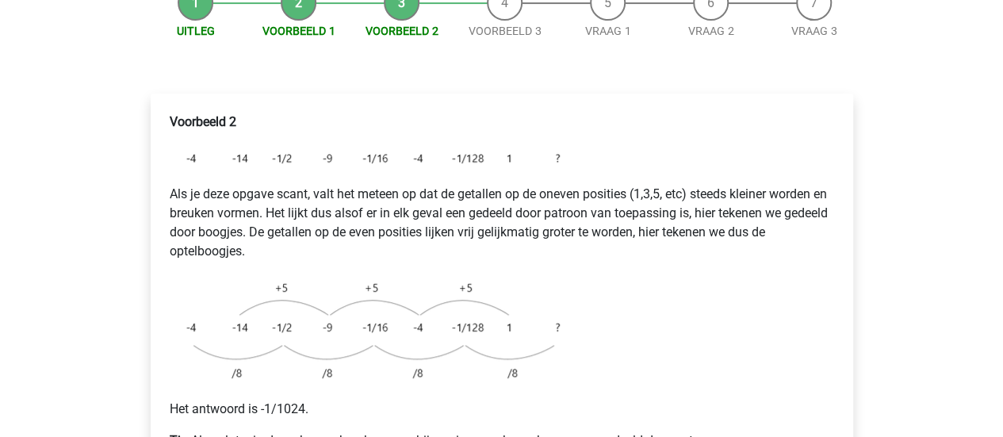
scroll to position [317, 0]
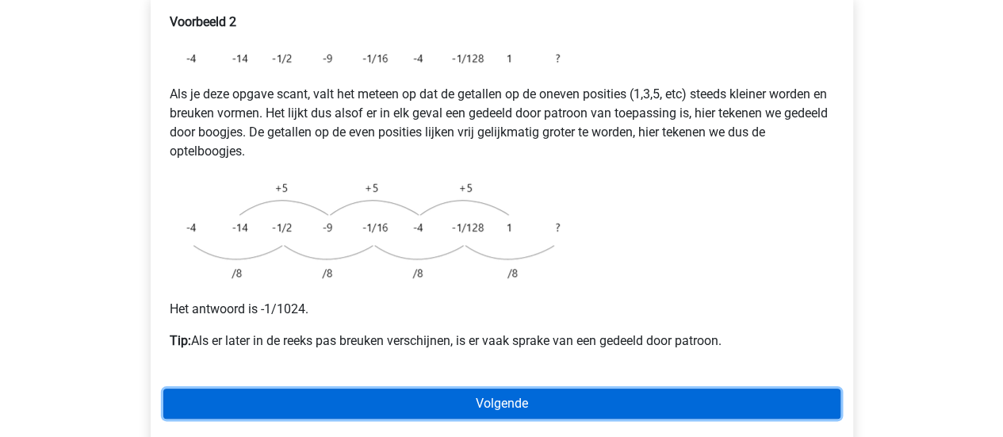
click at [467, 389] on link "Volgende" at bounding box center [501, 404] width 677 height 30
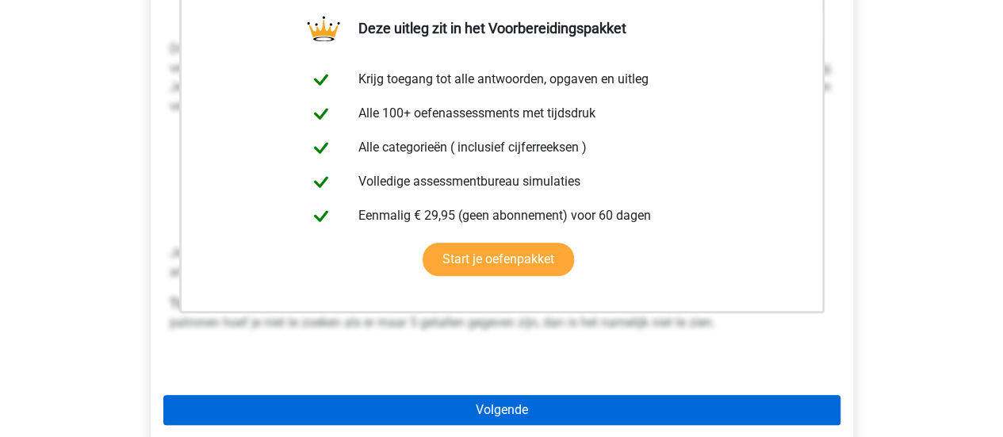
scroll to position [397, 0]
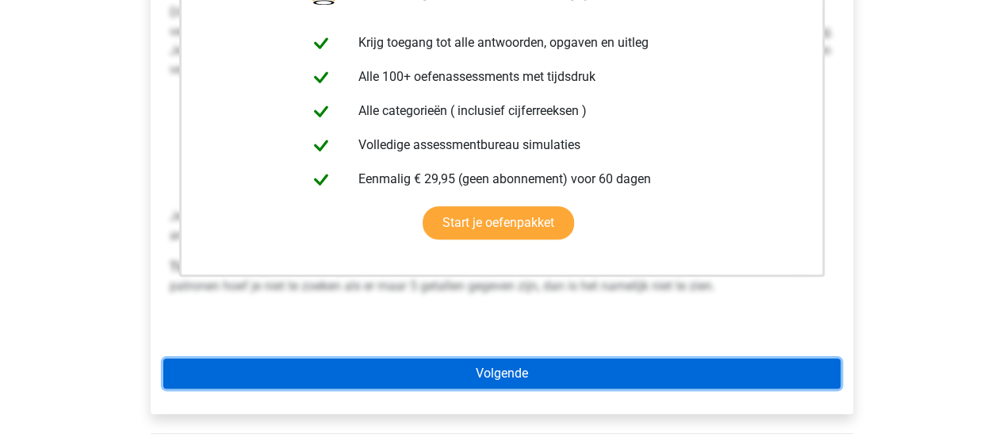
click at [492, 358] on link "Volgende" at bounding box center [501, 373] width 677 height 30
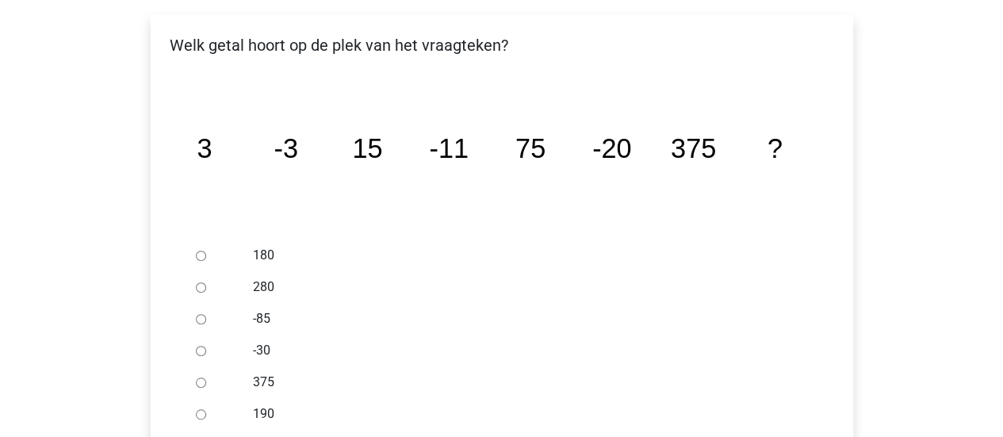
scroll to position [317, 0]
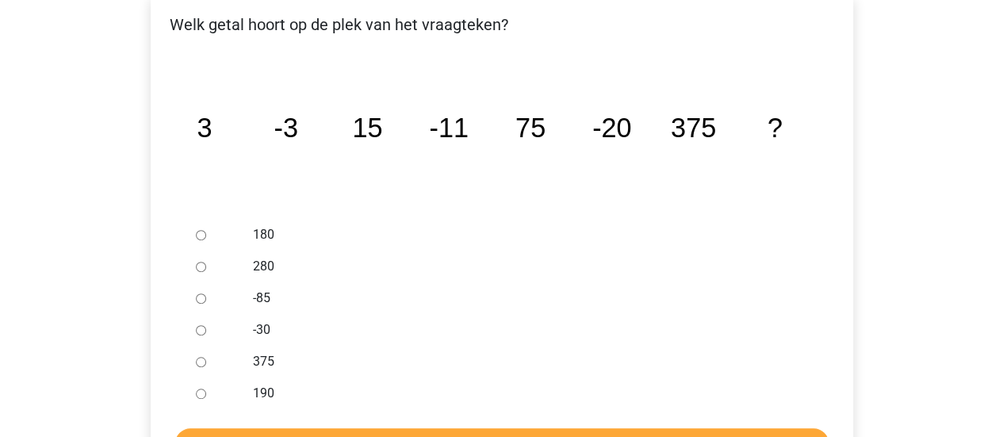
click at [200, 314] on div at bounding box center [216, 330] width 52 height 32
click at [206, 314] on div at bounding box center [216, 330] width 52 height 32
click at [197, 325] on input "-30" at bounding box center [201, 330] width 10 height 10
radio input "true"
click at [476, 420] on div "Welk getal hoort op de plek van het vraagteken? image/svg+xml 3 -3 15 -11 75 -2…" at bounding box center [502, 239] width 703 height 490
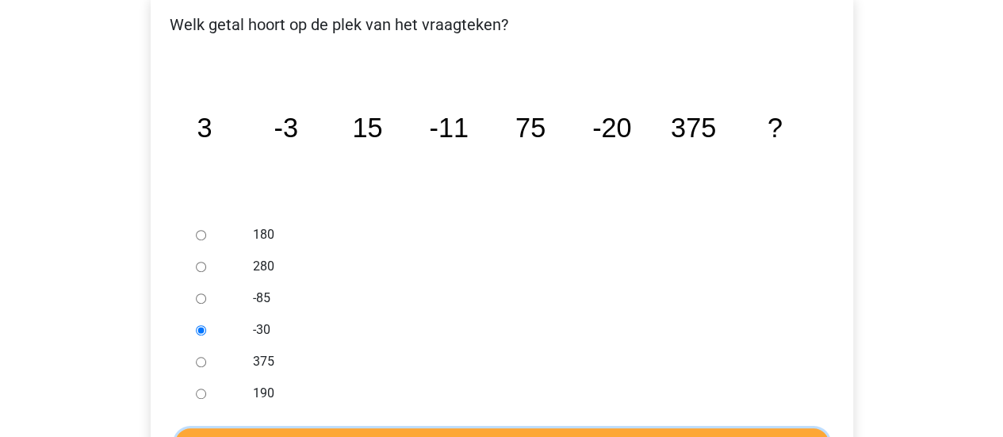
click at [476, 428] on input "Controleer" at bounding box center [501, 443] width 653 height 30
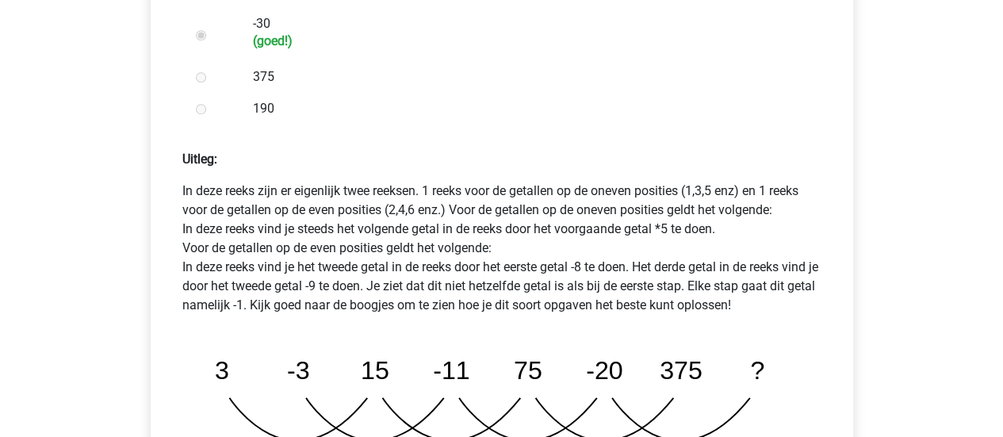
scroll to position [872, 0]
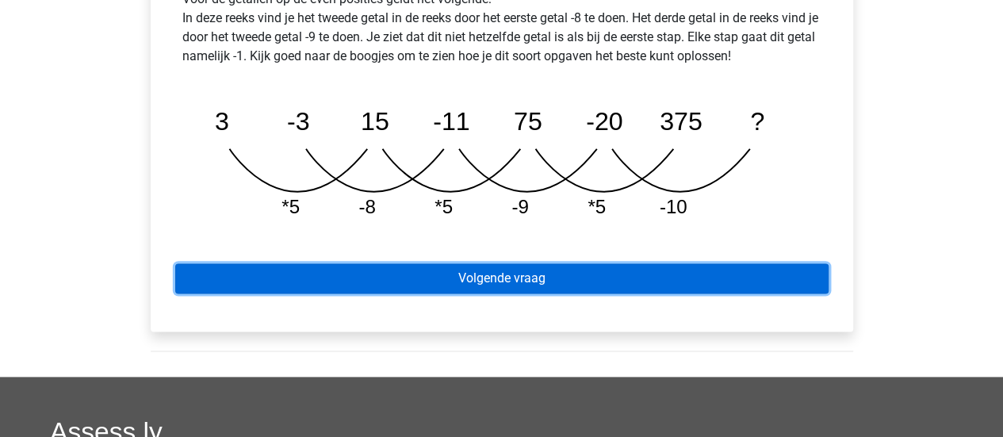
click at [439, 263] on link "Volgende vraag" at bounding box center [501, 278] width 653 height 30
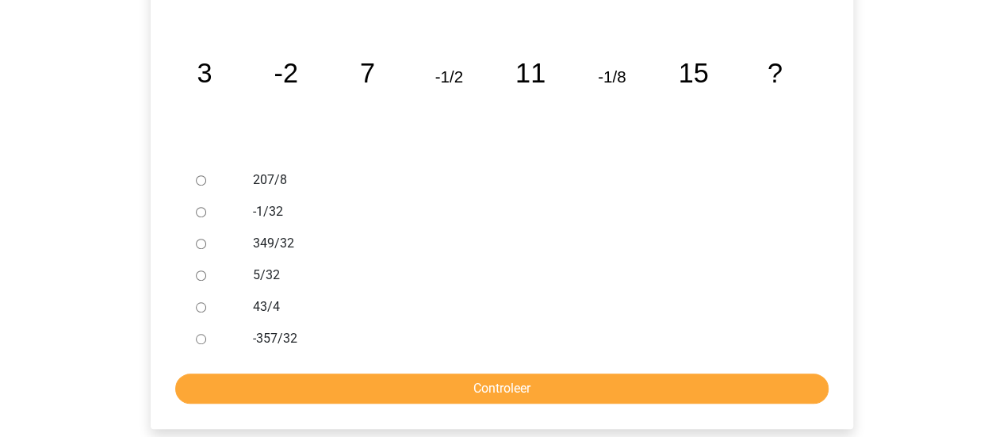
scroll to position [397, 0]
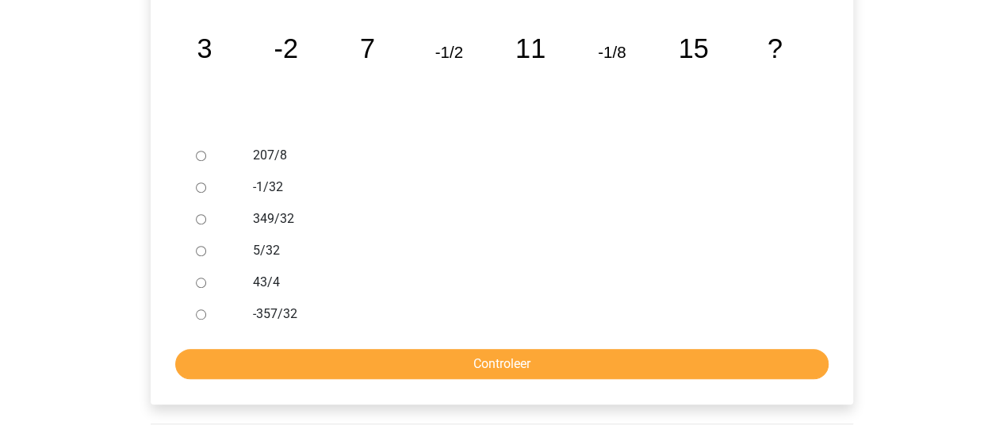
click at [194, 171] on div at bounding box center [216, 187] width 52 height 32
click at [201, 182] on input "-1/32" at bounding box center [201, 187] width 10 height 10
radio input "true"
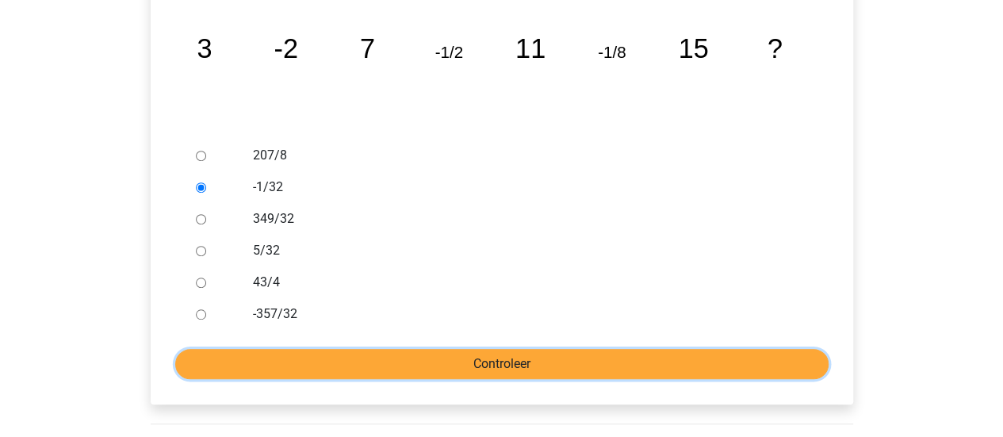
click at [482, 349] on input "Controleer" at bounding box center [501, 364] width 653 height 30
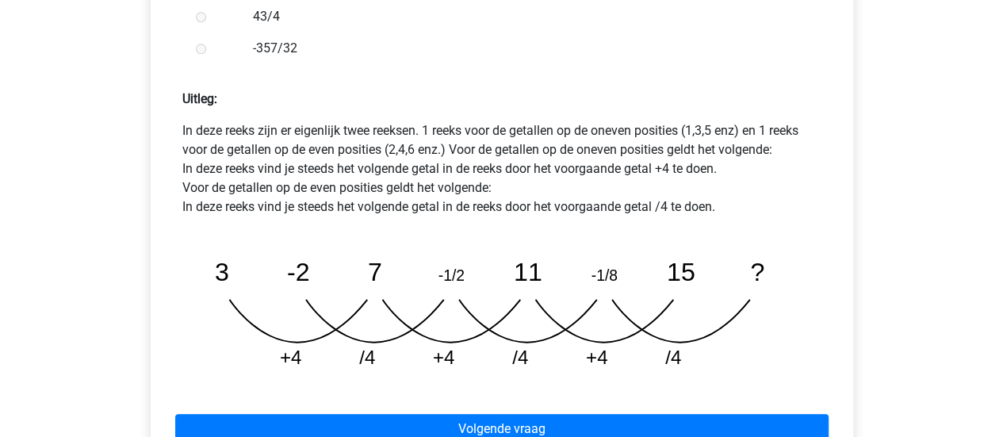
scroll to position [714, 0]
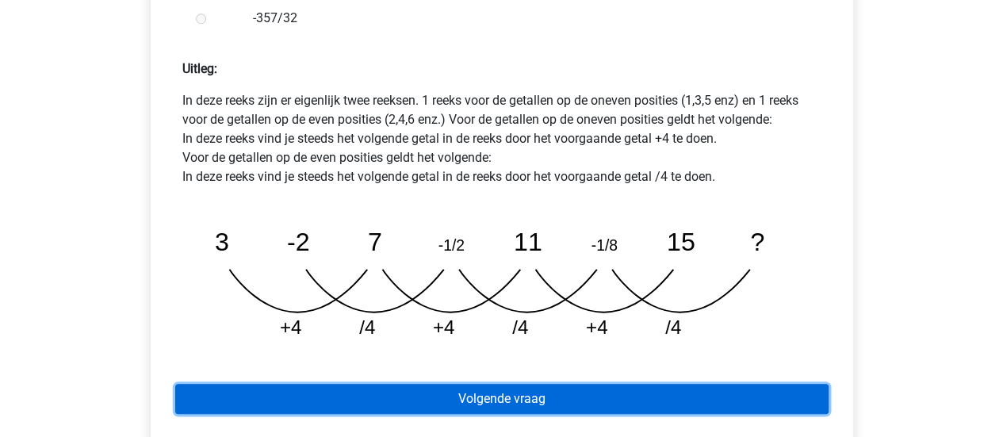
click at [612, 384] on link "Volgende vraag" at bounding box center [501, 399] width 653 height 30
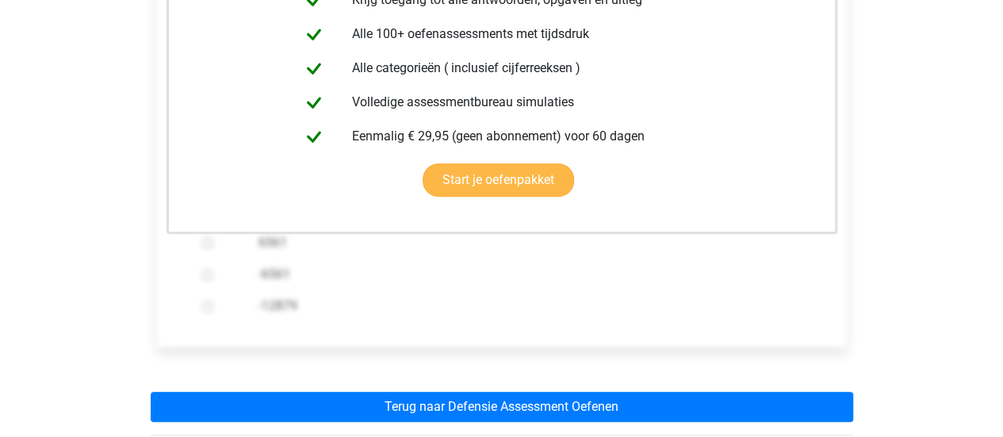
scroll to position [634, 0]
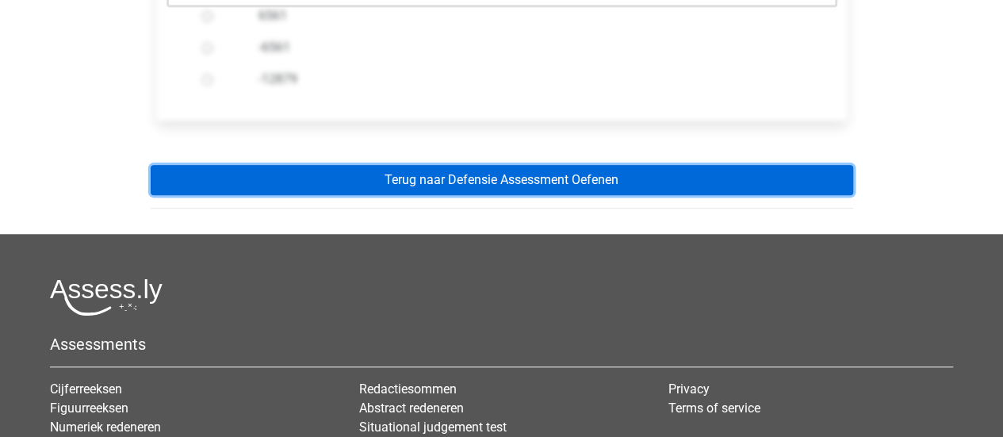
click at [431, 165] on link "Terug naar Defensie Assessment Oefenen" at bounding box center [502, 180] width 703 height 30
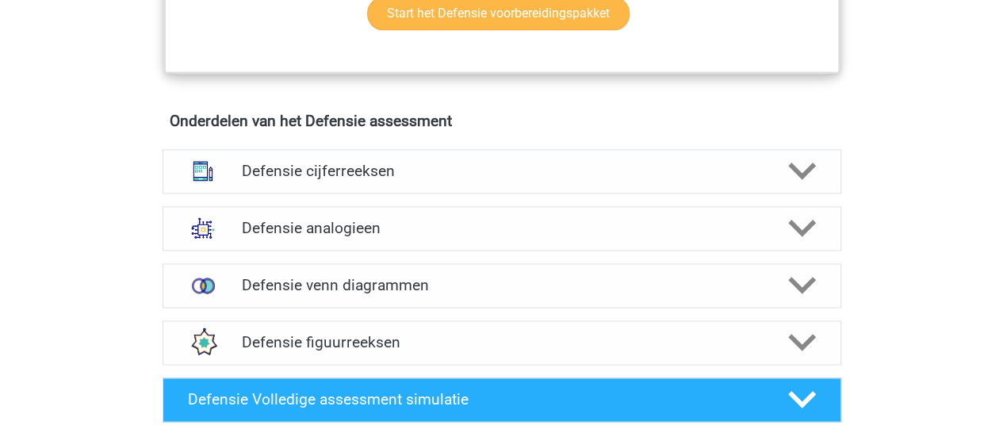
scroll to position [1190, 0]
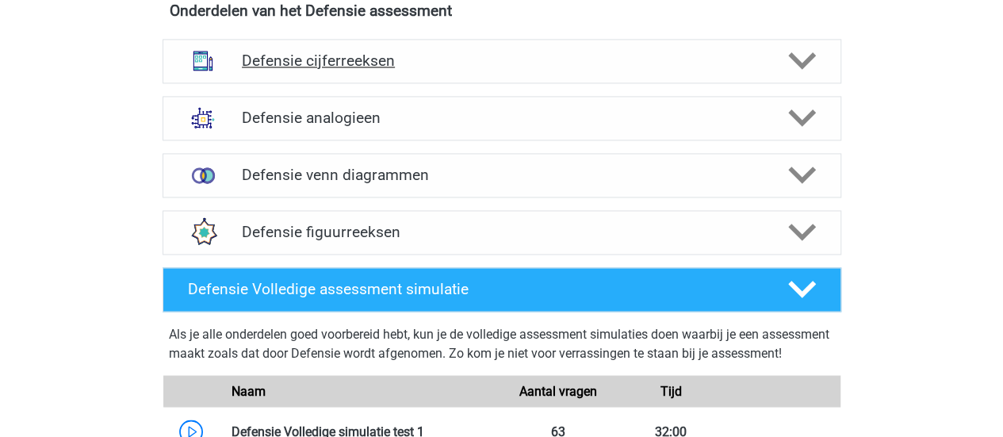
click at [395, 56] on h4 "Defensie cijferreeksen" at bounding box center [501, 61] width 519 height 18
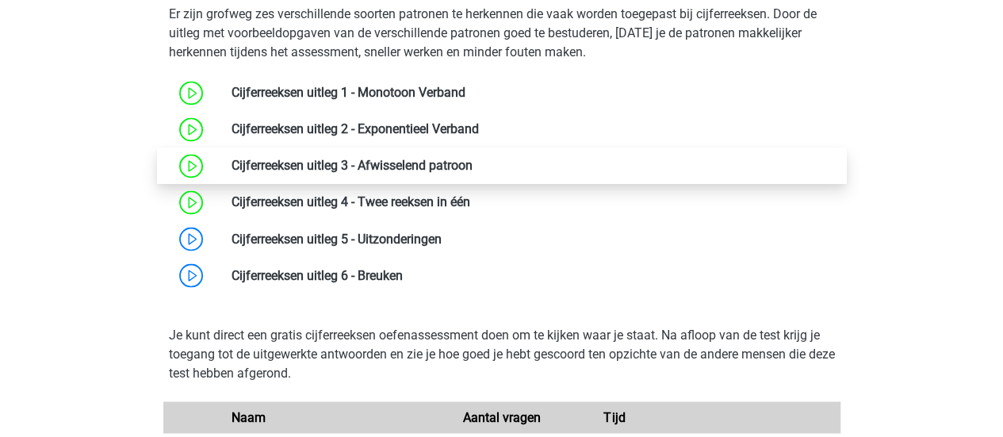
scroll to position [1348, 0]
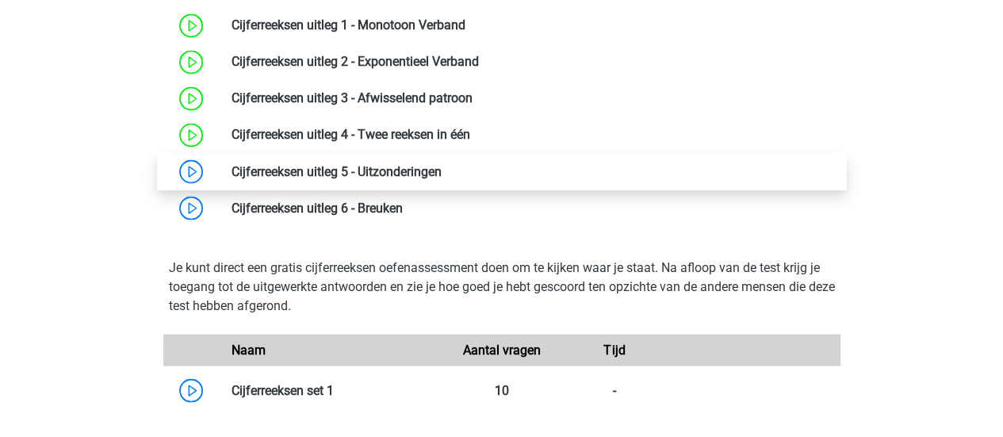
click at [442, 163] on link at bounding box center [442, 170] width 0 height 15
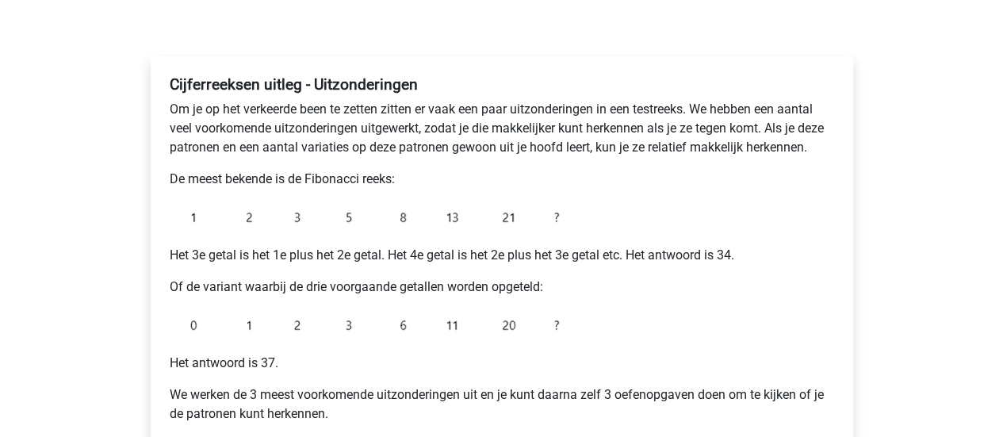
scroll to position [317, 0]
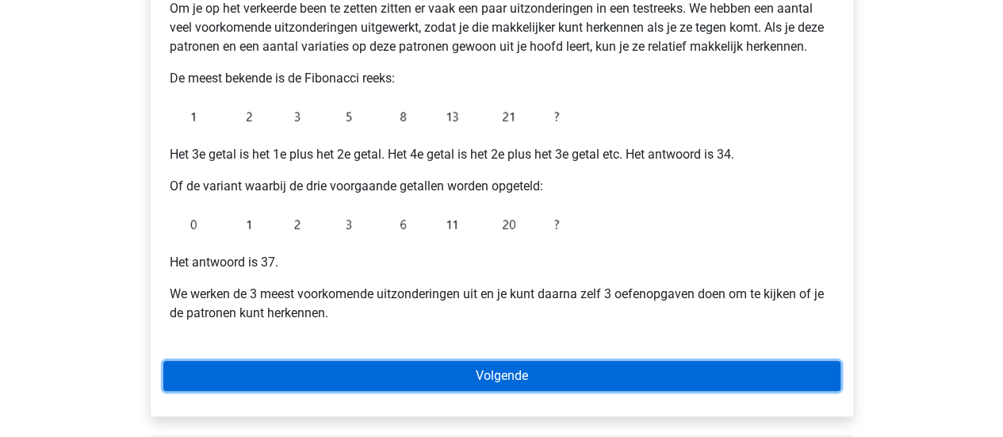
click at [649, 366] on link "Volgende" at bounding box center [501, 376] width 677 height 30
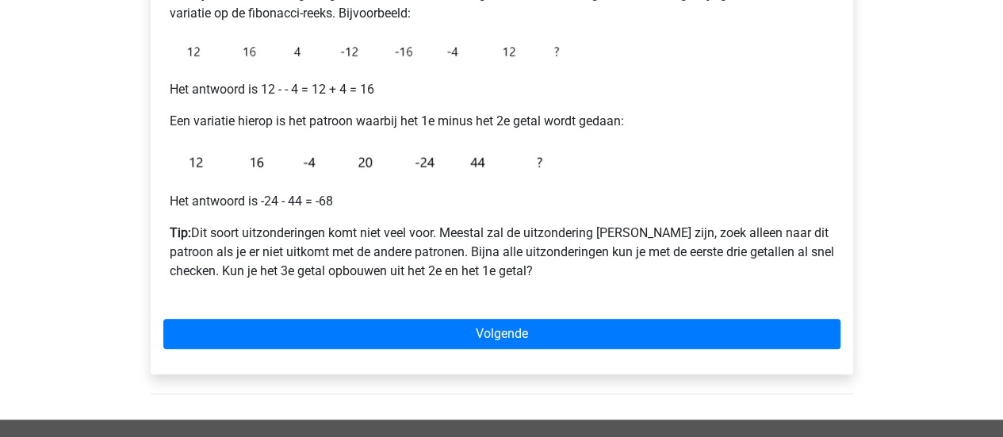
scroll to position [397, 0]
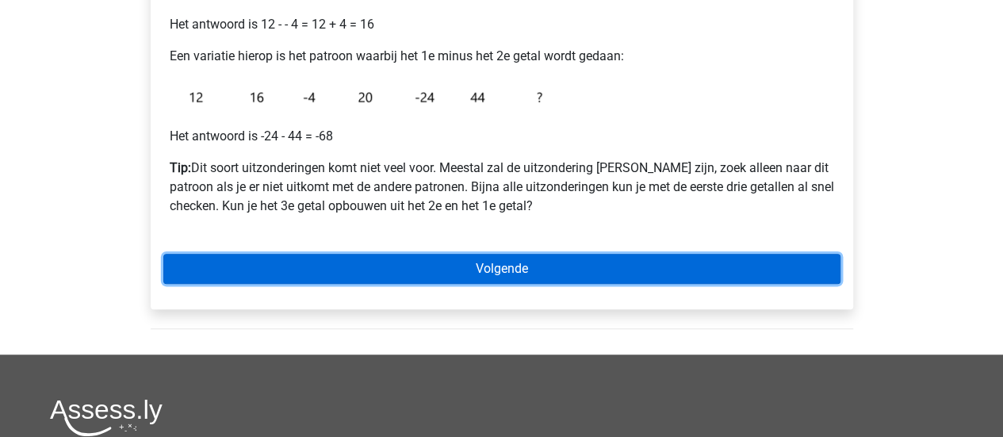
click at [609, 271] on link "Volgende" at bounding box center [501, 269] width 677 height 30
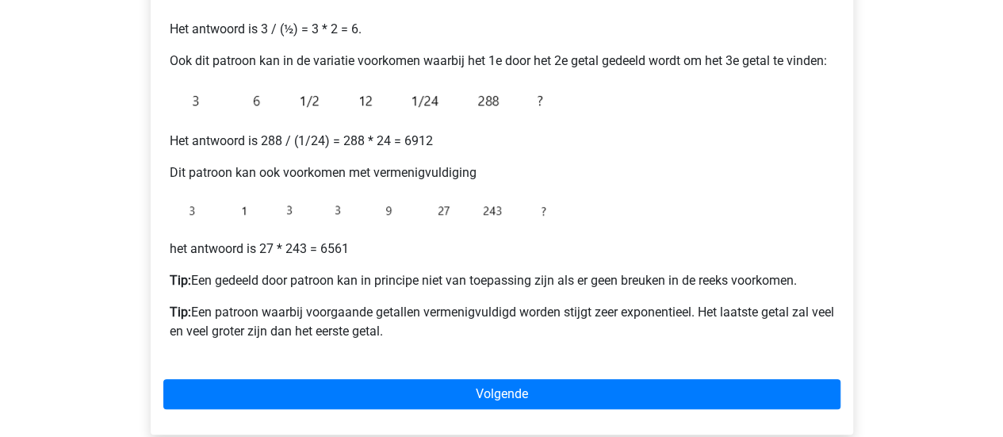
scroll to position [397, 0]
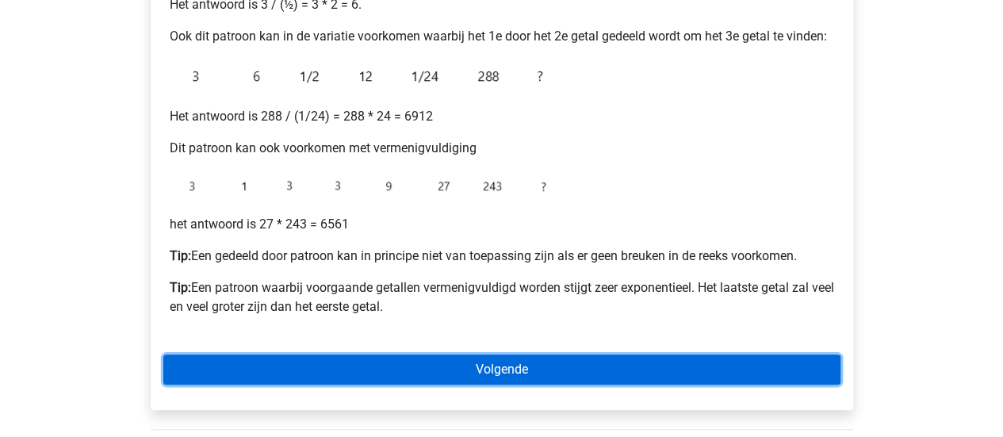
click at [543, 367] on link "Volgende" at bounding box center [501, 370] width 677 height 30
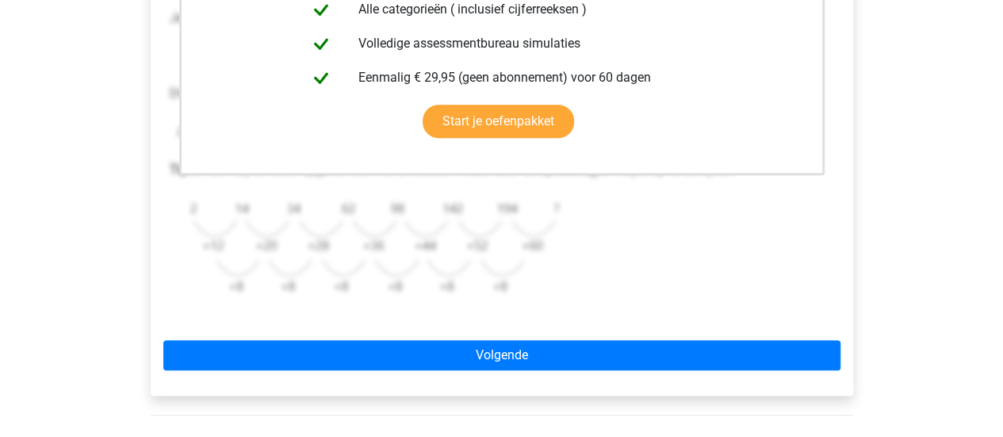
scroll to position [476, 0]
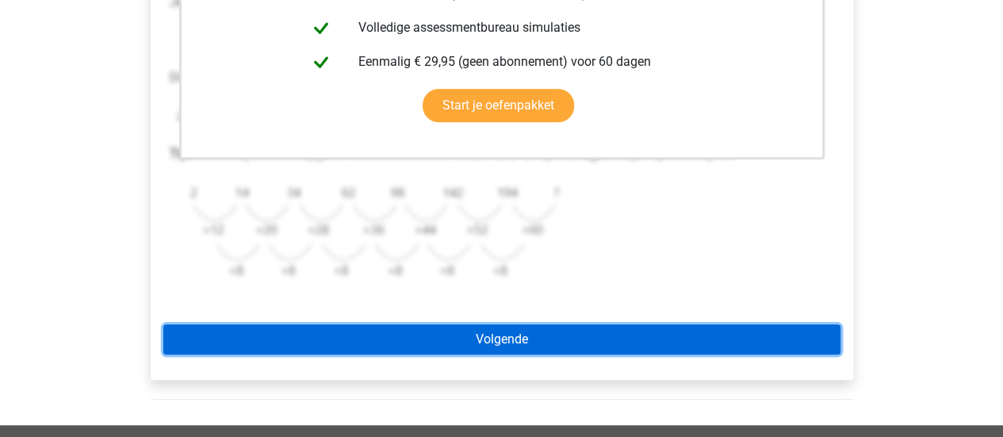
click at [591, 332] on link "Volgende" at bounding box center [501, 339] width 677 height 30
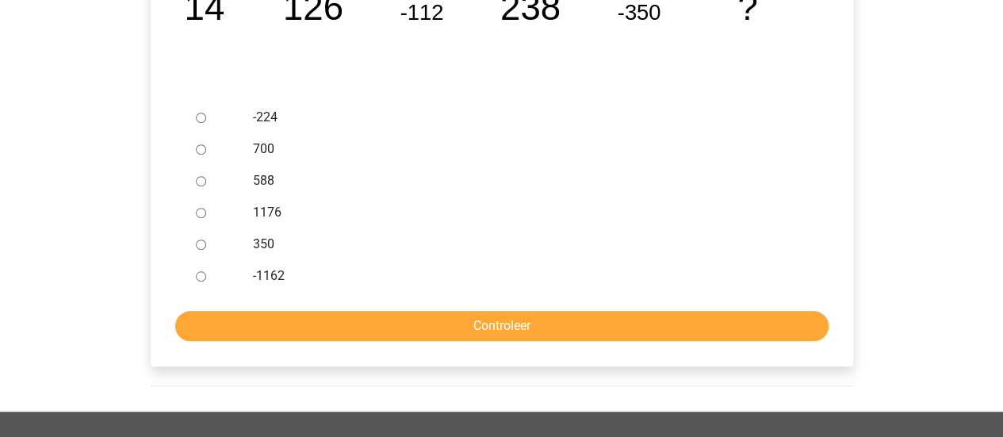
scroll to position [317, 0]
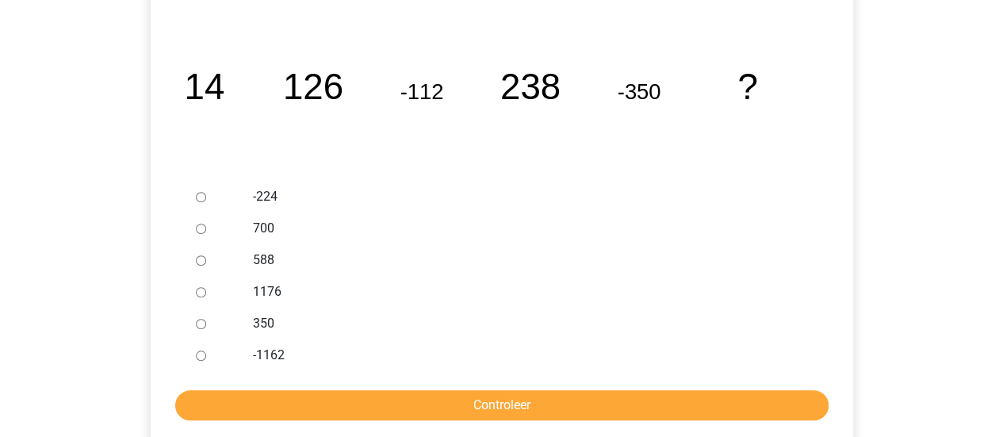
click at [210, 255] on div at bounding box center [216, 260] width 52 height 32
click at [200, 256] on input "588" at bounding box center [201, 260] width 10 height 10
radio input "true"
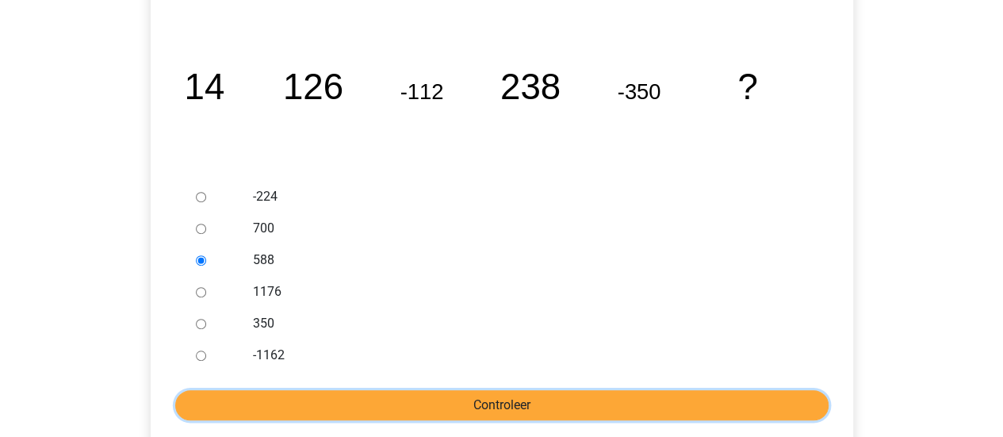
click at [436, 405] on input "Controleer" at bounding box center [501, 405] width 653 height 30
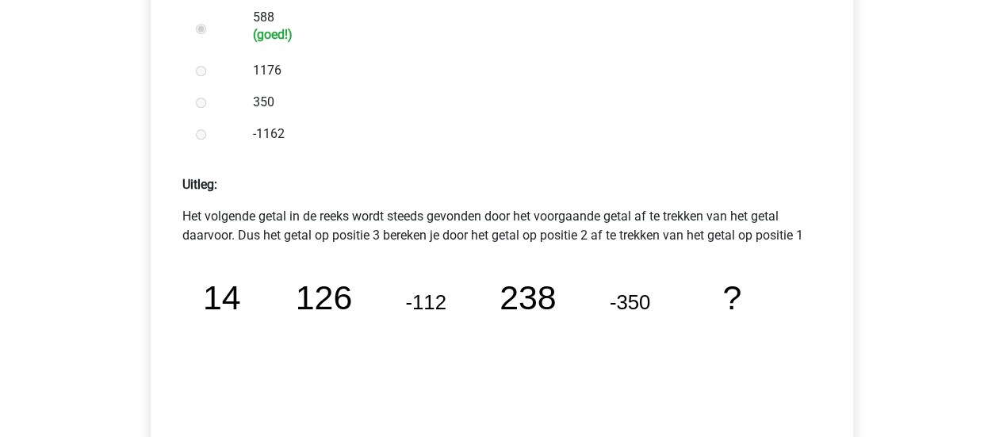
scroll to position [793, 0]
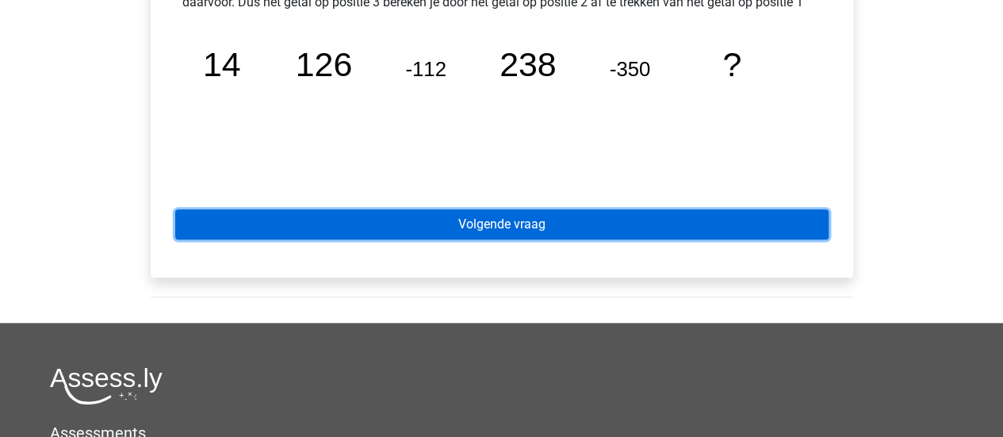
click at [450, 229] on link "Volgende vraag" at bounding box center [501, 224] width 653 height 30
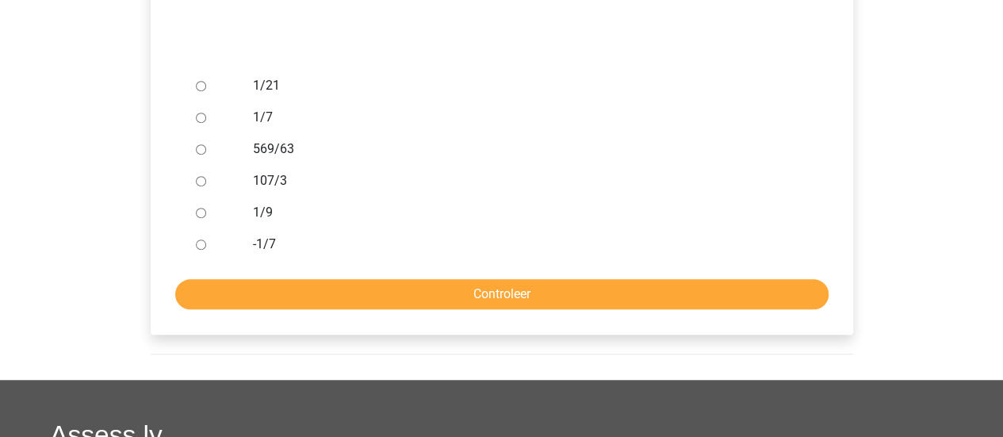
scroll to position [397, 0]
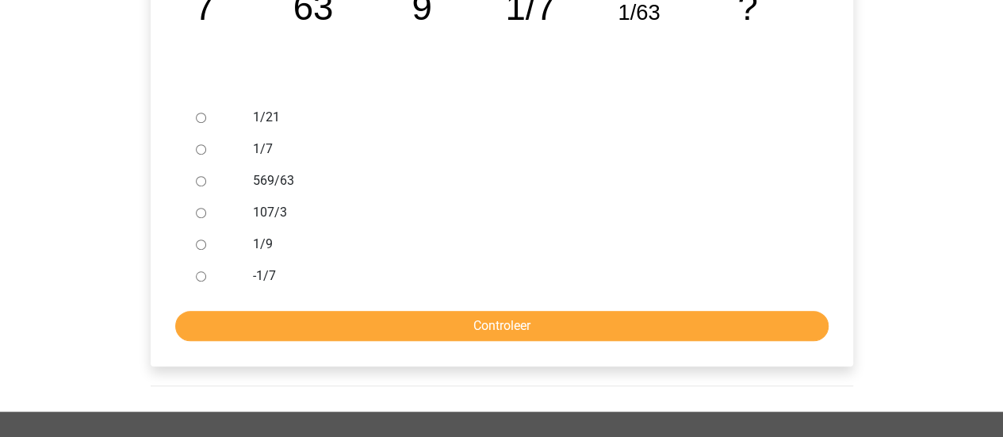
click at [202, 147] on input "1/7" at bounding box center [201, 149] width 10 height 10
radio input "true"
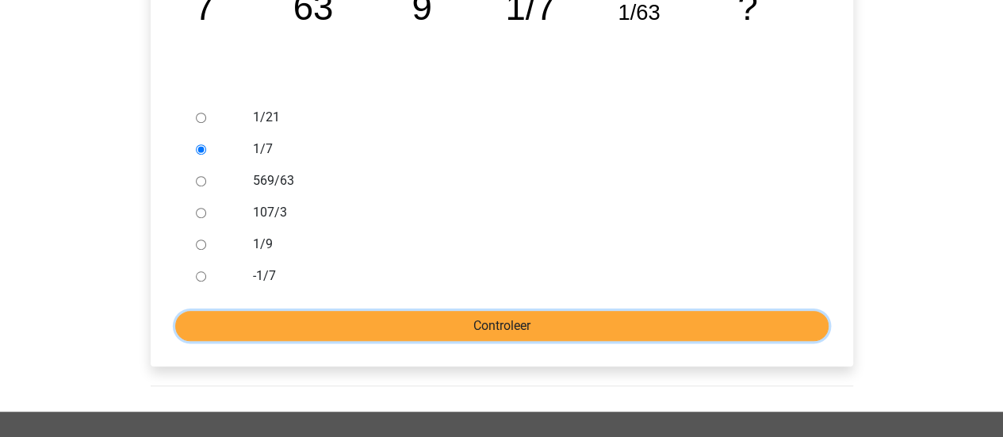
click at [462, 321] on input "Controleer" at bounding box center [501, 326] width 653 height 30
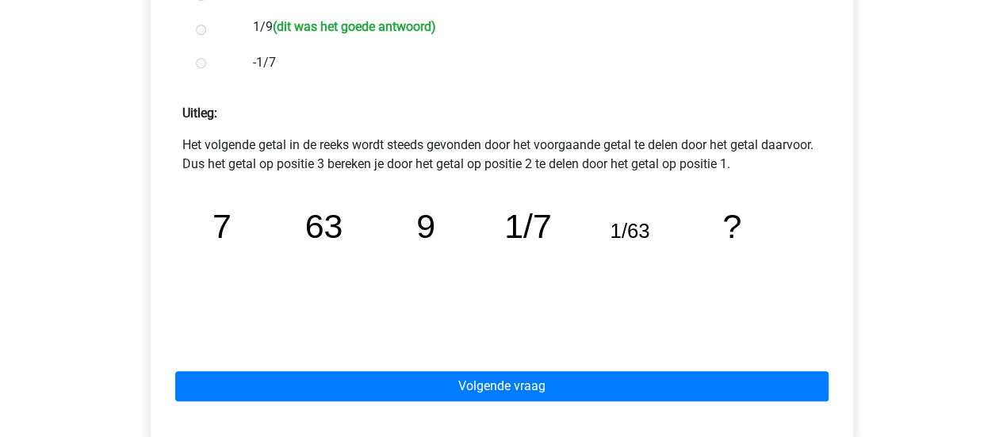
scroll to position [634, 0]
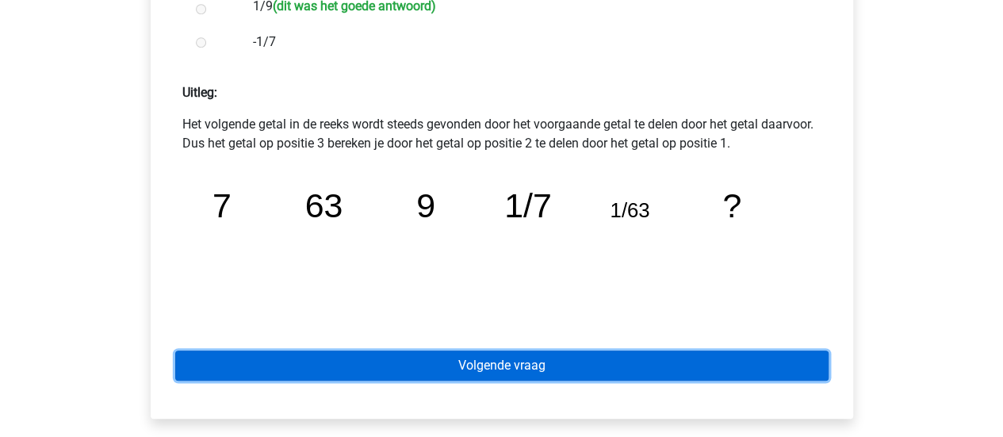
click at [558, 368] on link "Volgende vraag" at bounding box center [501, 366] width 653 height 30
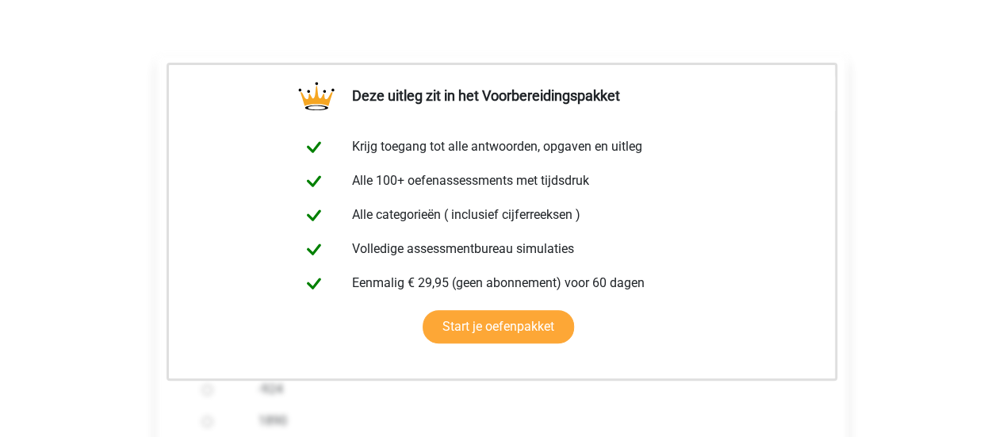
scroll to position [476, 0]
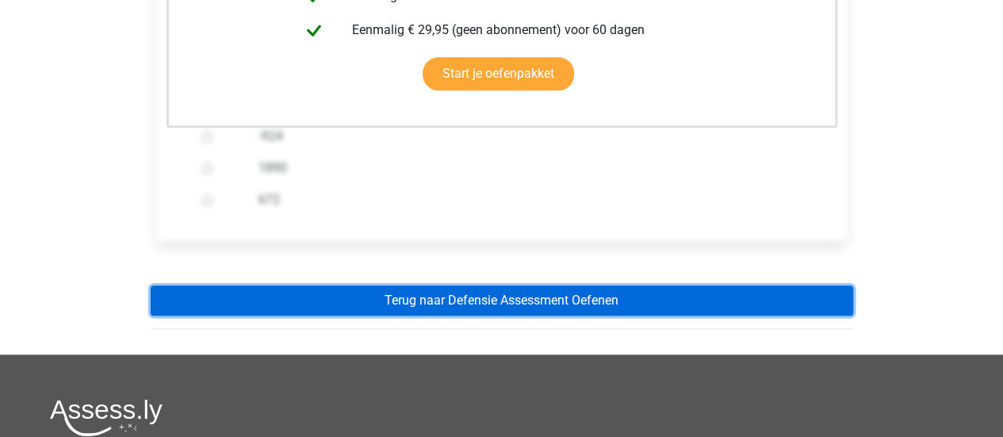
click at [508, 301] on link "Terug naar Defensie Assessment Oefenen" at bounding box center [502, 301] width 703 height 30
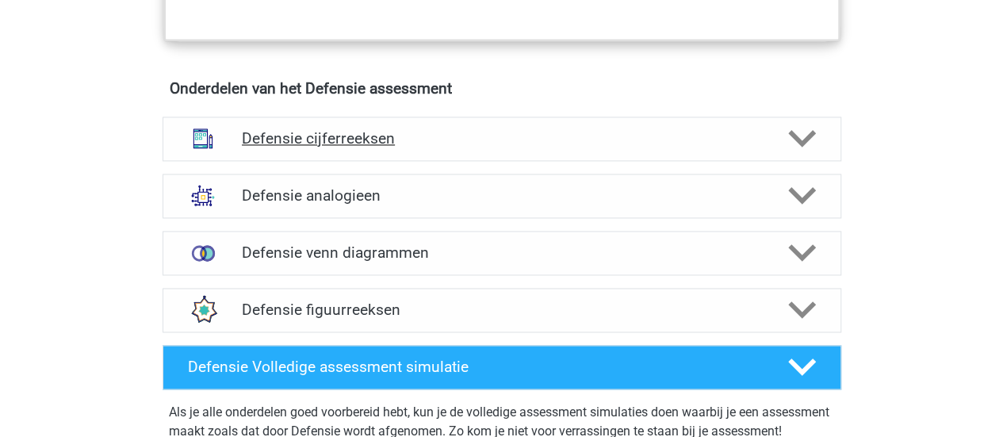
scroll to position [1110, 0]
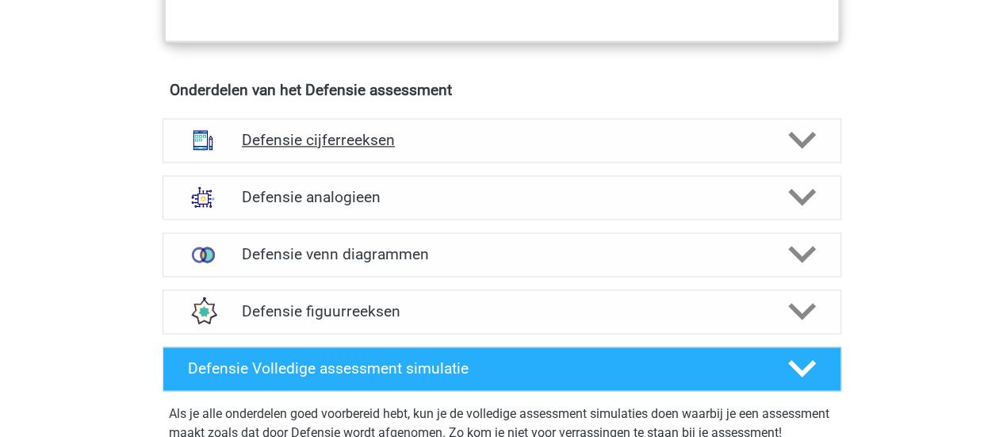
click at [369, 154] on div "Defensie cijferreeksen" at bounding box center [502, 140] width 679 height 44
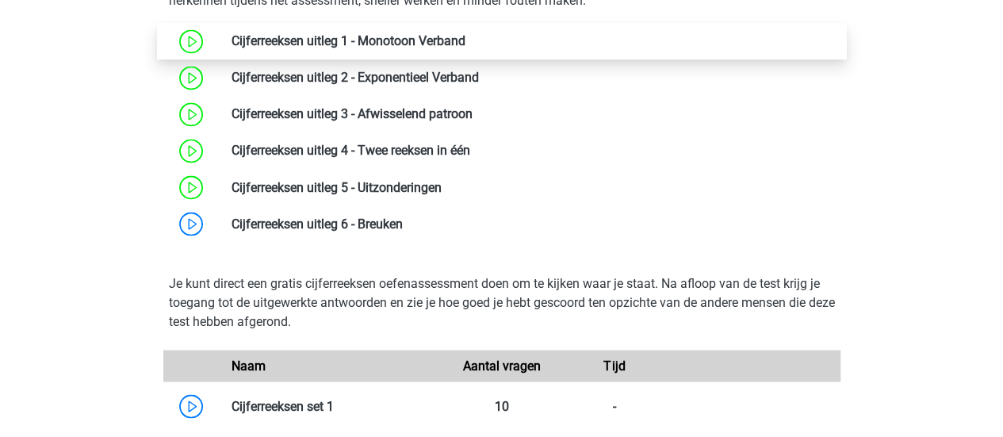
scroll to position [1428, 0]
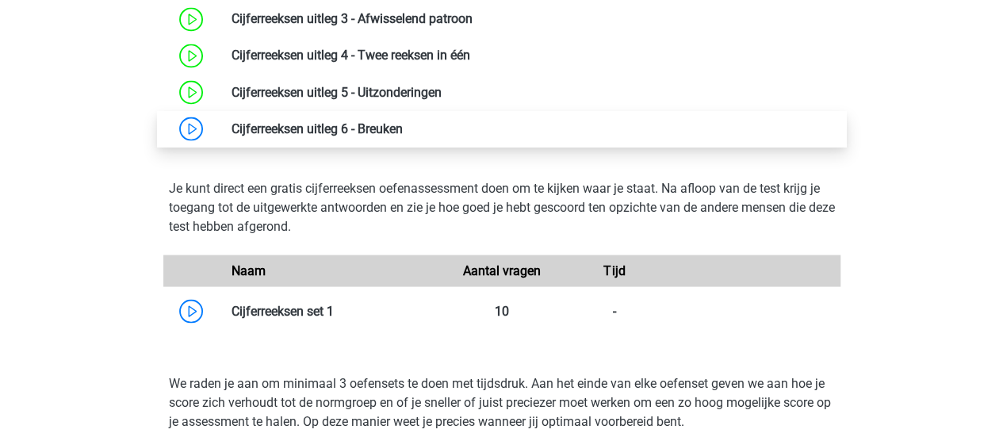
click at [403, 136] on link at bounding box center [403, 128] width 0 height 15
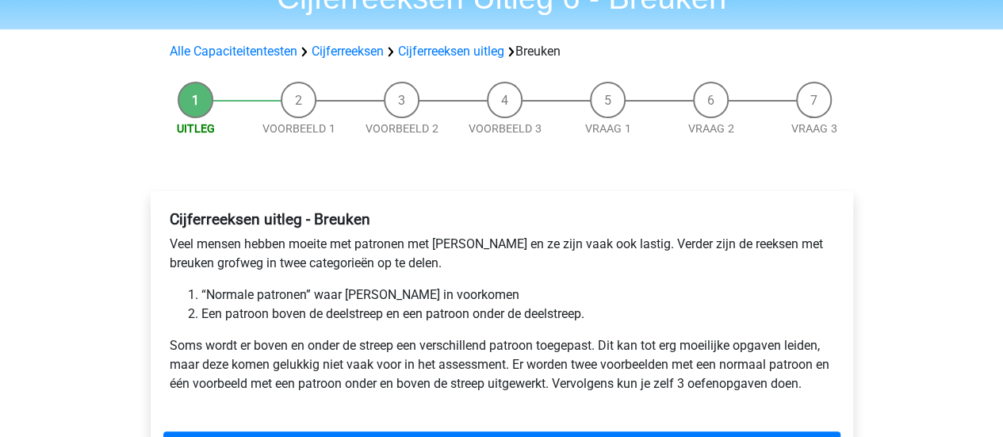
scroll to position [397, 0]
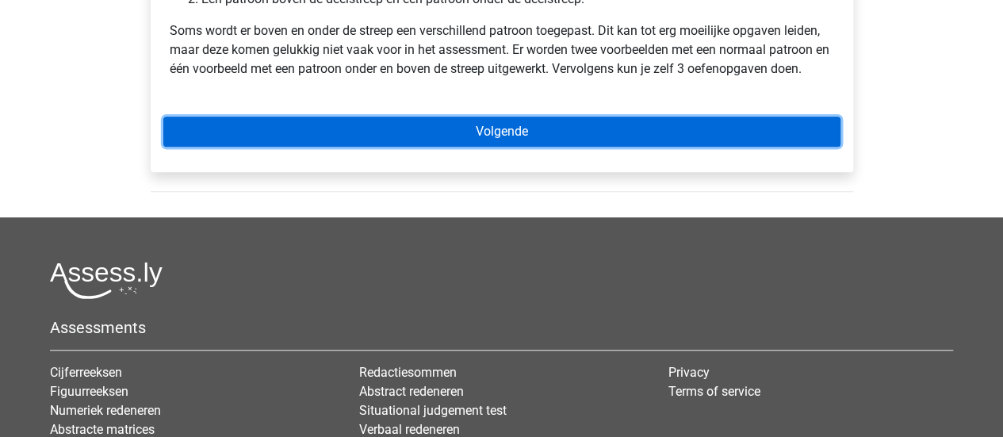
click at [536, 125] on link "Volgende" at bounding box center [501, 132] width 677 height 30
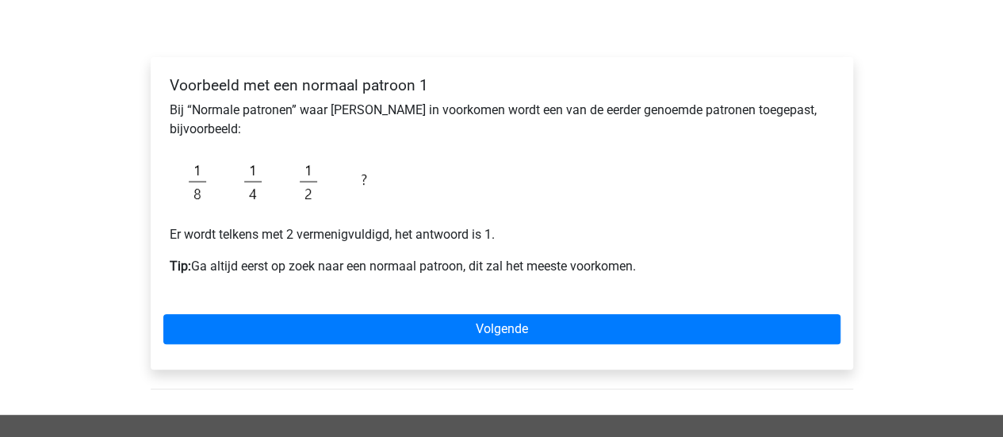
scroll to position [238, 0]
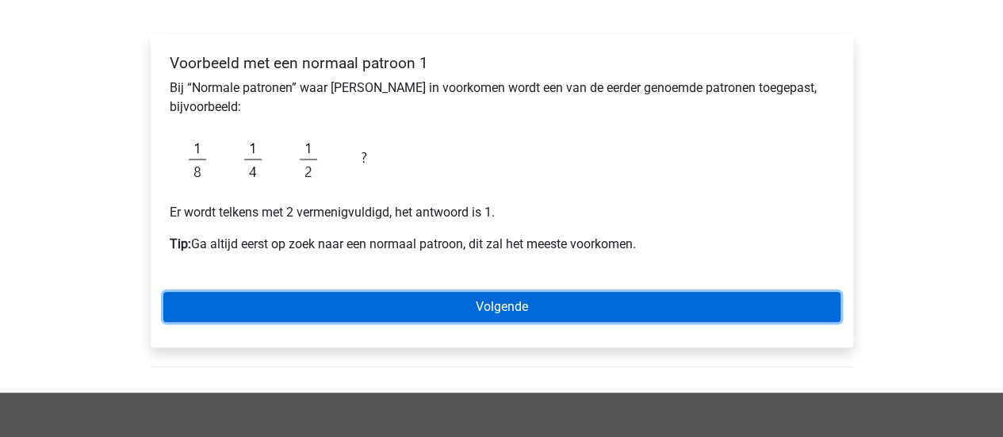
click at [488, 301] on link "Volgende" at bounding box center [501, 307] width 677 height 30
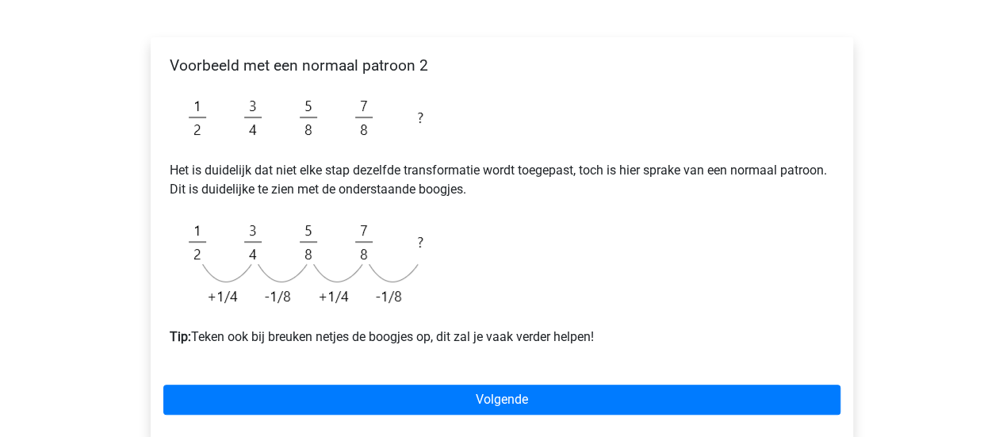
scroll to position [238, 0]
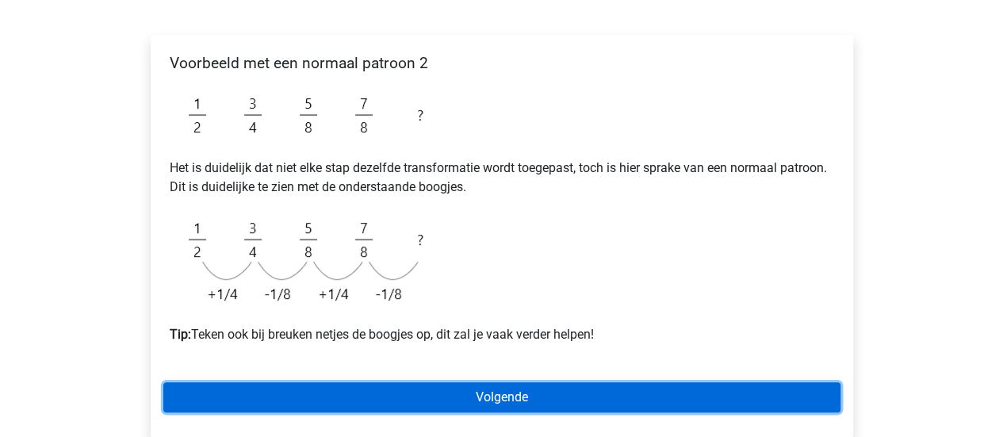
click at [675, 404] on link "Volgende" at bounding box center [501, 397] width 677 height 30
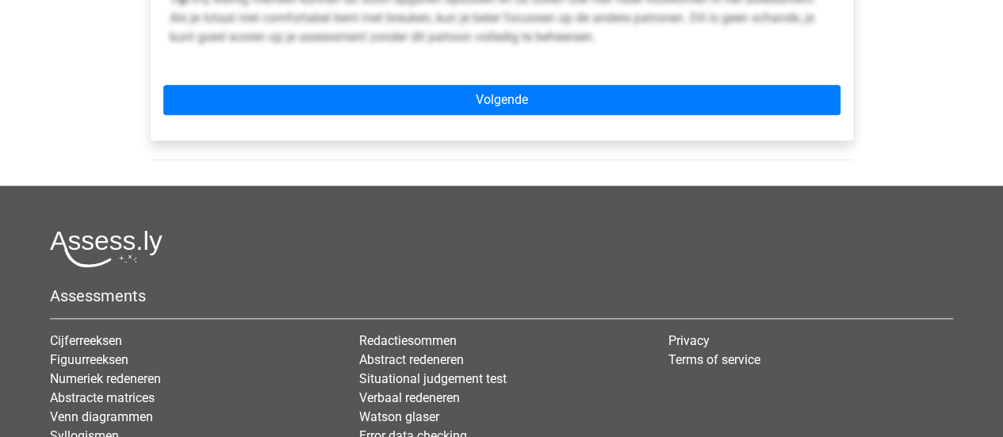
scroll to position [872, 0]
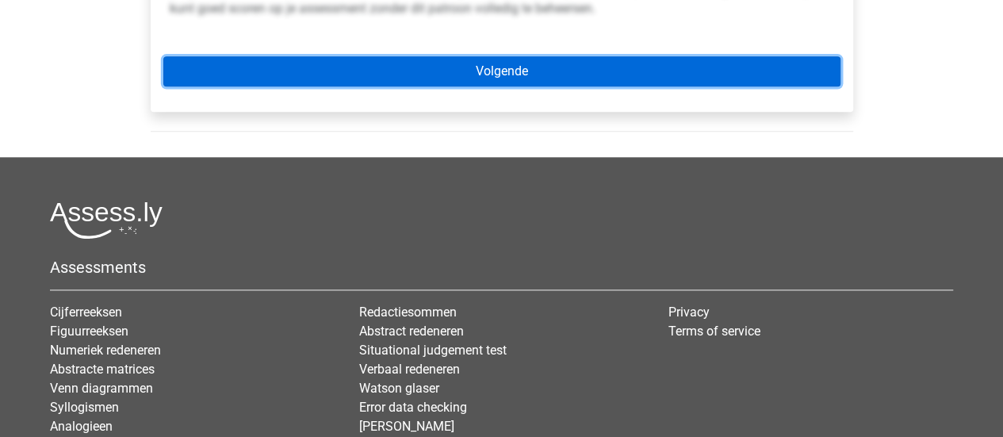
click at [588, 80] on link "Volgende" at bounding box center [501, 71] width 677 height 30
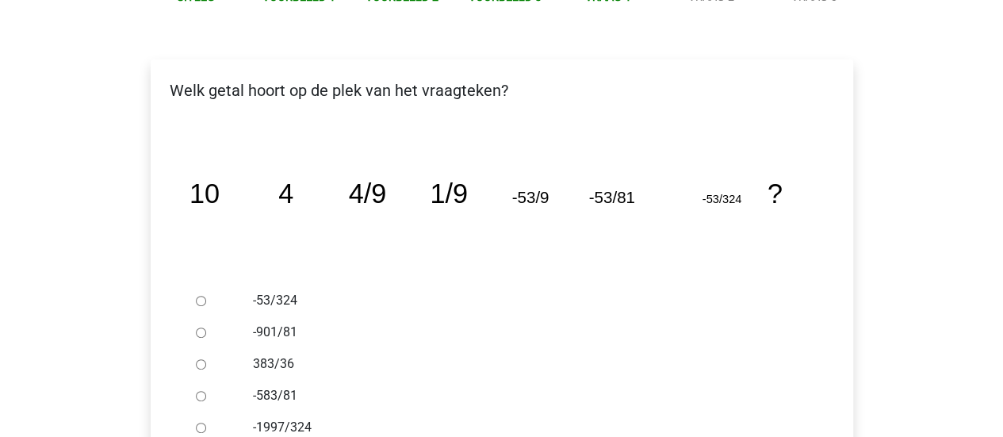
scroll to position [238, 0]
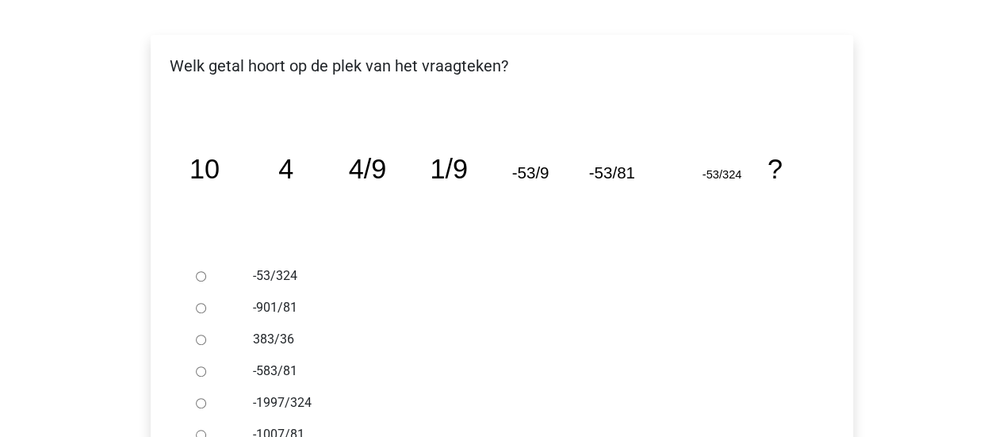
click at [201, 277] on input "-53/324" at bounding box center [201, 276] width 10 height 10
radio input "true"
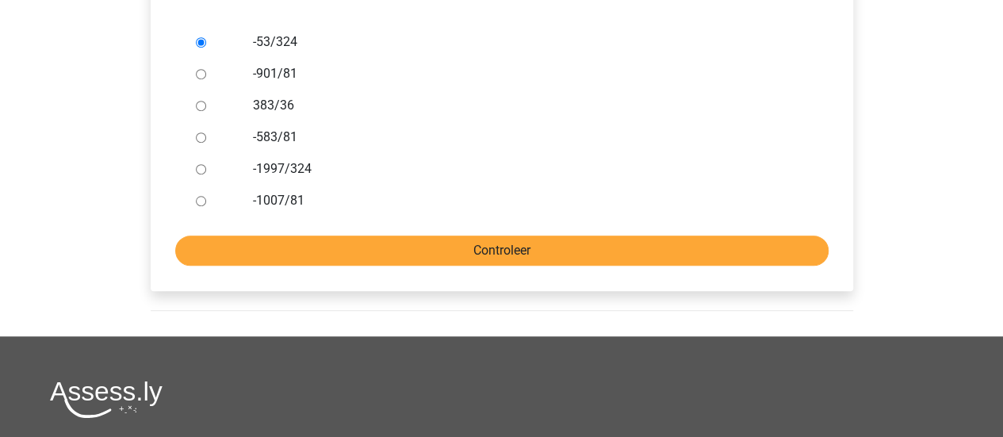
scroll to position [476, 0]
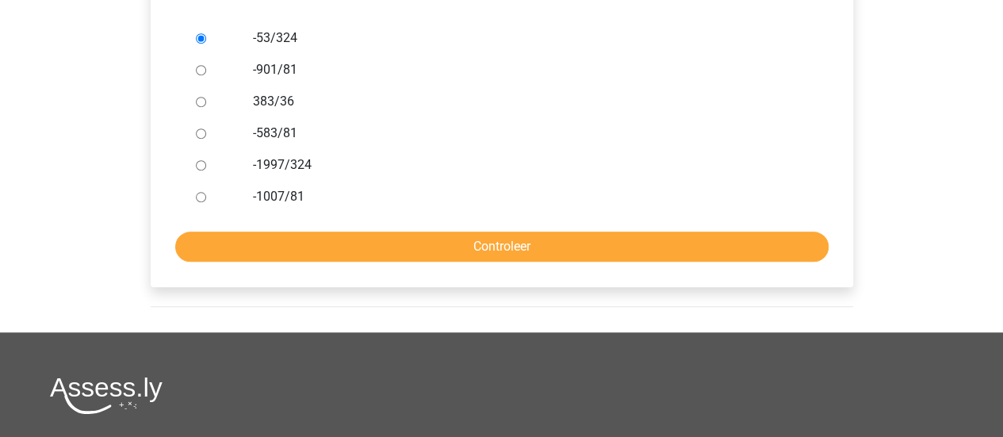
click at [372, 229] on form "-53/324 -901/81 383/36 -583/81 -1997/324 -1007/81 Controleer" at bounding box center [501, 142] width 677 height 240
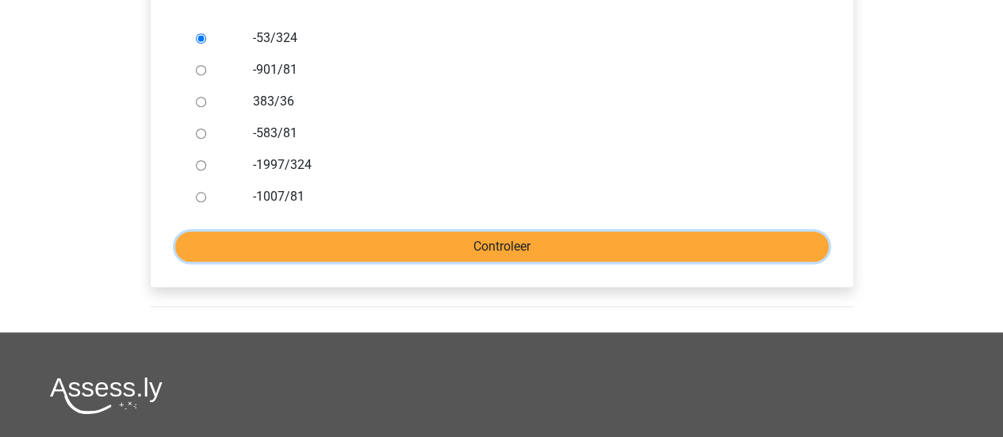
click at [406, 242] on input "Controleer" at bounding box center [501, 247] width 653 height 30
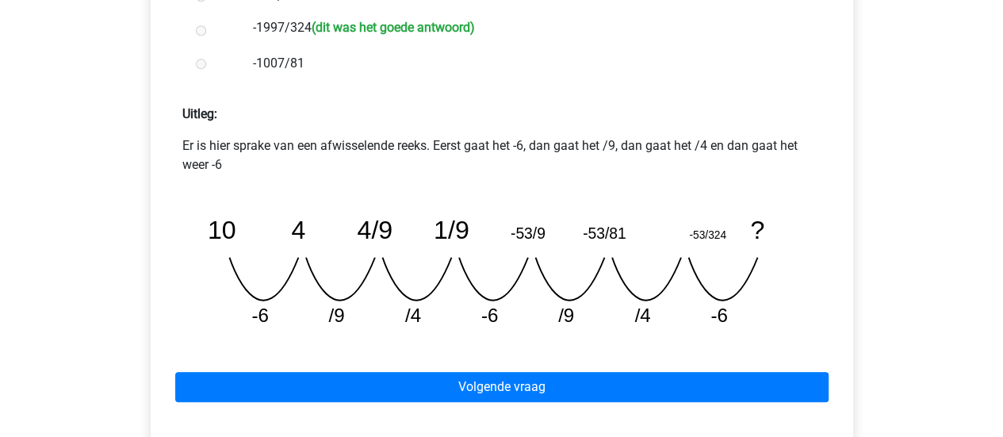
scroll to position [634, 0]
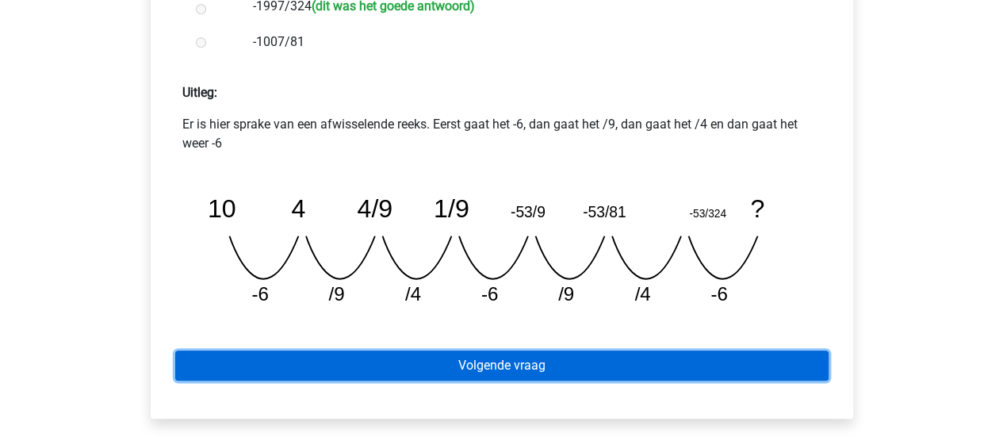
click at [577, 368] on link "Volgende vraag" at bounding box center [501, 366] width 653 height 30
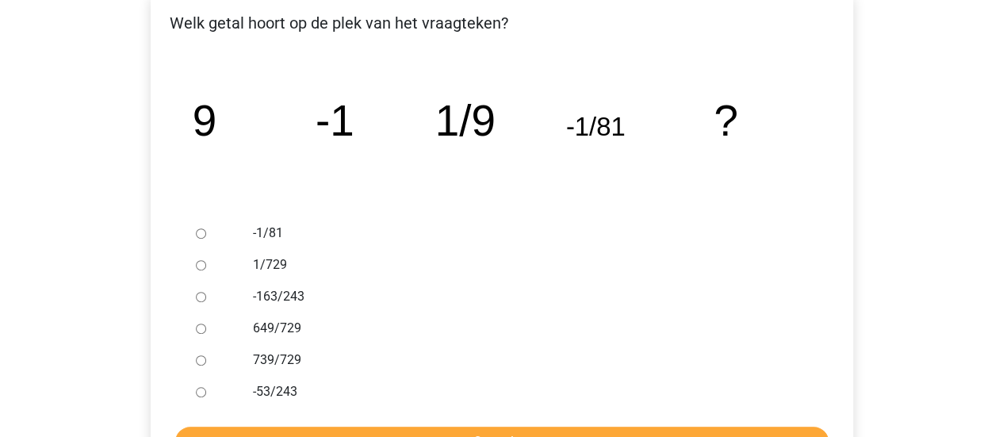
scroll to position [317, 0]
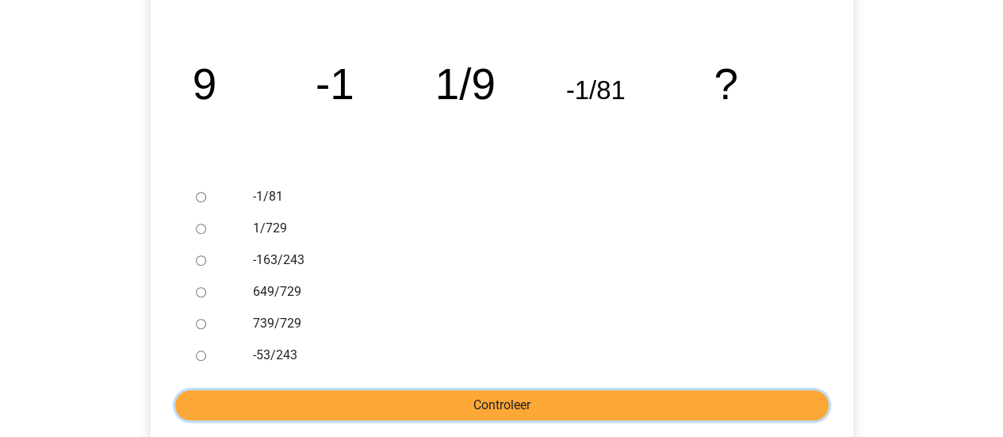
click at [539, 390] on input "Controleer" at bounding box center [501, 405] width 653 height 30
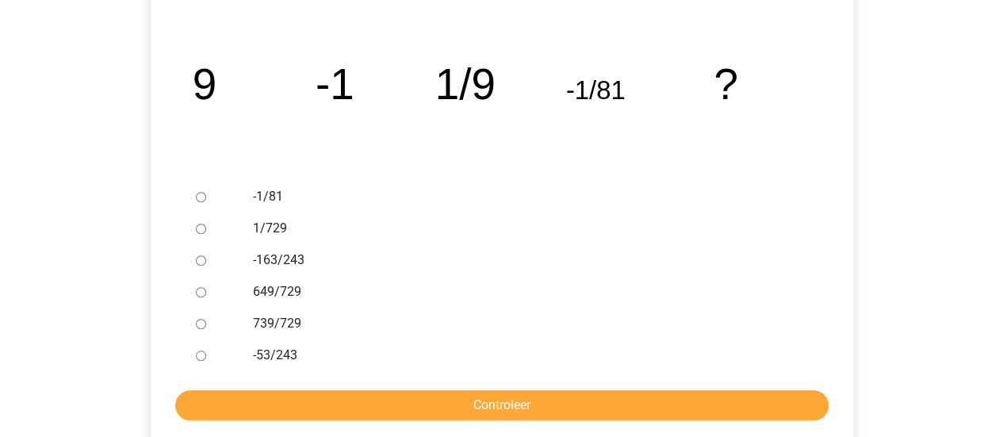
click at [502, 211] on div "-1/81" at bounding box center [527, 197] width 573 height 32
click at [200, 197] on input "-1/81" at bounding box center [201, 197] width 10 height 10
radio input "true"
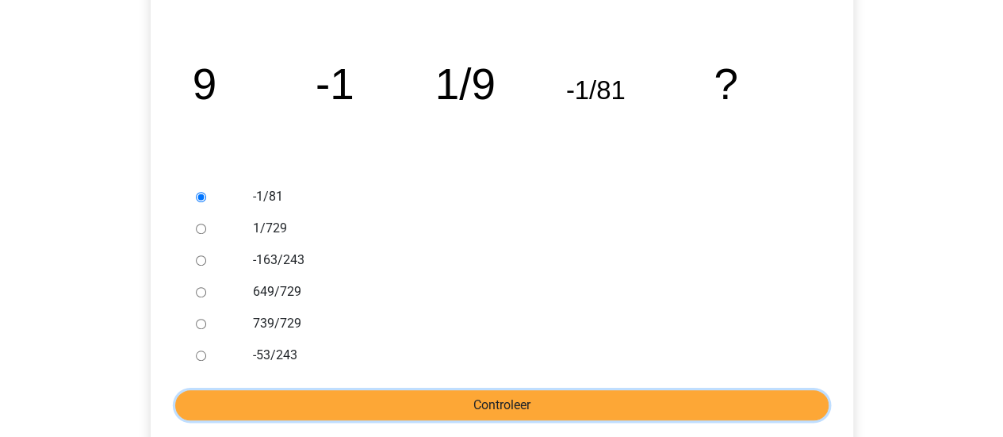
click at [531, 408] on input "Controleer" at bounding box center [501, 405] width 653 height 30
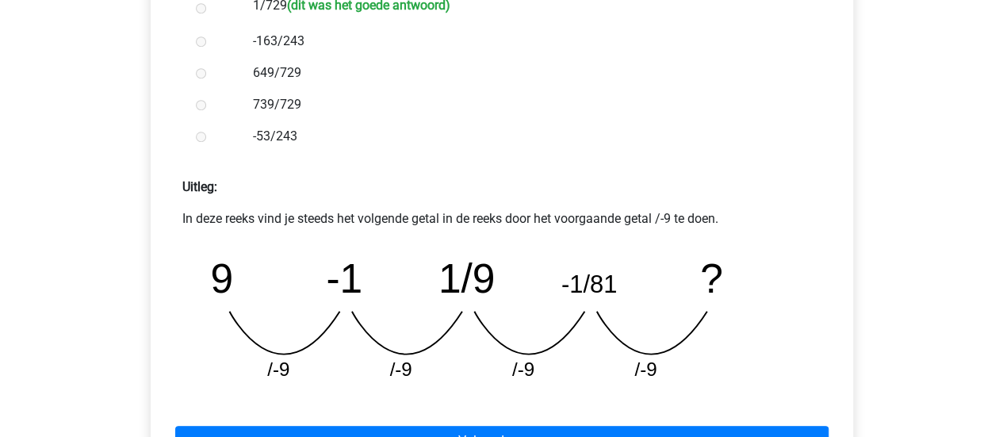
scroll to position [555, 0]
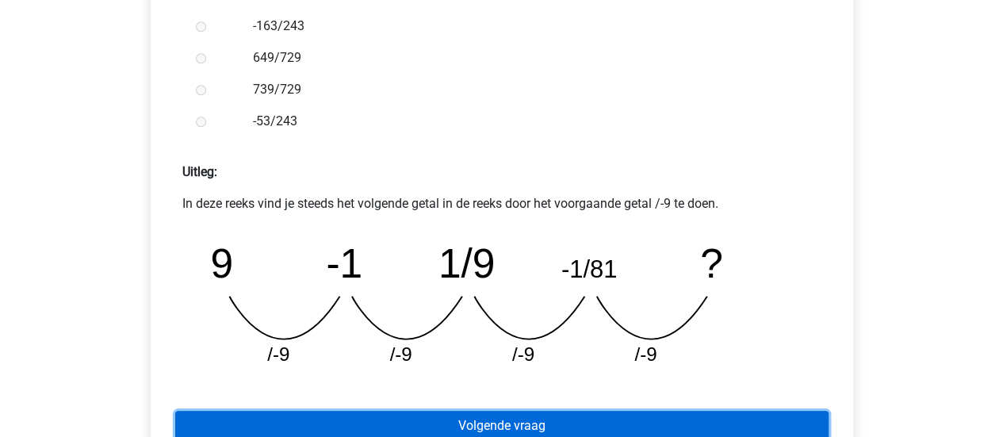
click at [642, 418] on link "Volgende vraag" at bounding box center [501, 426] width 653 height 30
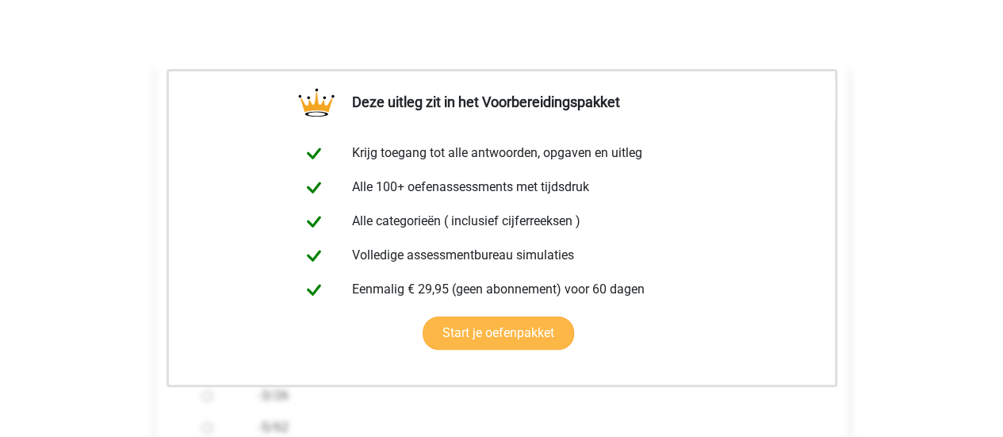
scroll to position [317, 0]
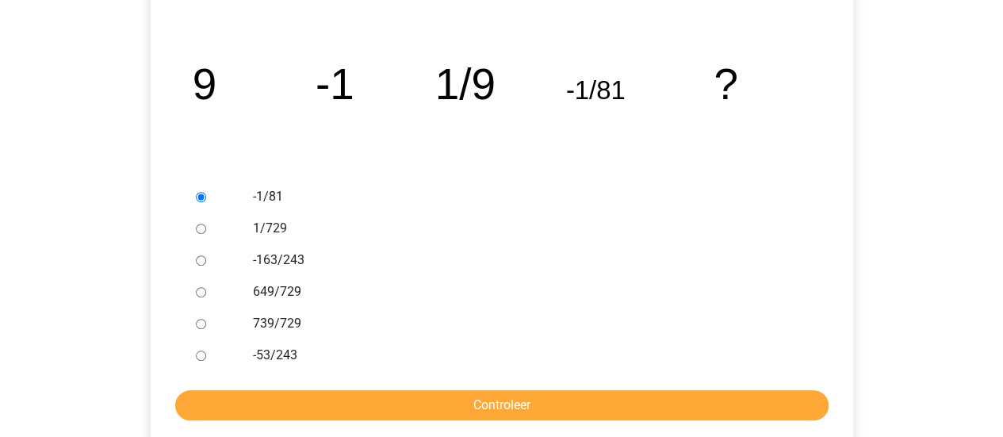
scroll to position [476, 0]
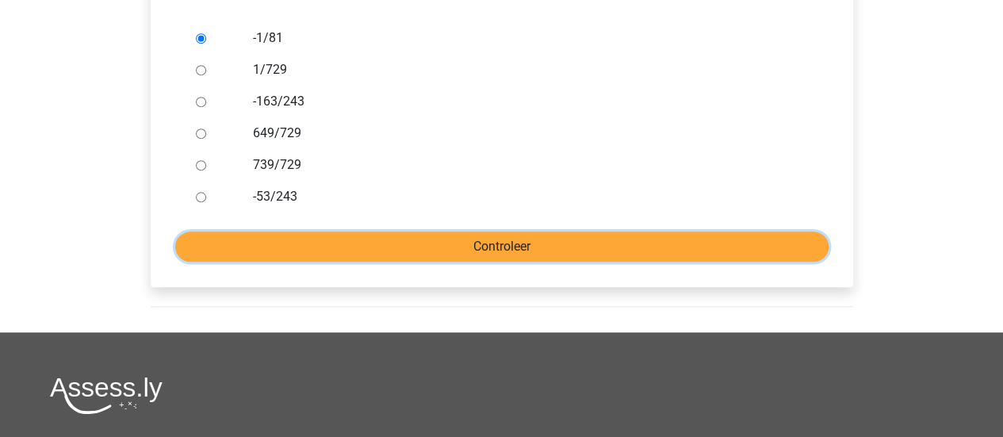
click at [358, 243] on input "Controleer" at bounding box center [501, 247] width 653 height 30
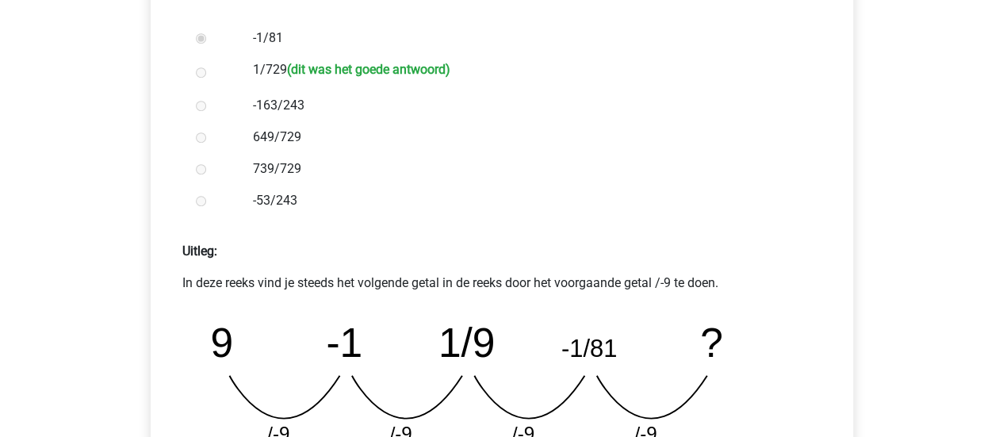
scroll to position [872, 0]
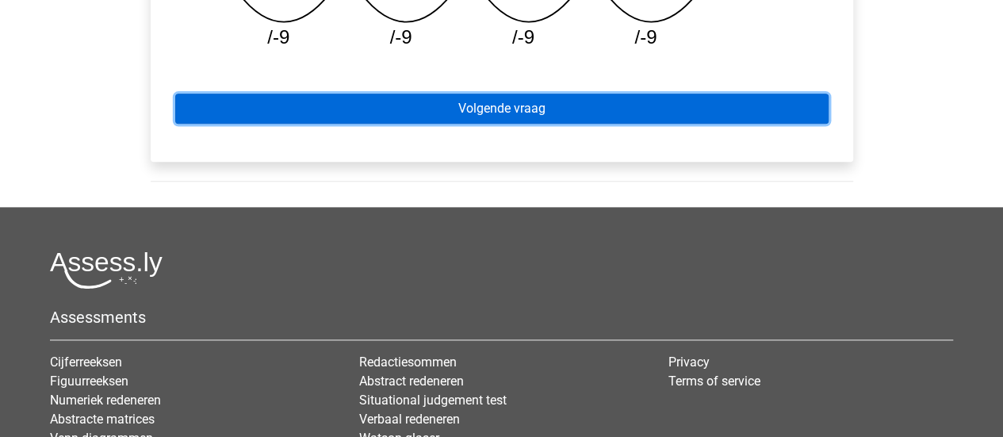
click at [386, 111] on link "Volgende vraag" at bounding box center [501, 109] width 653 height 30
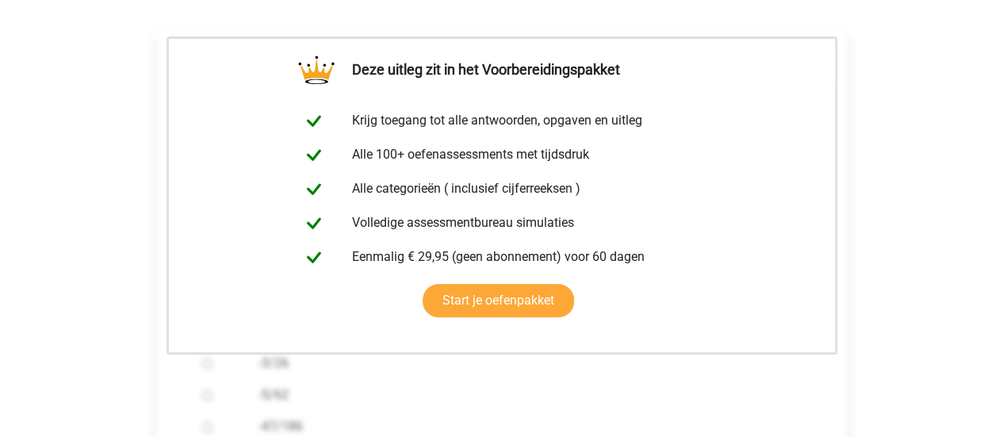
scroll to position [476, 0]
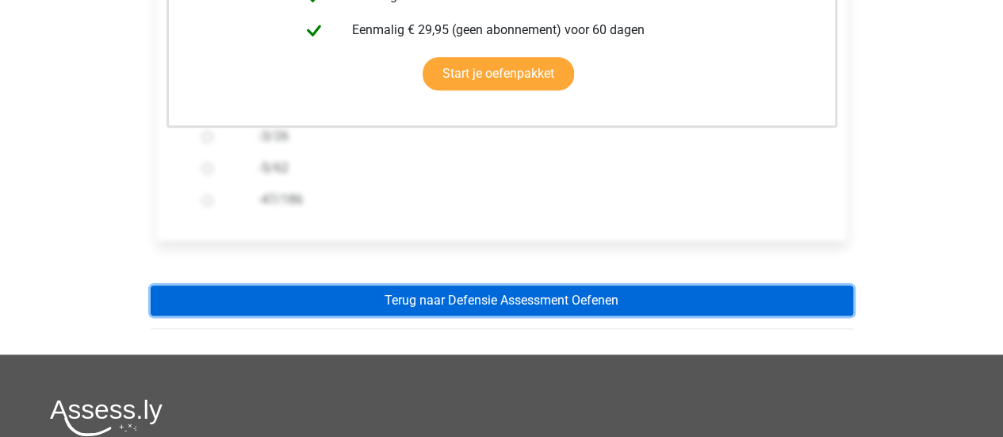
click at [555, 310] on link "Terug naar Defensie Assessment Oefenen" at bounding box center [502, 301] width 703 height 30
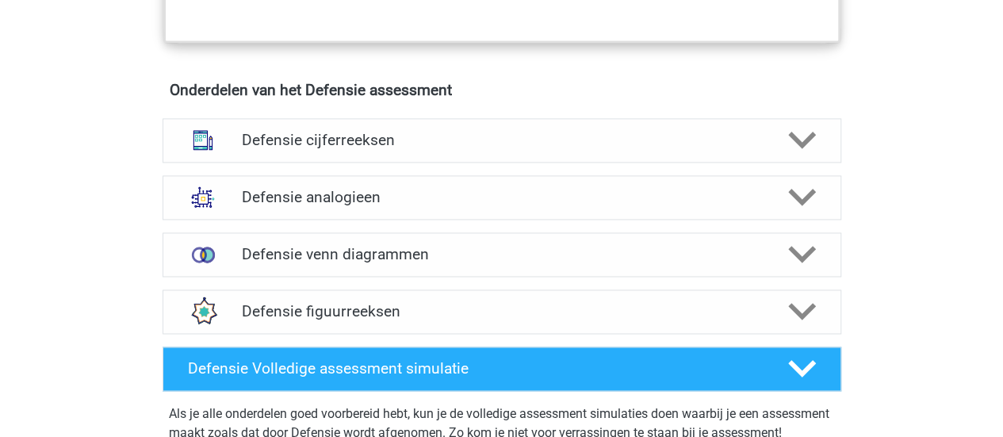
scroll to position [1110, 0]
click at [413, 132] on h4 "Defensie cijferreeksen" at bounding box center [501, 140] width 519 height 18
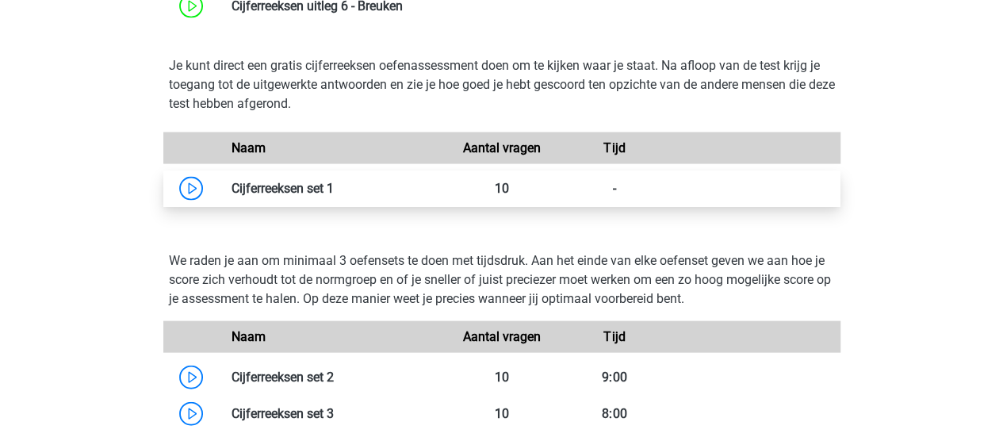
scroll to position [1586, 0]
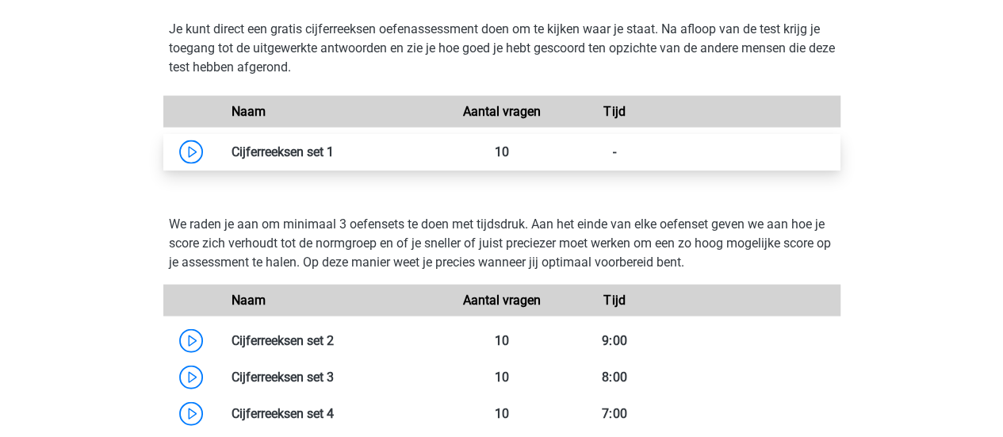
click at [334, 159] on link at bounding box center [334, 151] width 0 height 15
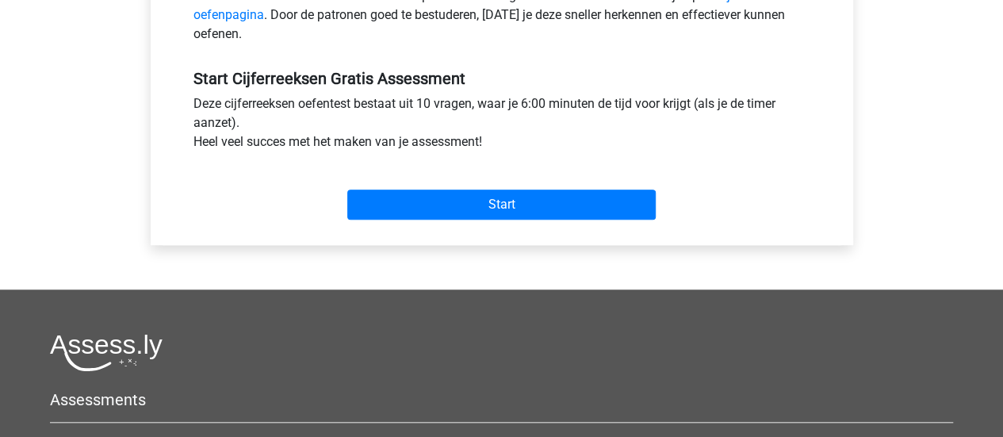
scroll to position [555, 0]
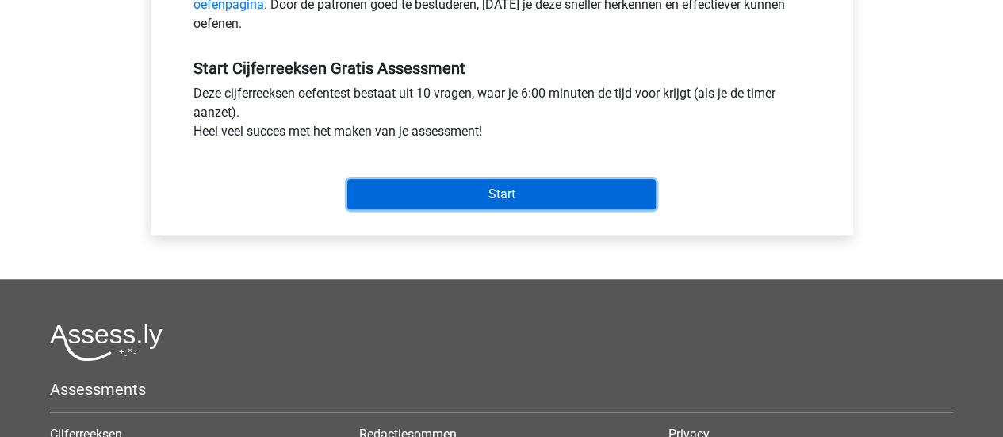
click at [433, 193] on input "Start" at bounding box center [501, 194] width 309 height 30
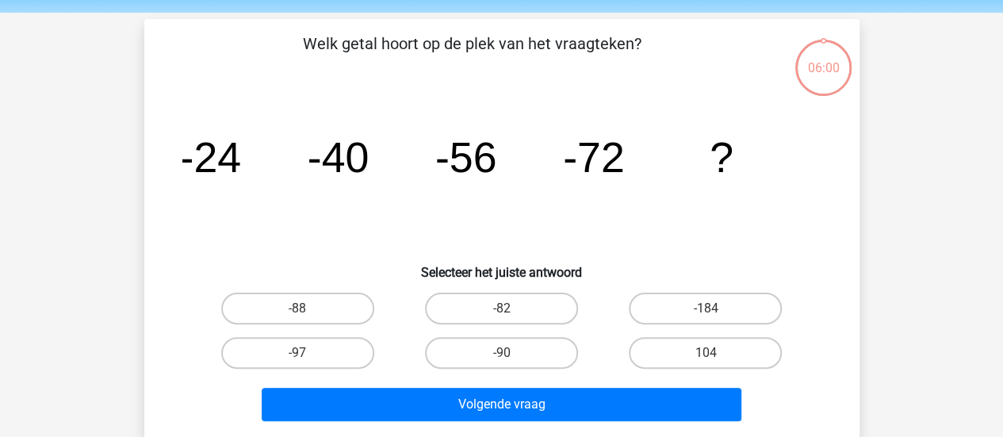
scroll to position [79, 0]
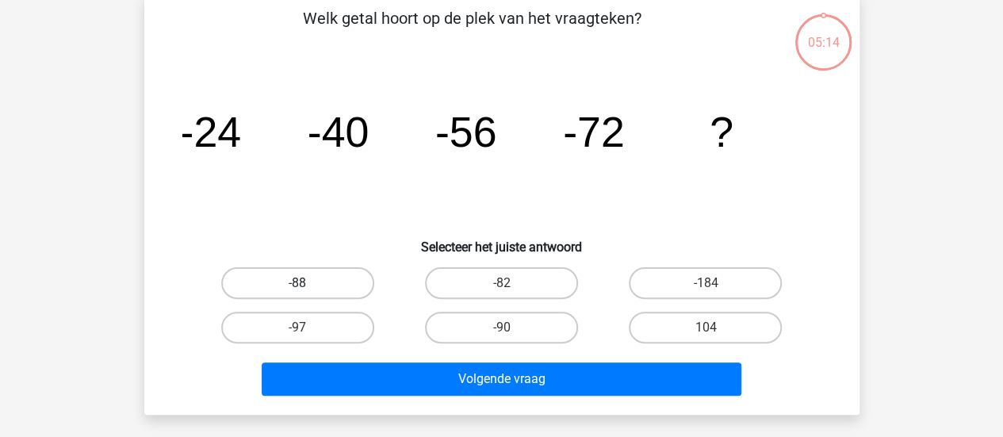
click at [324, 287] on label "-88" at bounding box center [297, 283] width 153 height 32
click at [308, 287] on input "-88" at bounding box center [302, 288] width 10 height 10
radio input "true"
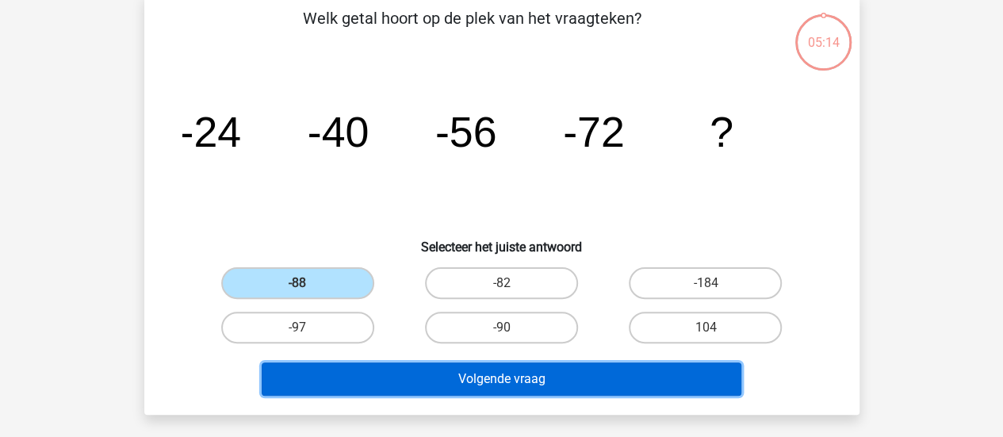
click at [521, 373] on button "Volgende vraag" at bounding box center [502, 378] width 480 height 33
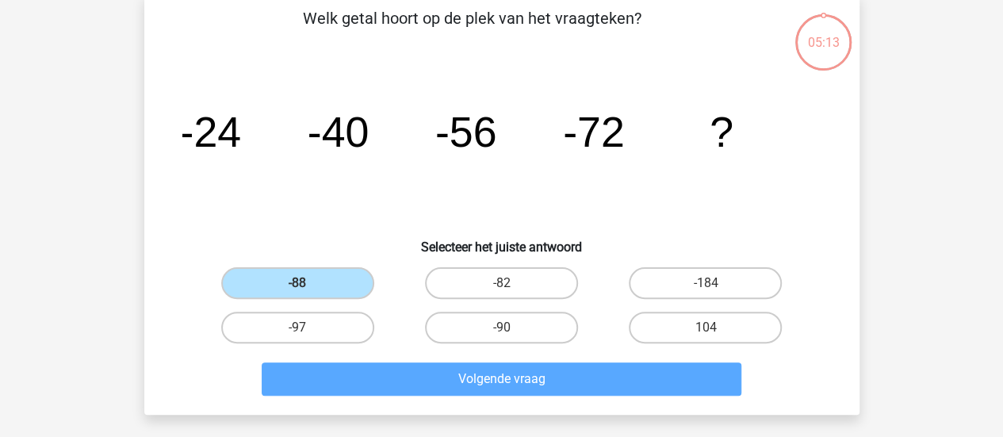
scroll to position [73, 0]
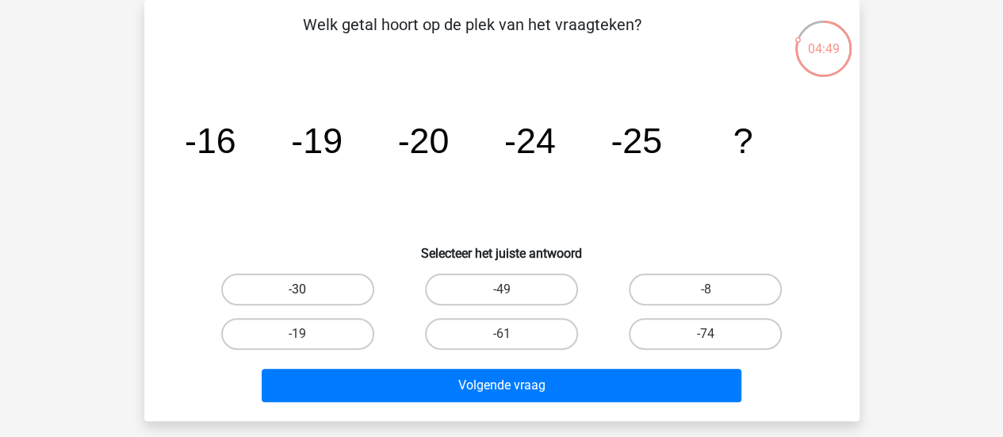
click at [333, 274] on label "-30" at bounding box center [297, 290] width 153 height 32
click at [308, 289] on input "-30" at bounding box center [302, 294] width 10 height 10
radio input "true"
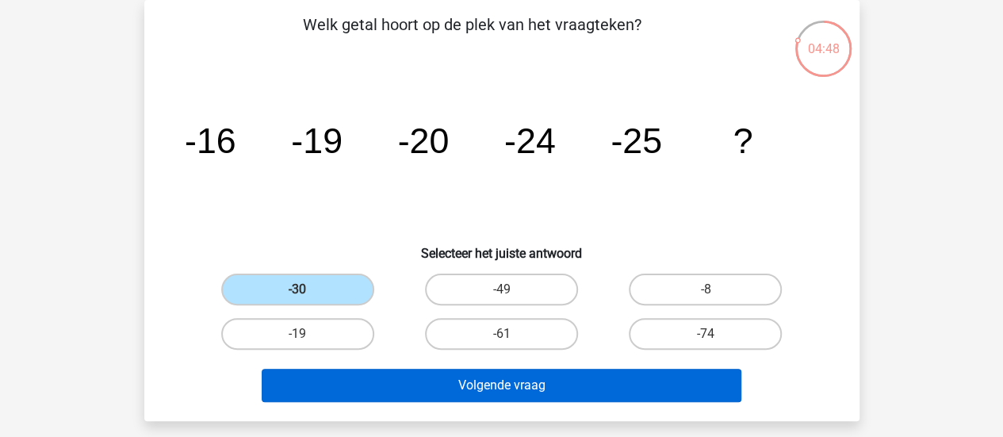
drag, startPoint x: 514, startPoint y: 401, endPoint x: 533, endPoint y: 387, distance: 23.8
click at [514, 401] on div "Volgende vraag" at bounding box center [502, 389] width 612 height 40
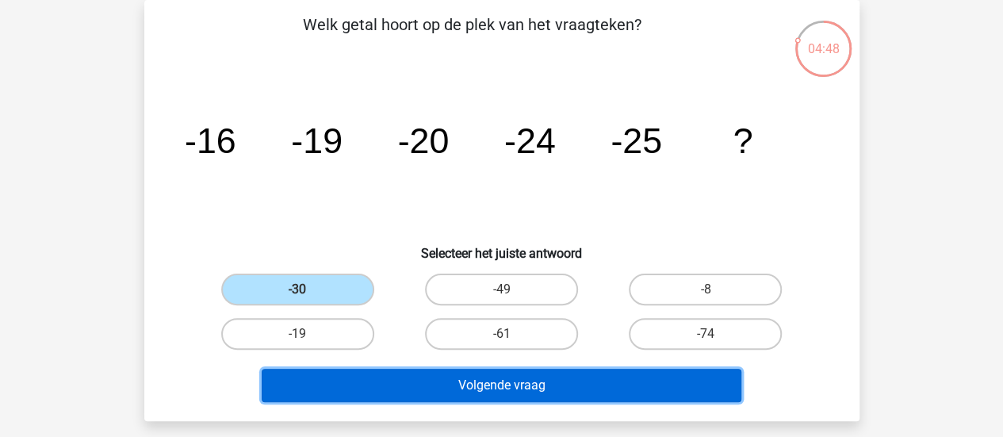
click at [534, 386] on button "Volgende vraag" at bounding box center [502, 385] width 480 height 33
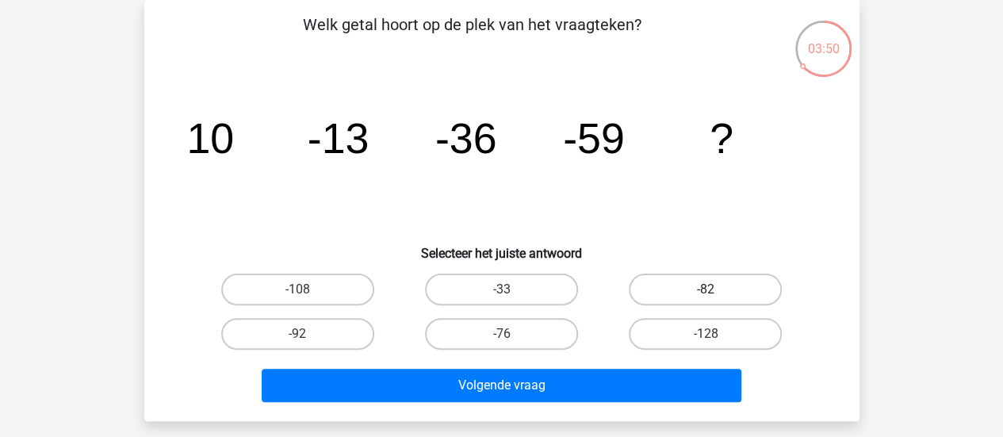
click at [680, 274] on label "-82" at bounding box center [705, 290] width 153 height 32
click at [706, 289] on input "-82" at bounding box center [711, 294] width 10 height 10
radio input "true"
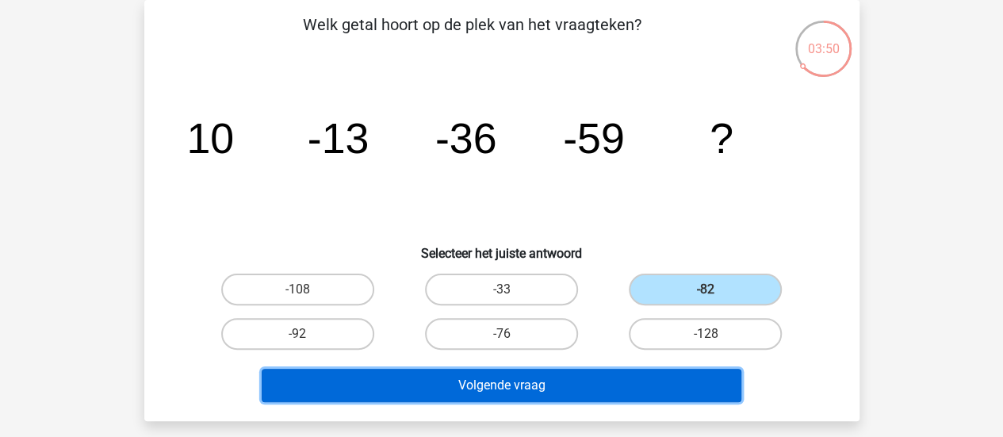
click at [703, 378] on button "Volgende vraag" at bounding box center [502, 385] width 480 height 33
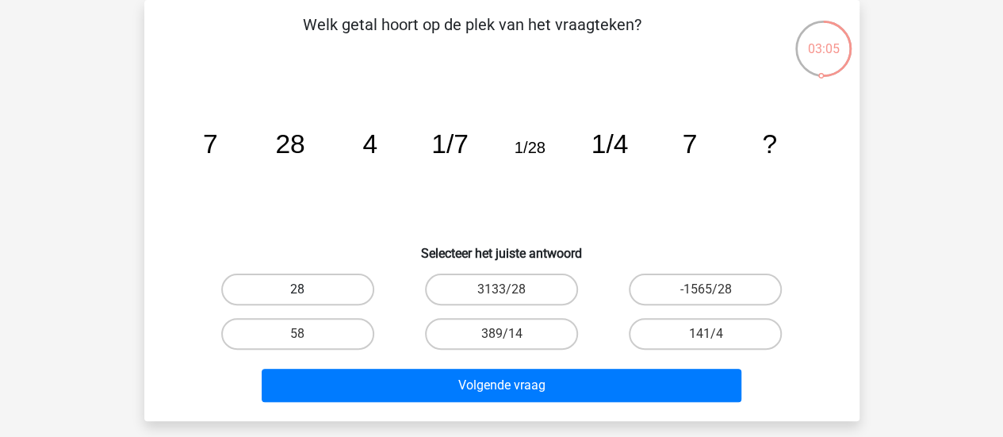
click at [263, 290] on label "28" at bounding box center [297, 290] width 153 height 32
click at [297, 290] on input "28" at bounding box center [302, 294] width 10 height 10
radio input "true"
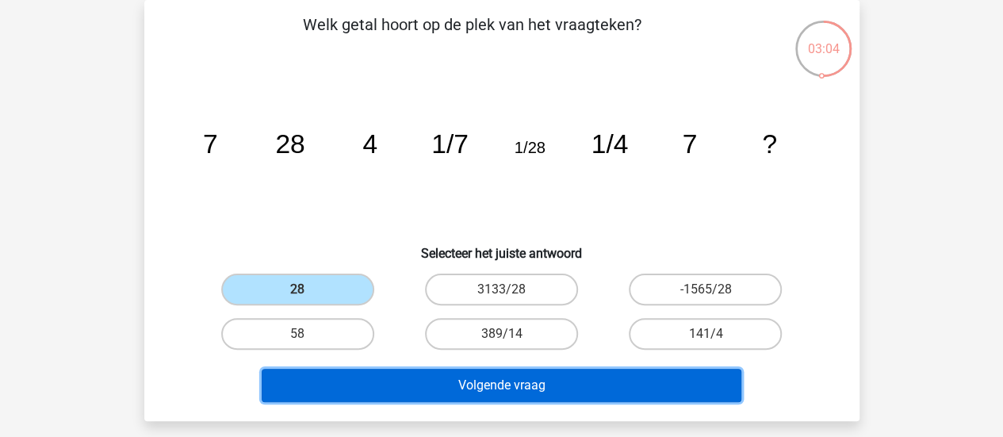
click at [515, 393] on button "Volgende vraag" at bounding box center [502, 385] width 480 height 33
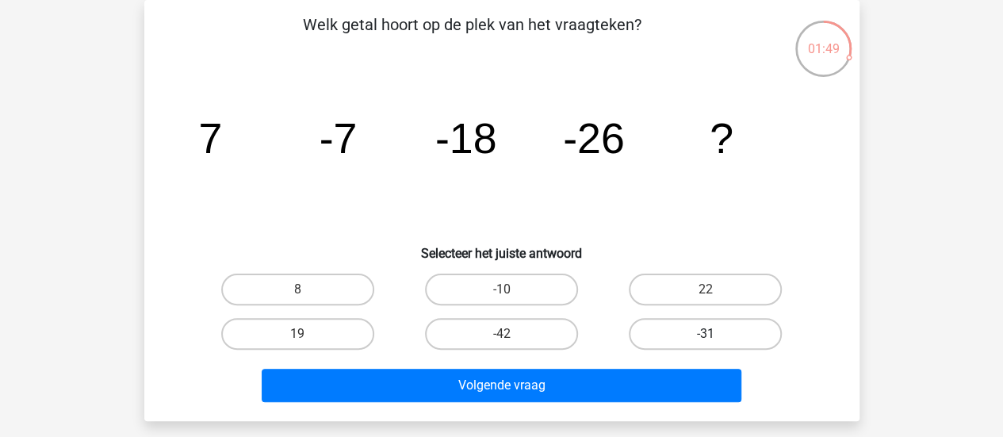
click at [653, 327] on label "-31" at bounding box center [705, 334] width 153 height 32
click at [706, 334] on input "-31" at bounding box center [711, 339] width 10 height 10
radio input "true"
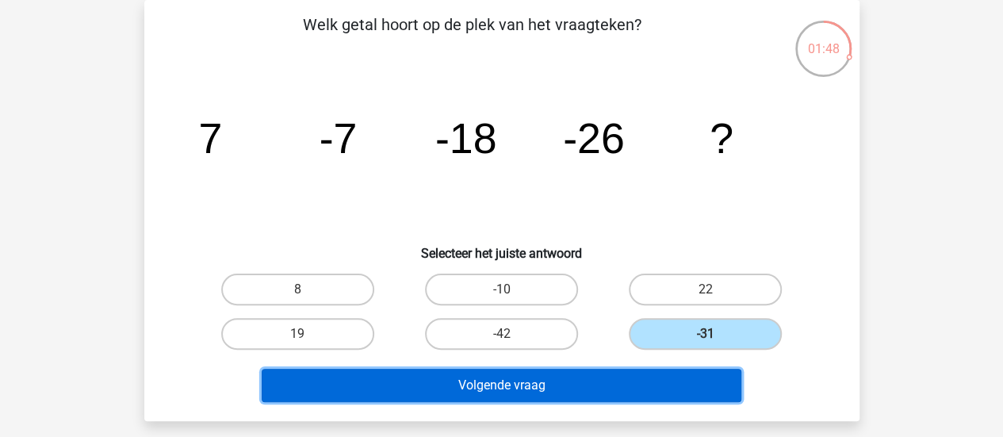
click at [702, 380] on button "Volgende vraag" at bounding box center [502, 385] width 480 height 33
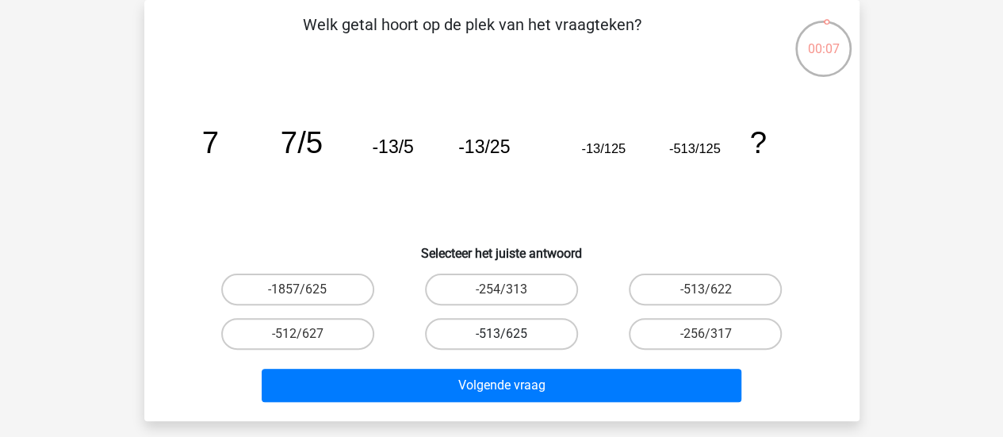
click at [552, 333] on label "-513/625" at bounding box center [501, 334] width 153 height 32
click at [512, 334] on input "-513/625" at bounding box center [506, 339] width 10 height 10
radio input "true"
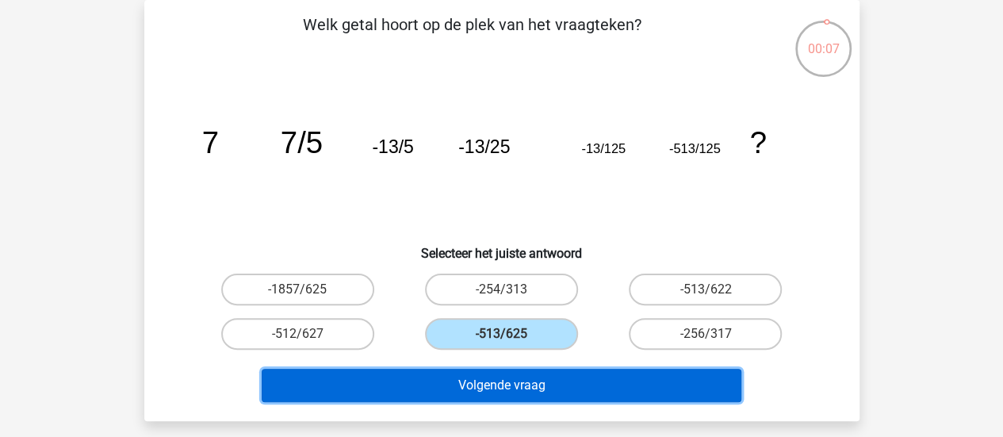
click at [623, 374] on button "Volgende vraag" at bounding box center [502, 385] width 480 height 33
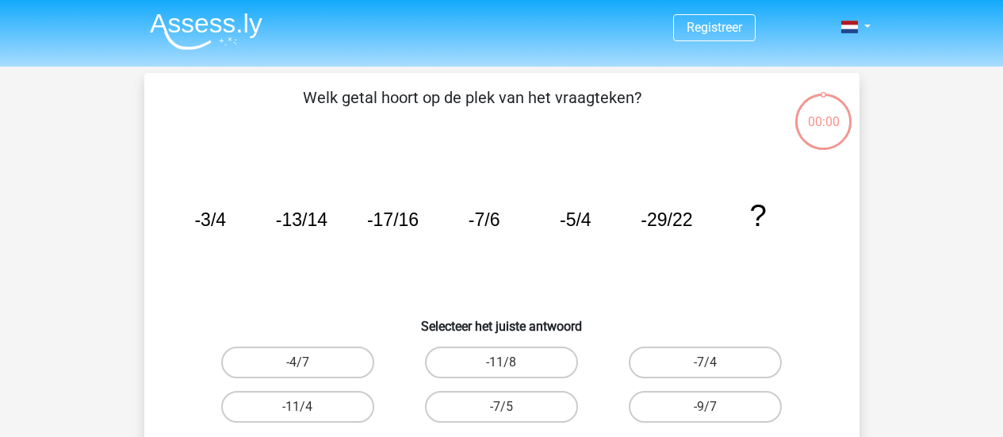
scroll to position [73, 0]
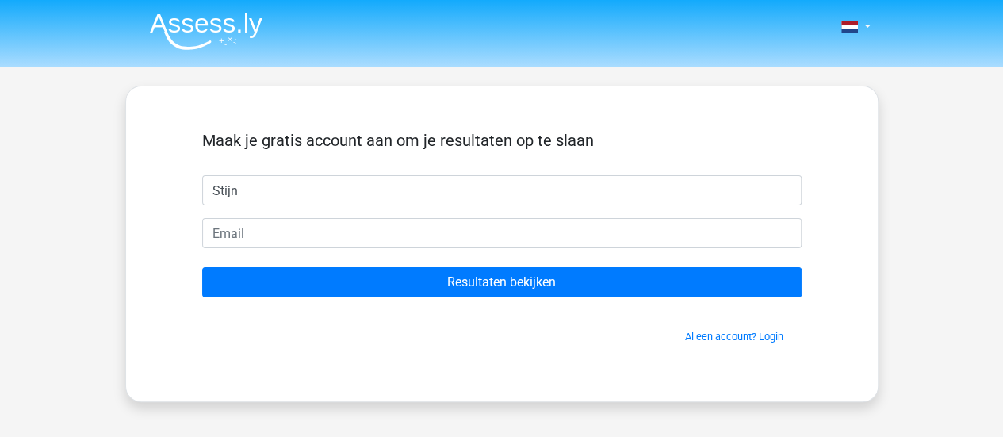
type input "Stijn"
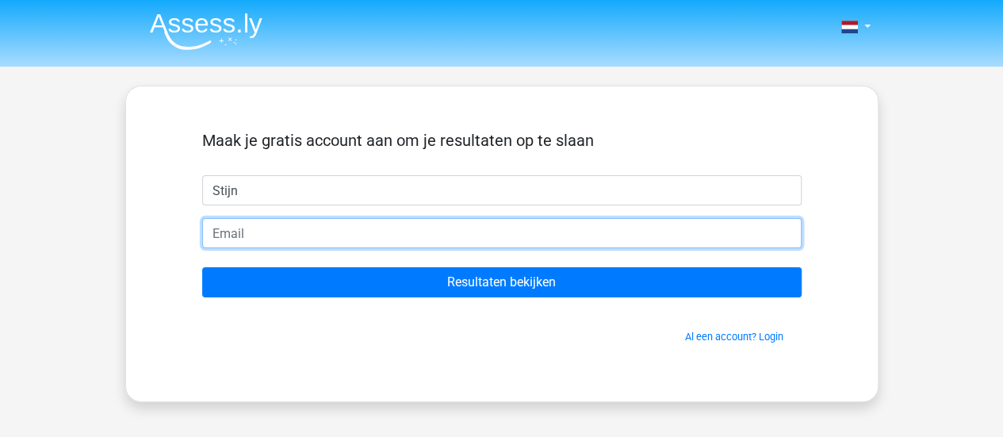
click at [625, 225] on input "email" at bounding box center [502, 233] width 600 height 30
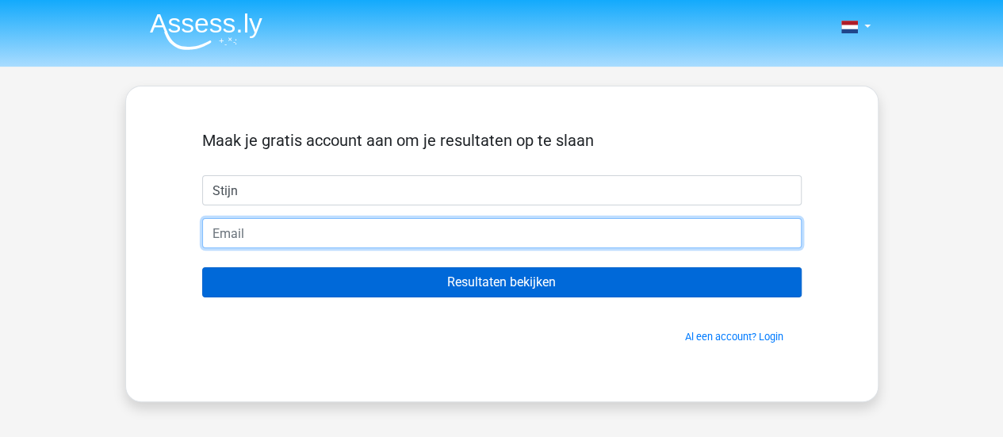
type input "[EMAIL_ADDRESS][DOMAIN_NAME]"
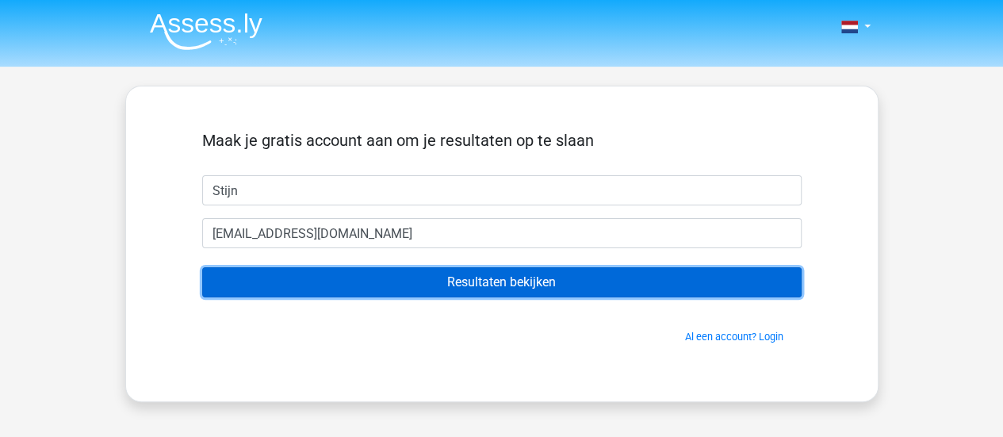
click at [509, 288] on input "Resultaten bekijken" at bounding box center [502, 282] width 600 height 30
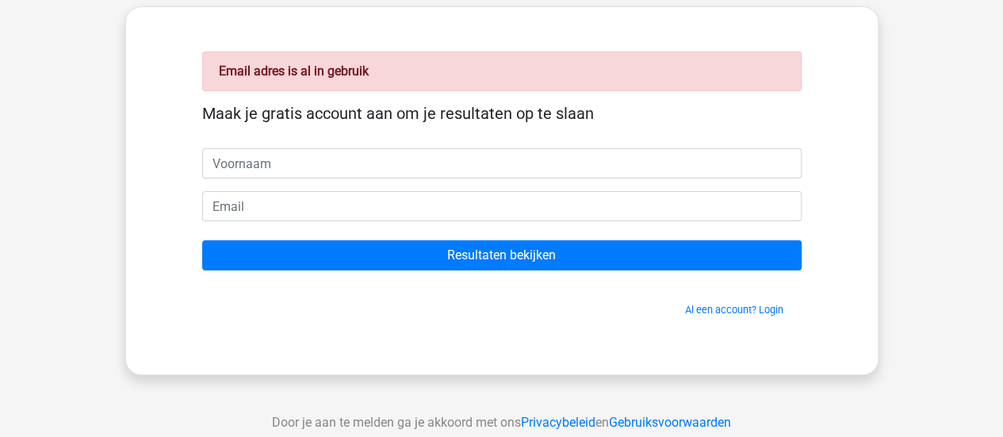
scroll to position [159, 0]
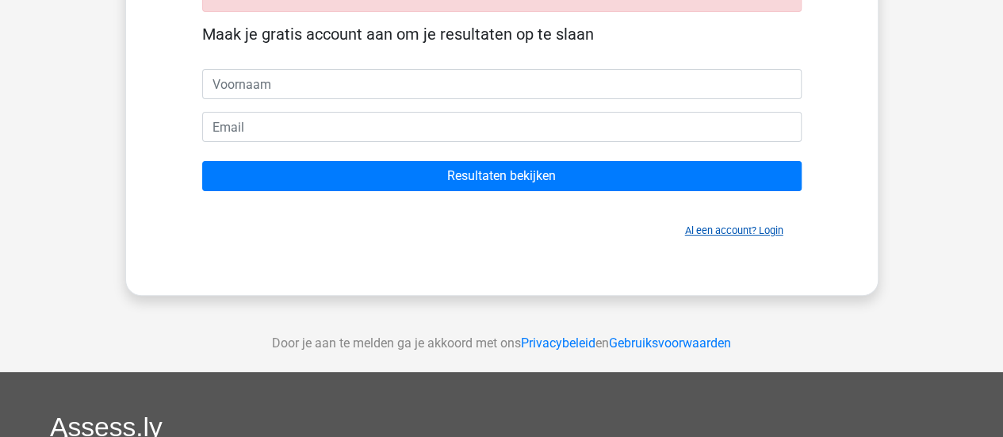
click at [725, 231] on link "Al een account? Login" at bounding box center [734, 230] width 98 height 12
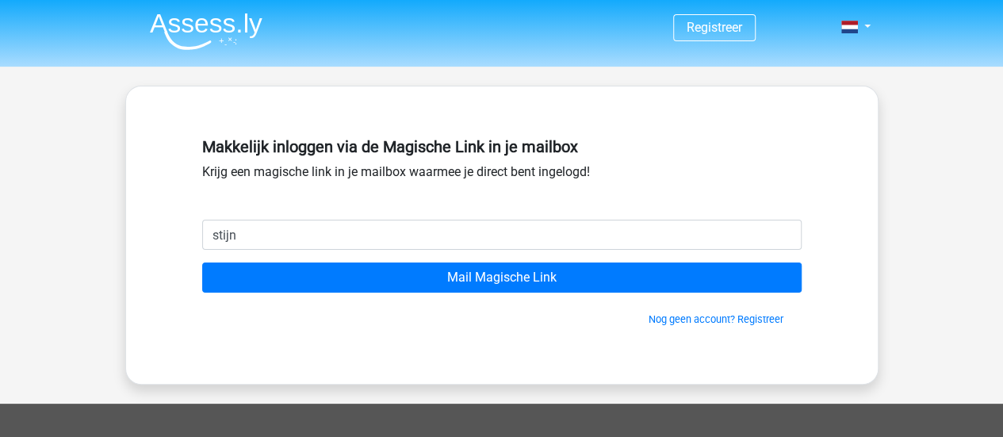
type input "[EMAIL_ADDRESS][DOMAIN_NAME]"
click at [468, 293] on div "Nog geen account? Registreer" at bounding box center [502, 310] width 600 height 34
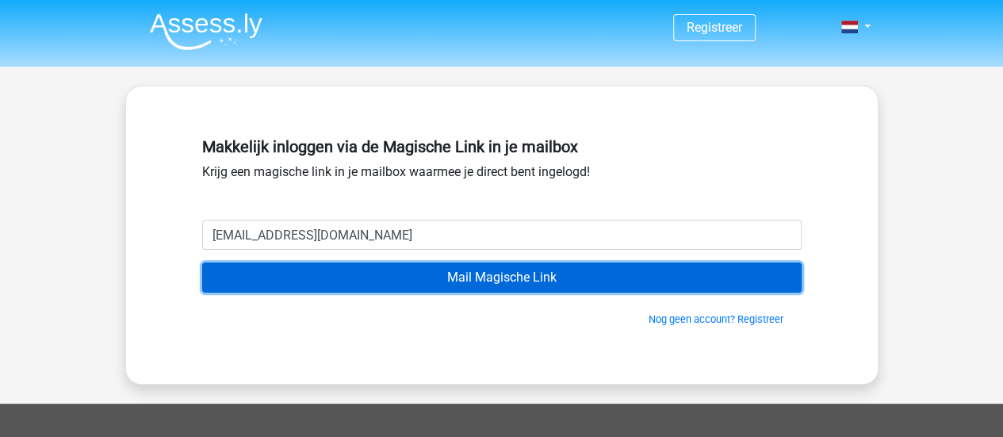
click at [469, 280] on input "Mail Magische Link" at bounding box center [502, 278] width 600 height 30
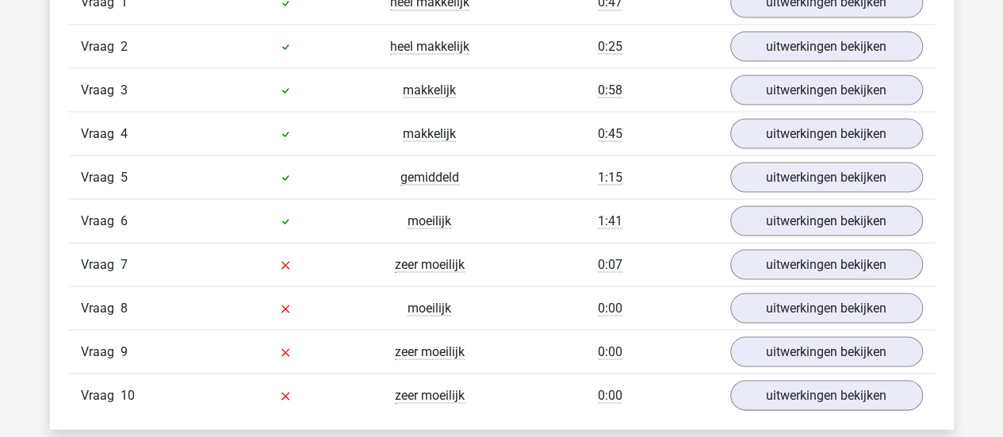
scroll to position [1507, 0]
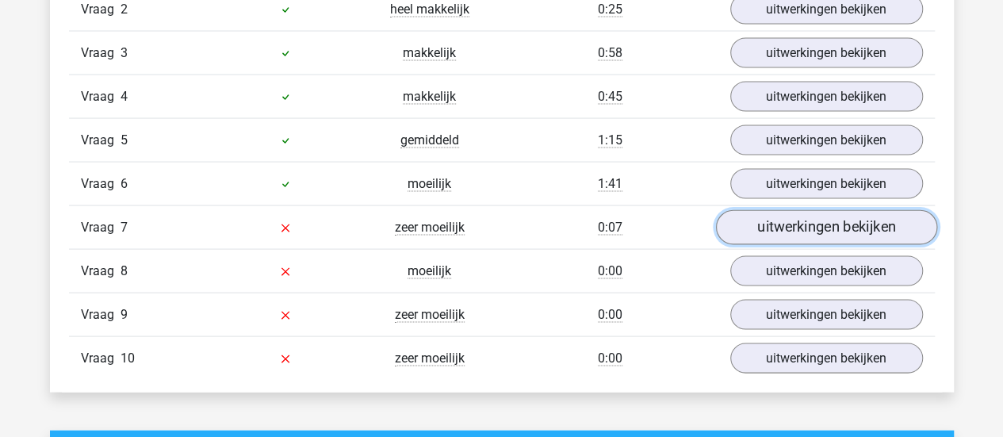
click at [806, 218] on link "uitwerkingen bekijken" at bounding box center [825, 227] width 221 height 35
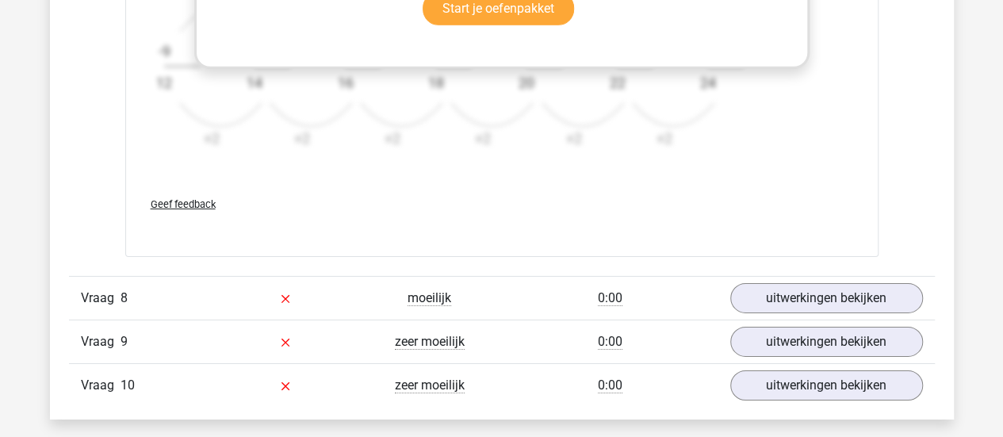
scroll to position [2538, 0]
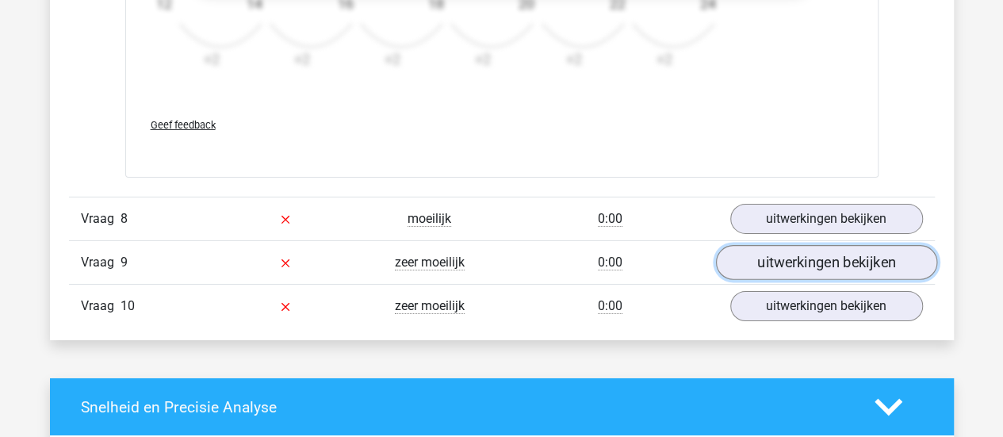
click at [793, 255] on link "uitwerkingen bekijken" at bounding box center [825, 262] width 221 height 35
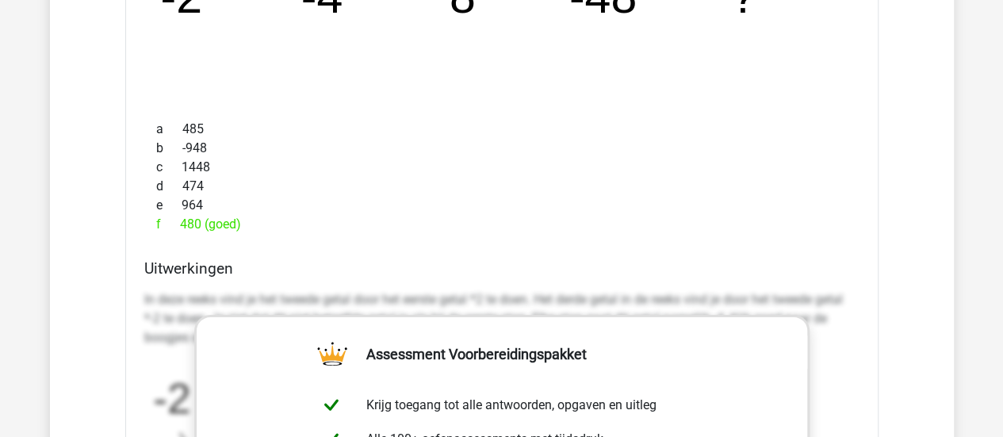
scroll to position [2776, 0]
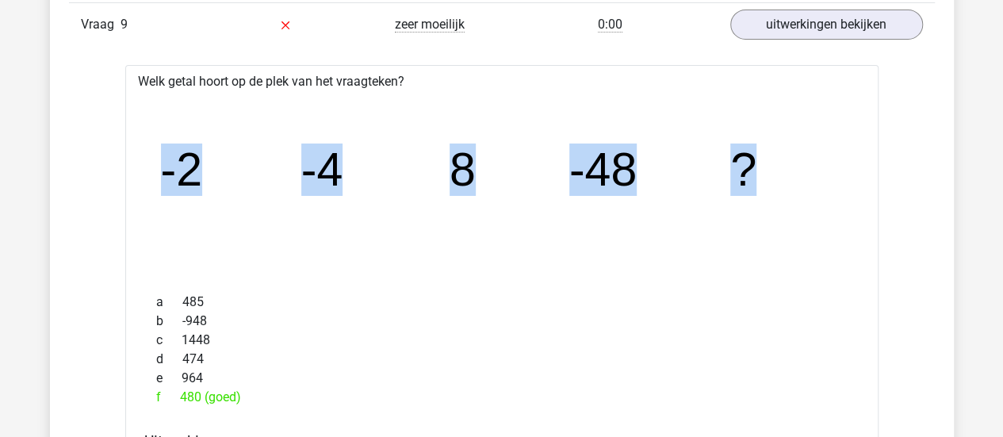
drag, startPoint x: 160, startPoint y: 169, endPoint x: 766, endPoint y: 157, distance: 606.0
click at [766, 157] on icon "image/svg+xml -2 -4 8 -48 ?" at bounding box center [502, 186] width 703 height 176
copy g "-2 -4 8 -48 ?"
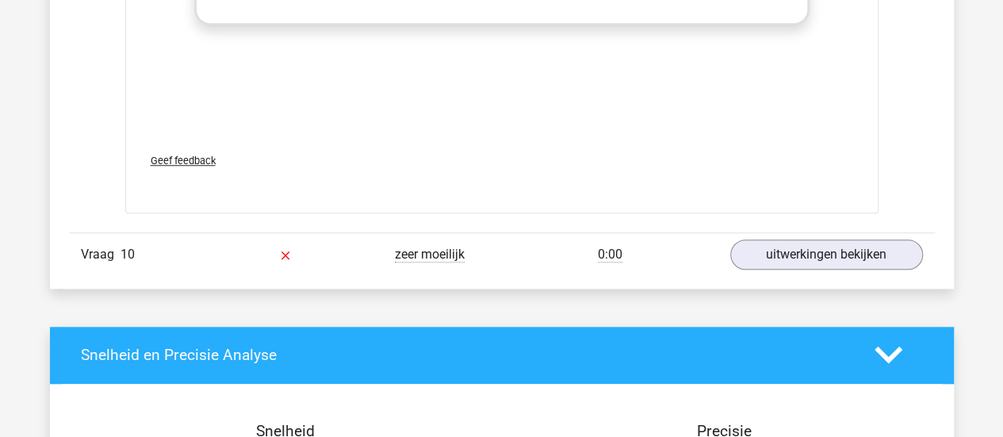
scroll to position [3410, 0]
